Goal: Task Accomplishment & Management: Use online tool/utility

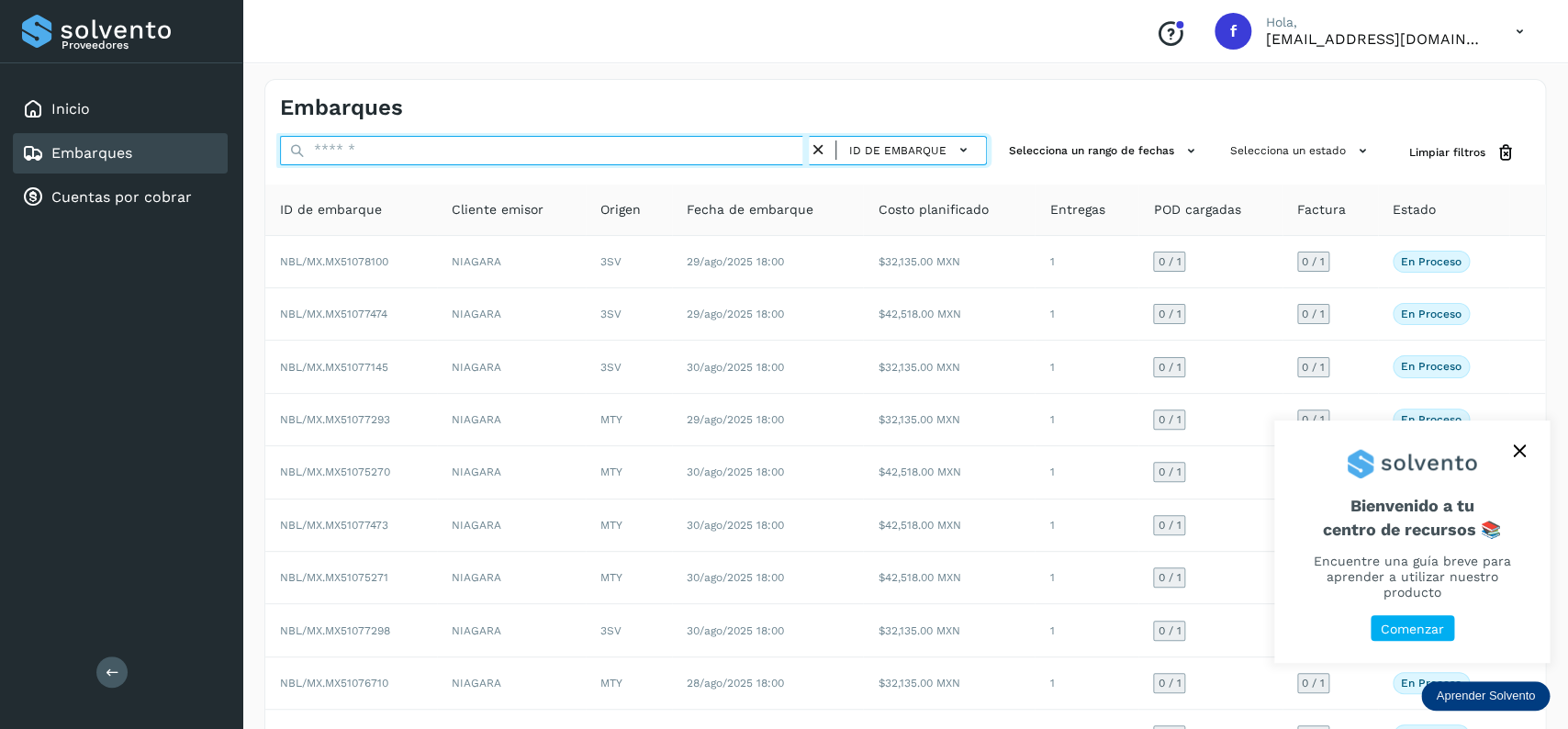
click at [512, 161] on input "text" at bounding box center [544, 151] width 529 height 29
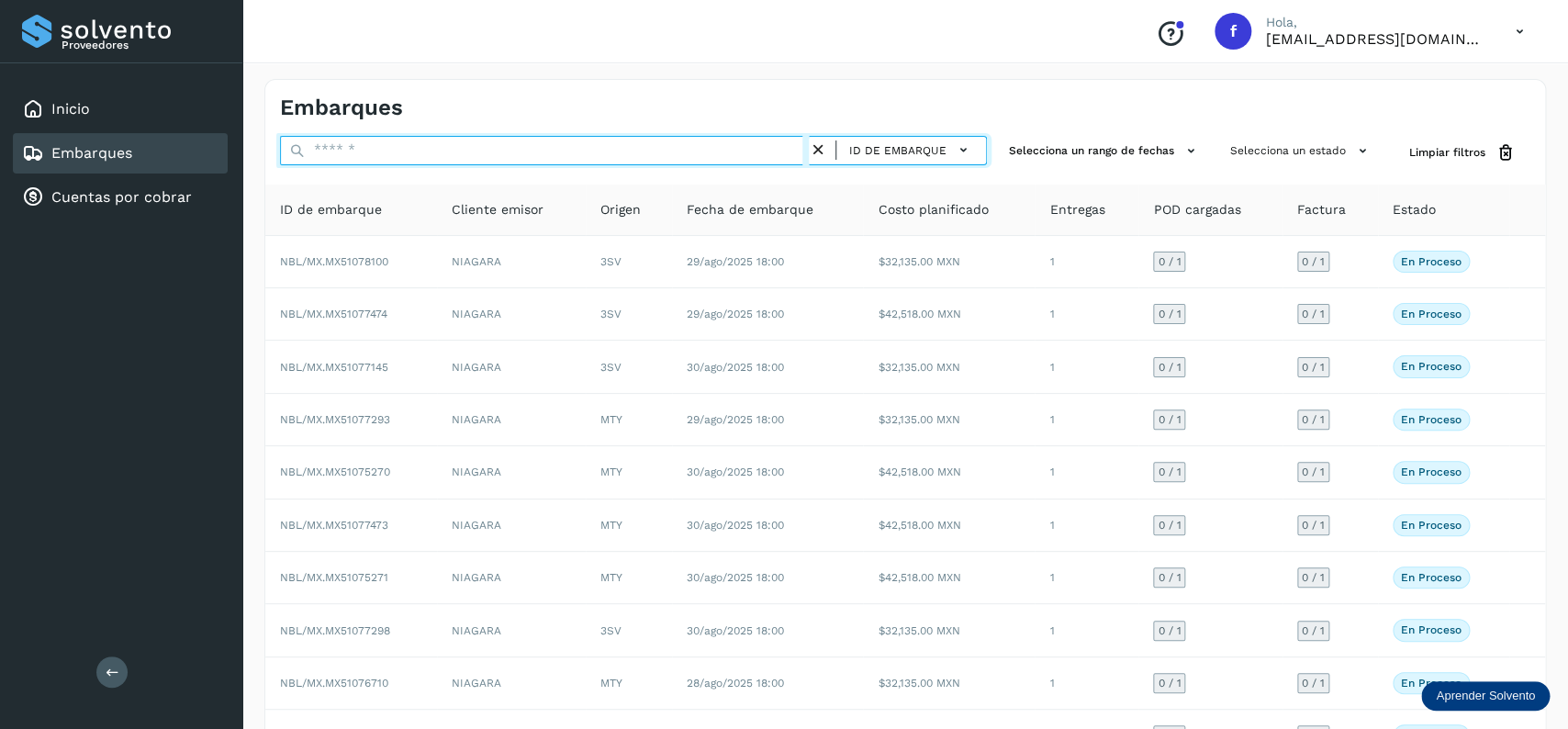
click at [514, 159] on input "text" at bounding box center [544, 151] width 529 height 29
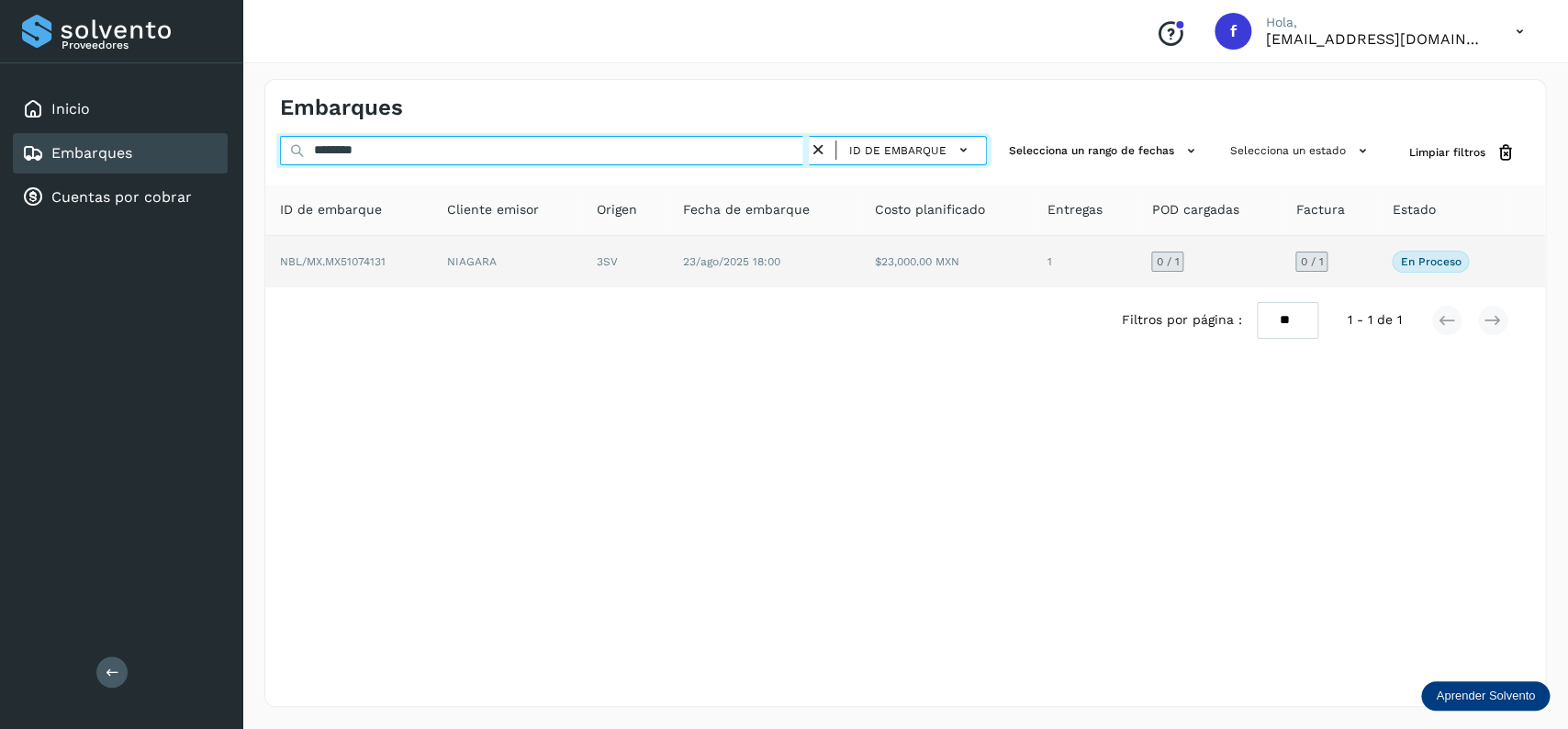
type input "********"
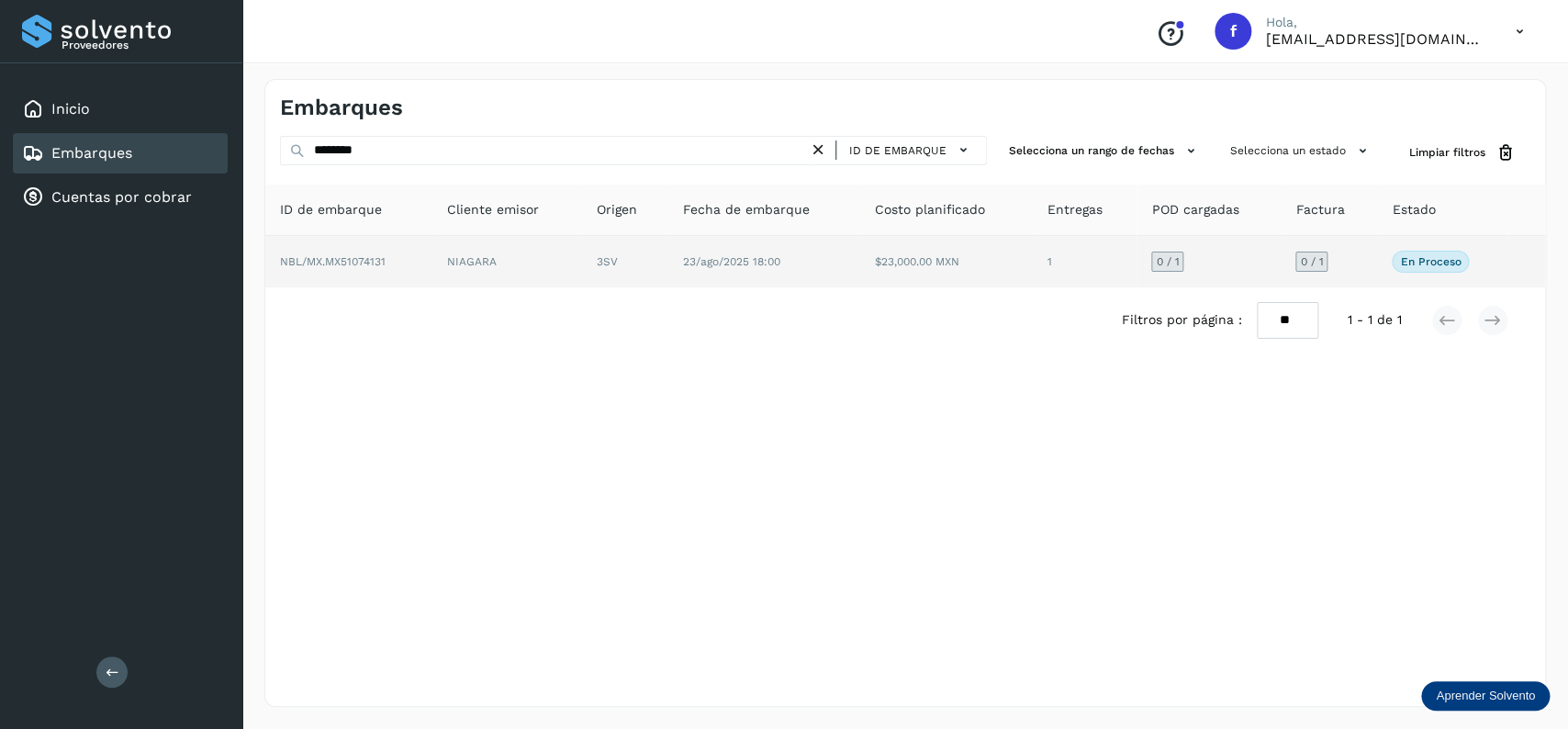
click at [779, 252] on td "23/ago/2025 18:00" at bounding box center [763, 261] width 193 height 52
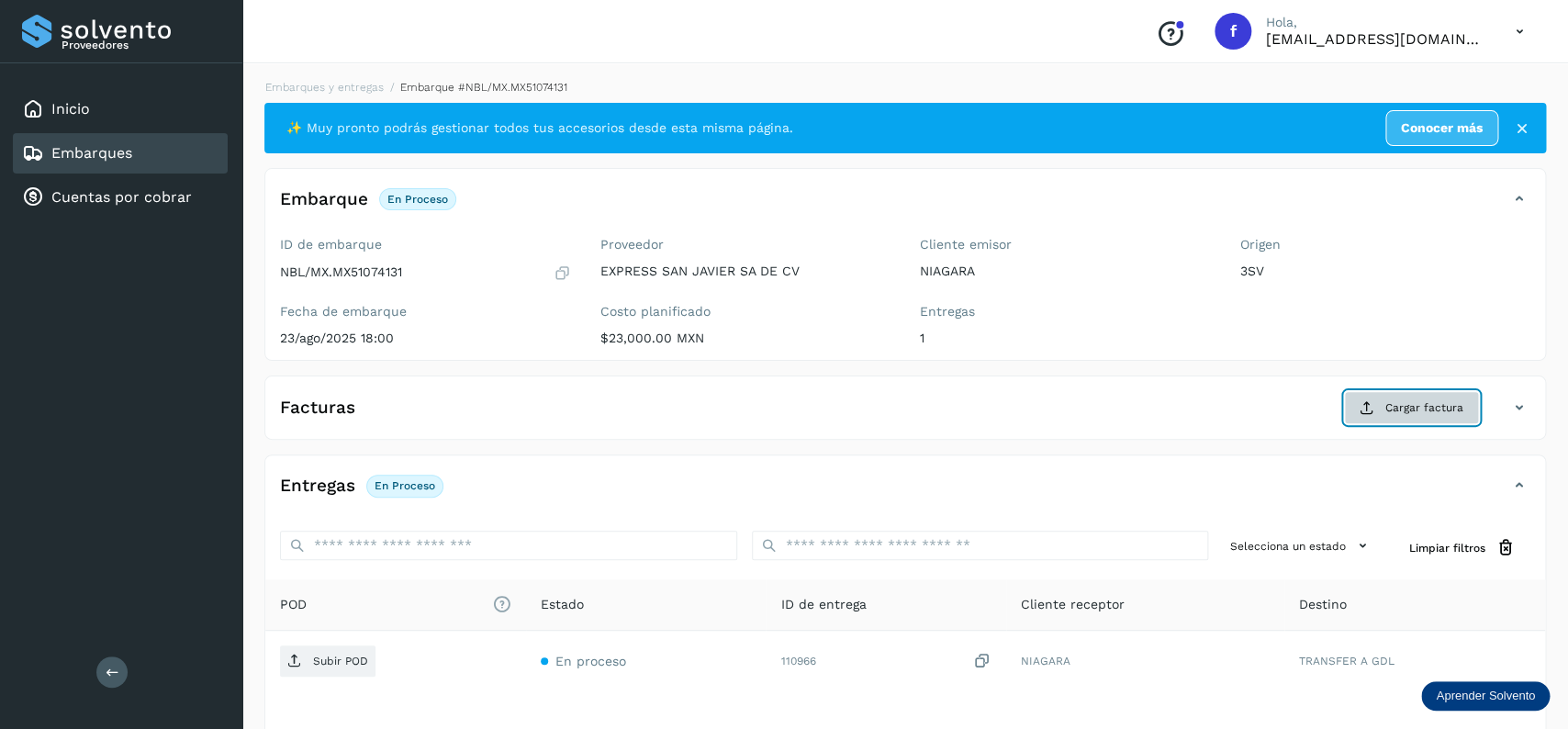
click at [1369, 404] on icon at bounding box center [1366, 407] width 15 height 15
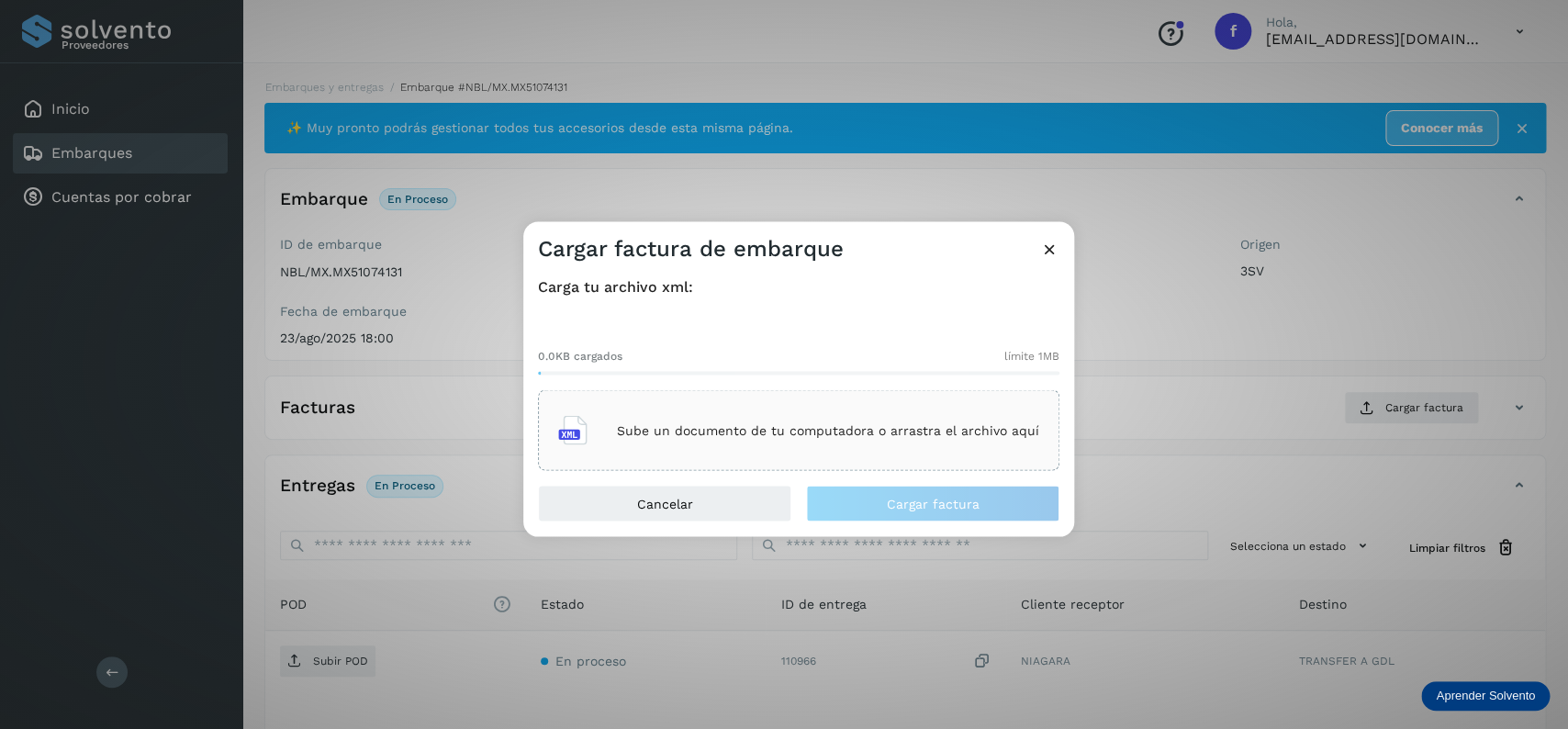
click at [763, 417] on div "Sube un documento de tu computadora o arrastra el archivo aquí" at bounding box center [799, 431] width 482 height 50
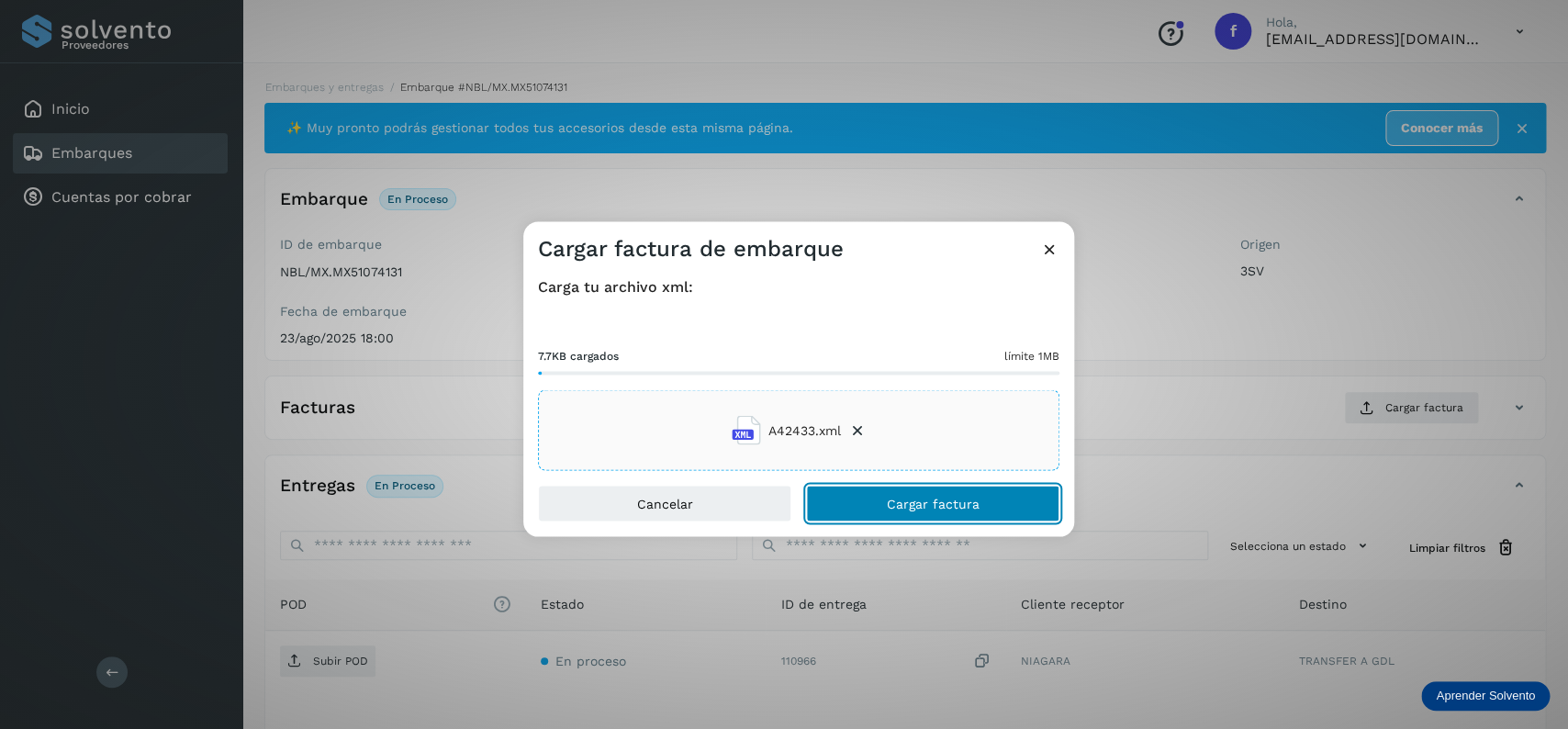
click at [882, 490] on button "Cargar factura" at bounding box center [933, 504] width 254 height 37
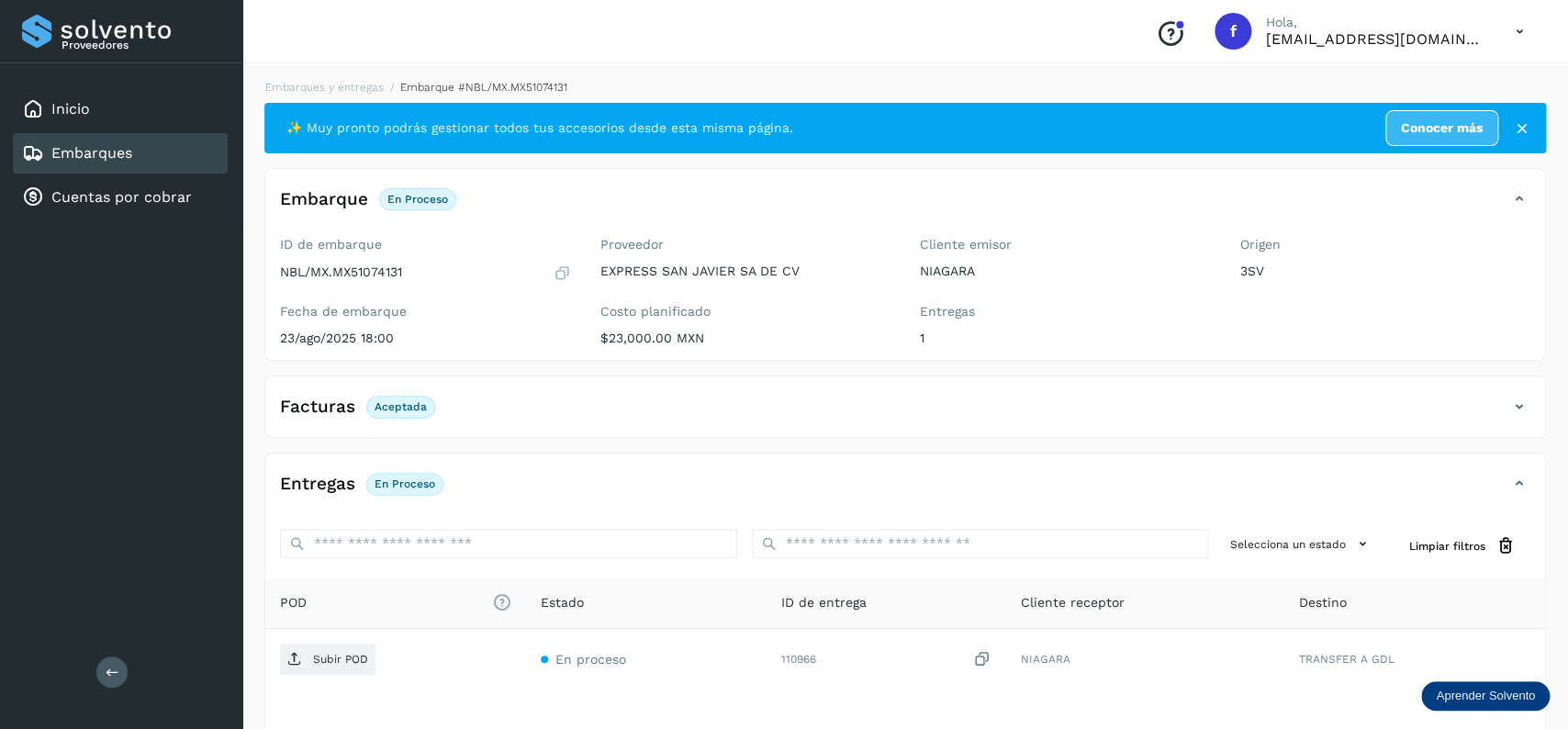
scroll to position [143, 0]
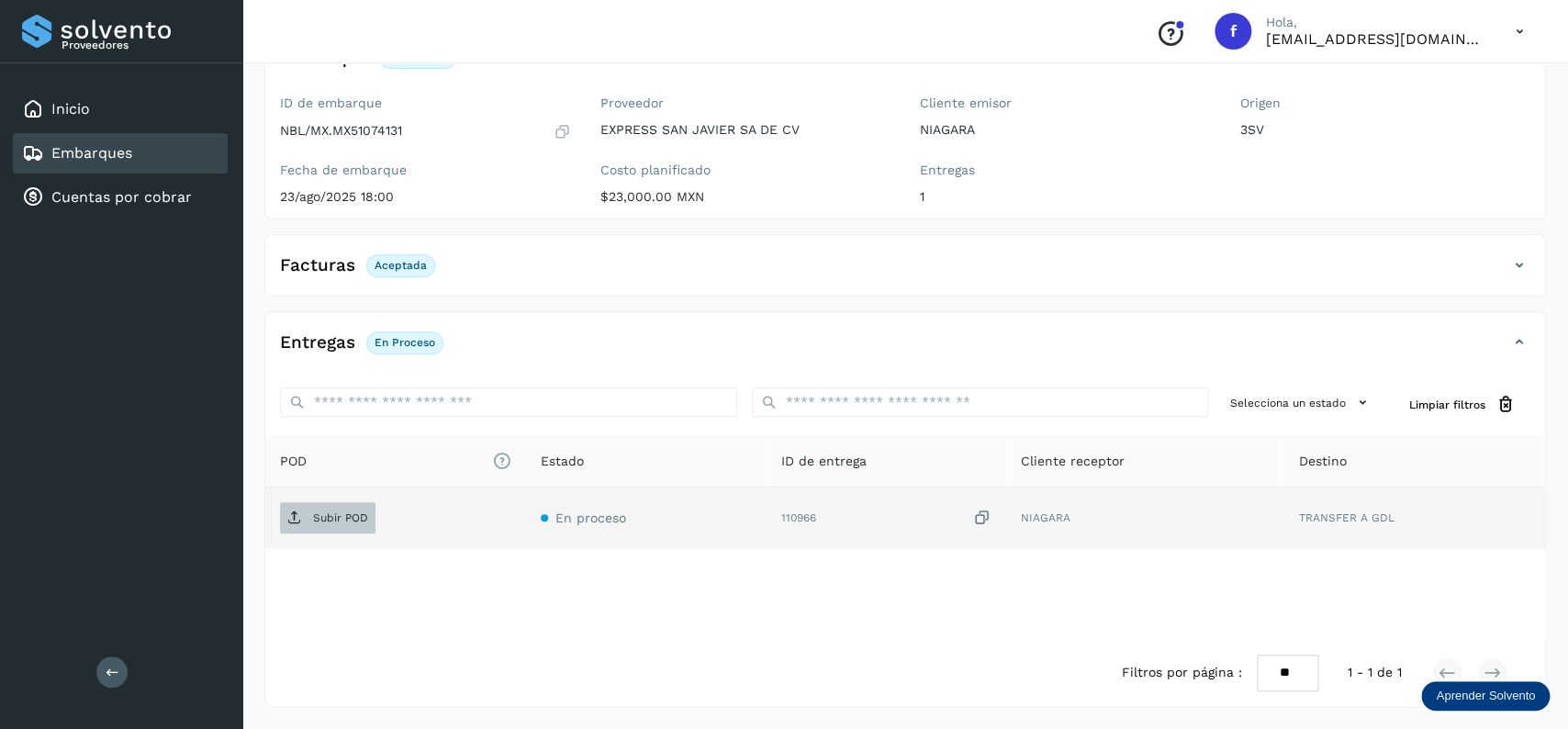
click at [324, 515] on p "Subir POD" at bounding box center [341, 517] width 55 height 13
click at [87, 164] on div "Embarques" at bounding box center [120, 153] width 215 height 40
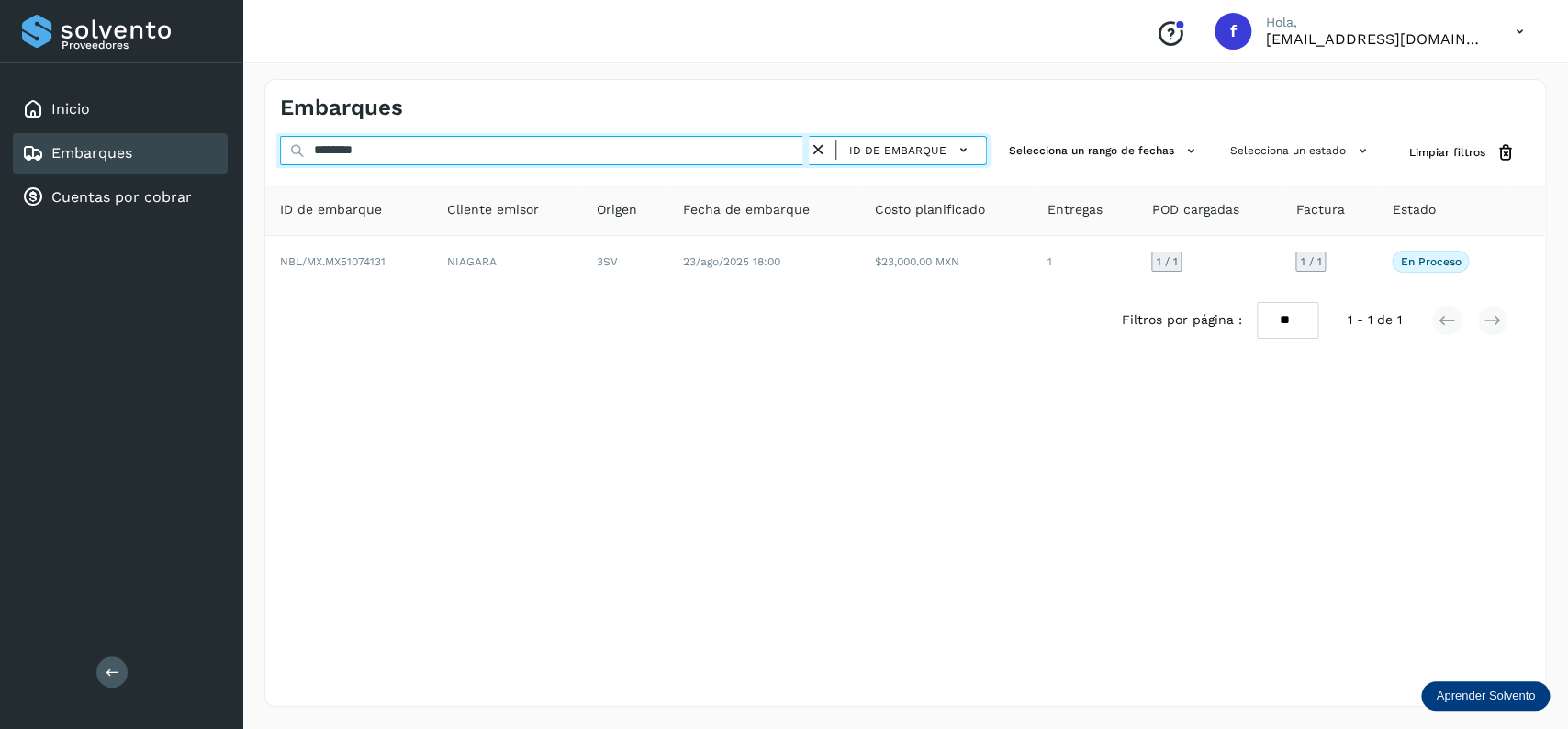
drag, startPoint x: 363, startPoint y: 142, endPoint x: 234, endPoint y: 136, distance: 129.1
click at [280, 136] on input "********" at bounding box center [544, 151] width 529 height 29
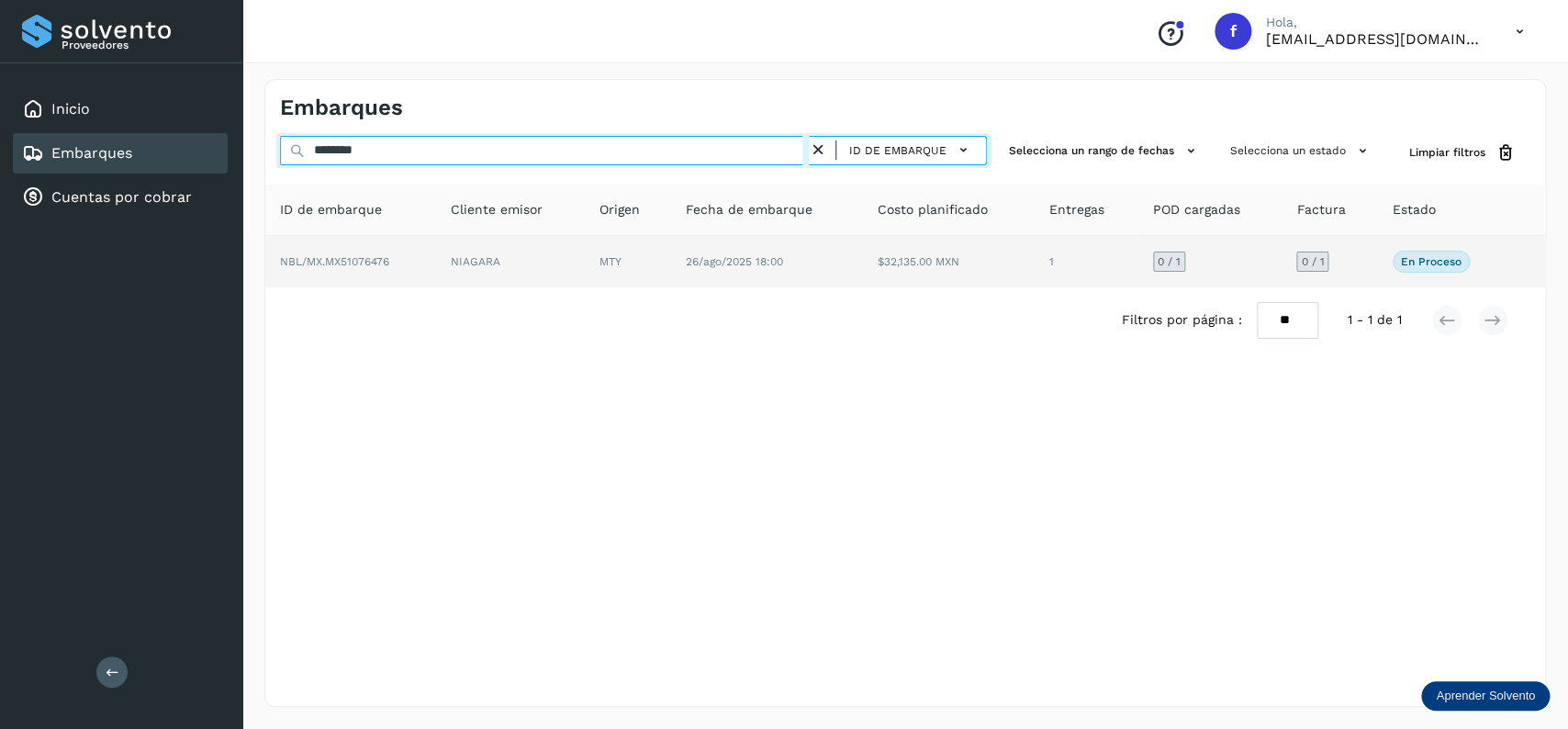
type input "********"
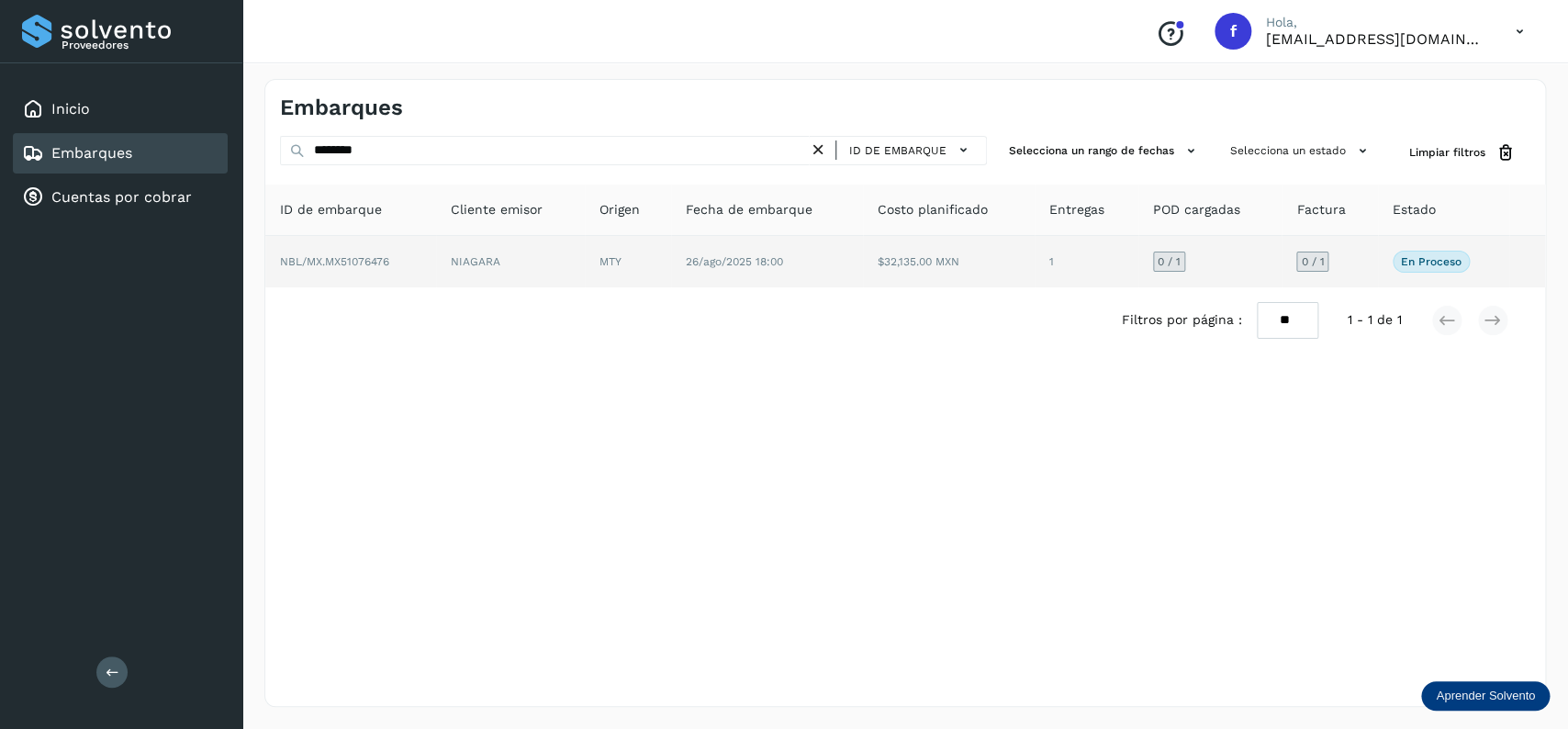
click at [864, 274] on td "$32,135.00 MXN" at bounding box center [948, 261] width 171 height 52
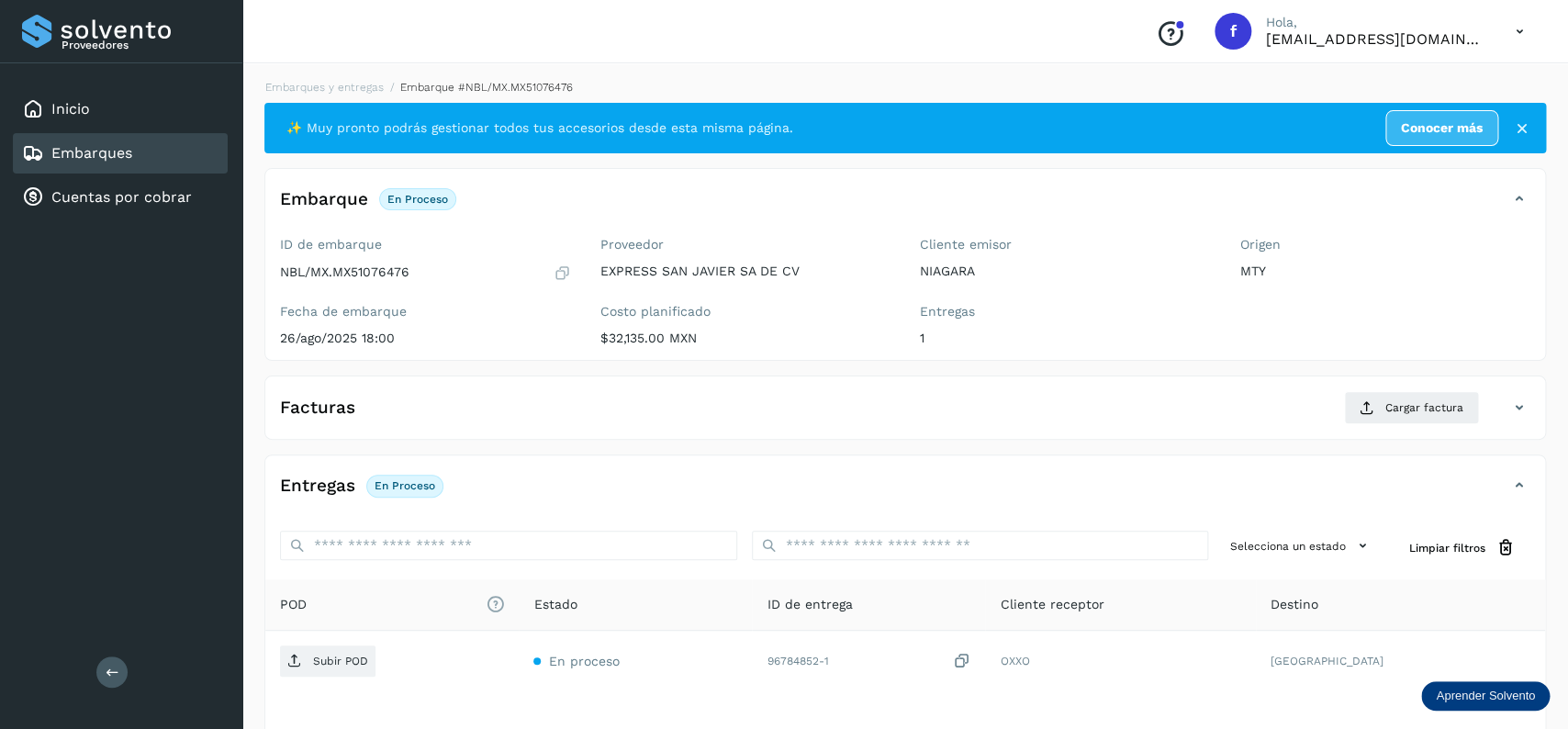
click at [1340, 399] on div "Facturas Cargar factura" at bounding box center [887, 408] width 1243 height 33
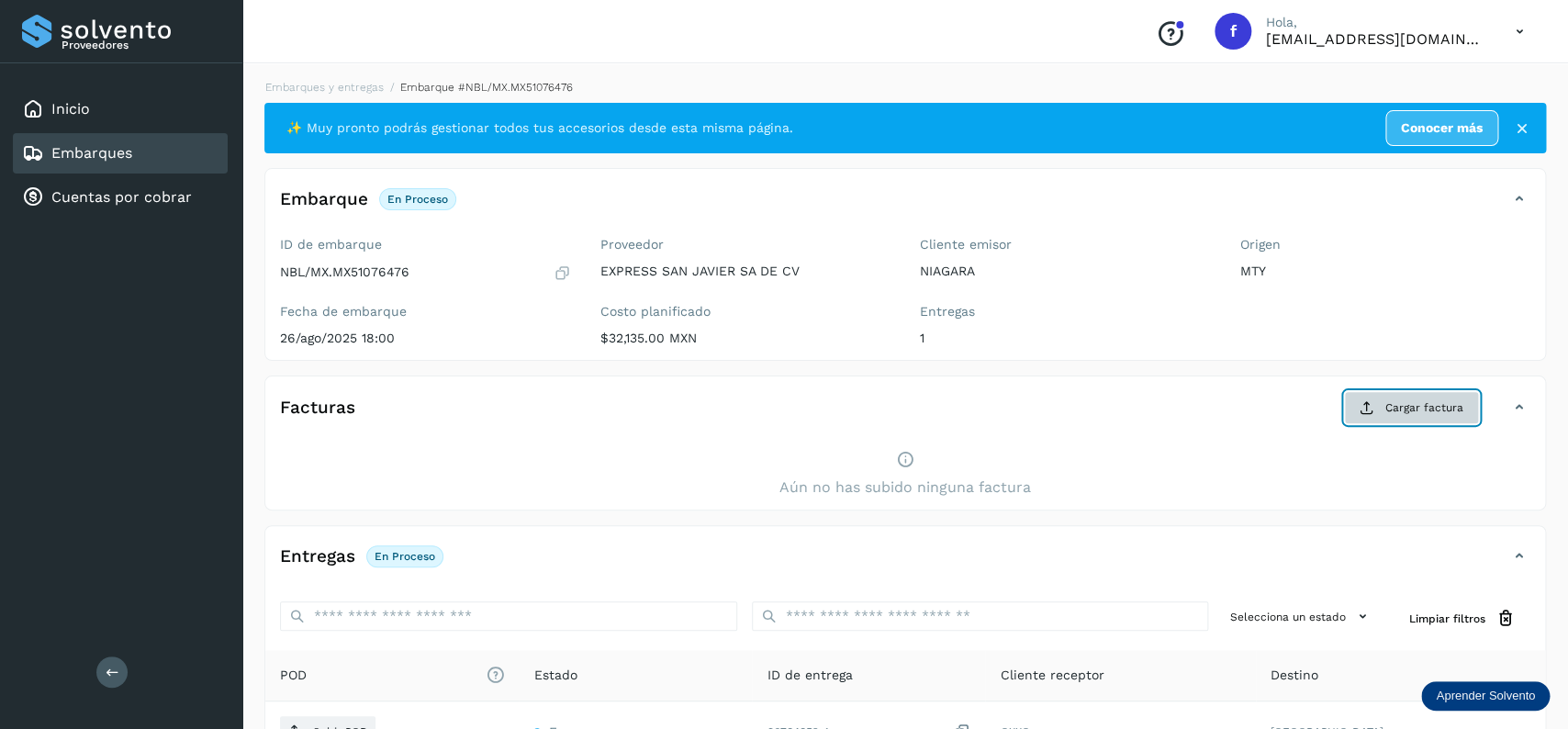
click at [1368, 405] on icon at bounding box center [1366, 407] width 15 height 15
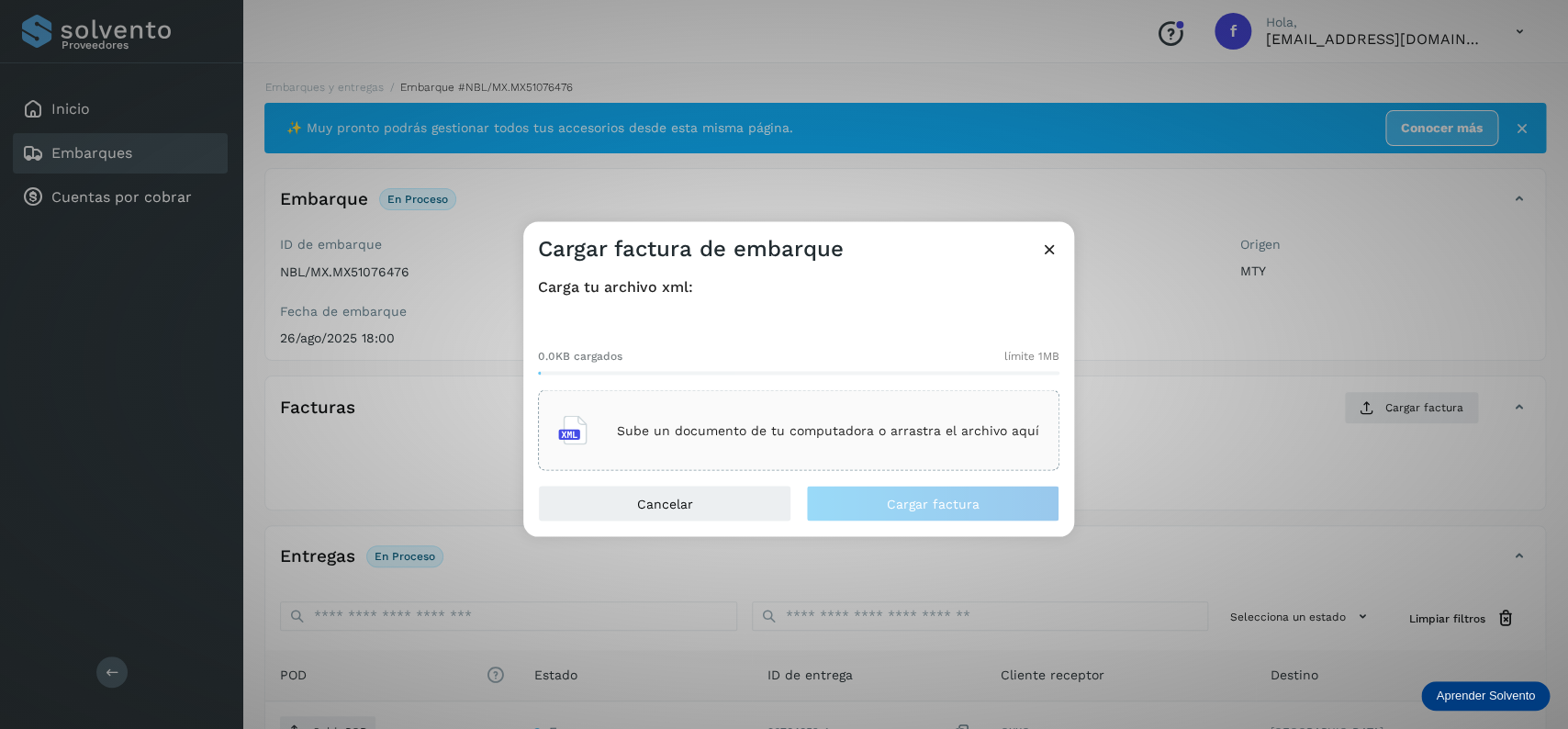
click at [689, 412] on div "Sube un documento de tu computadora o arrastra el archivo aquí" at bounding box center [799, 431] width 482 height 50
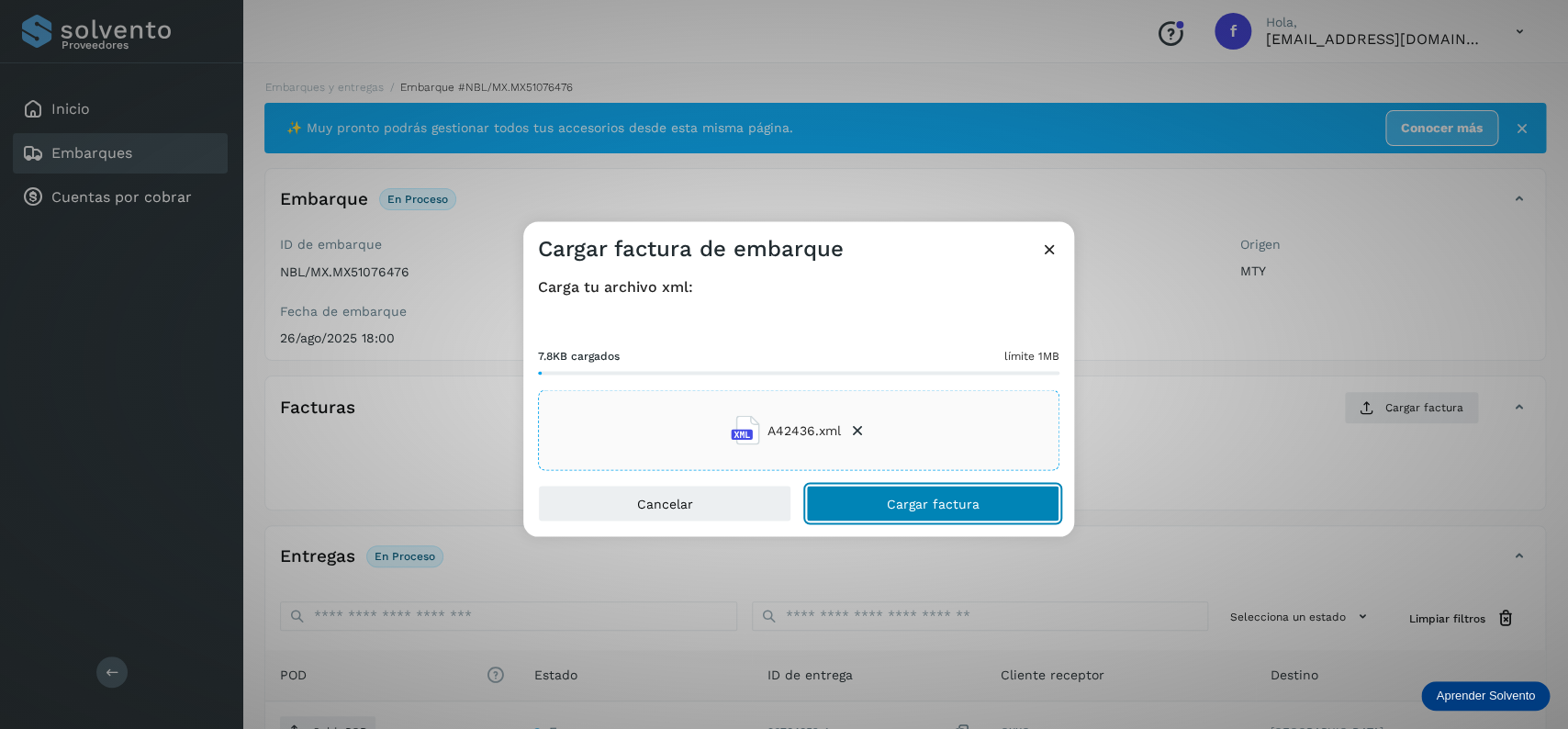
click at [918, 510] on span "Cargar factura" at bounding box center [933, 503] width 93 height 13
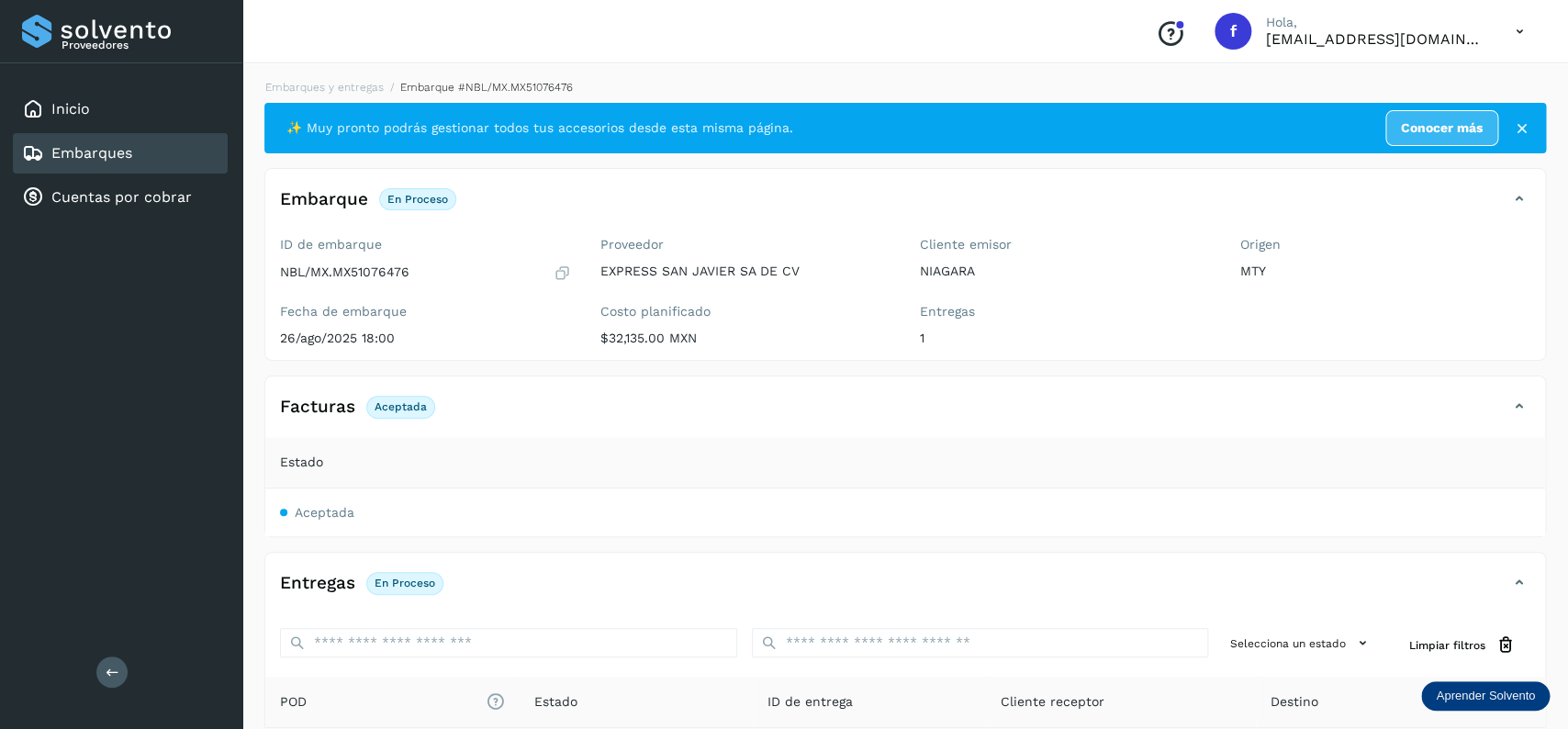
scroll to position [242, 0]
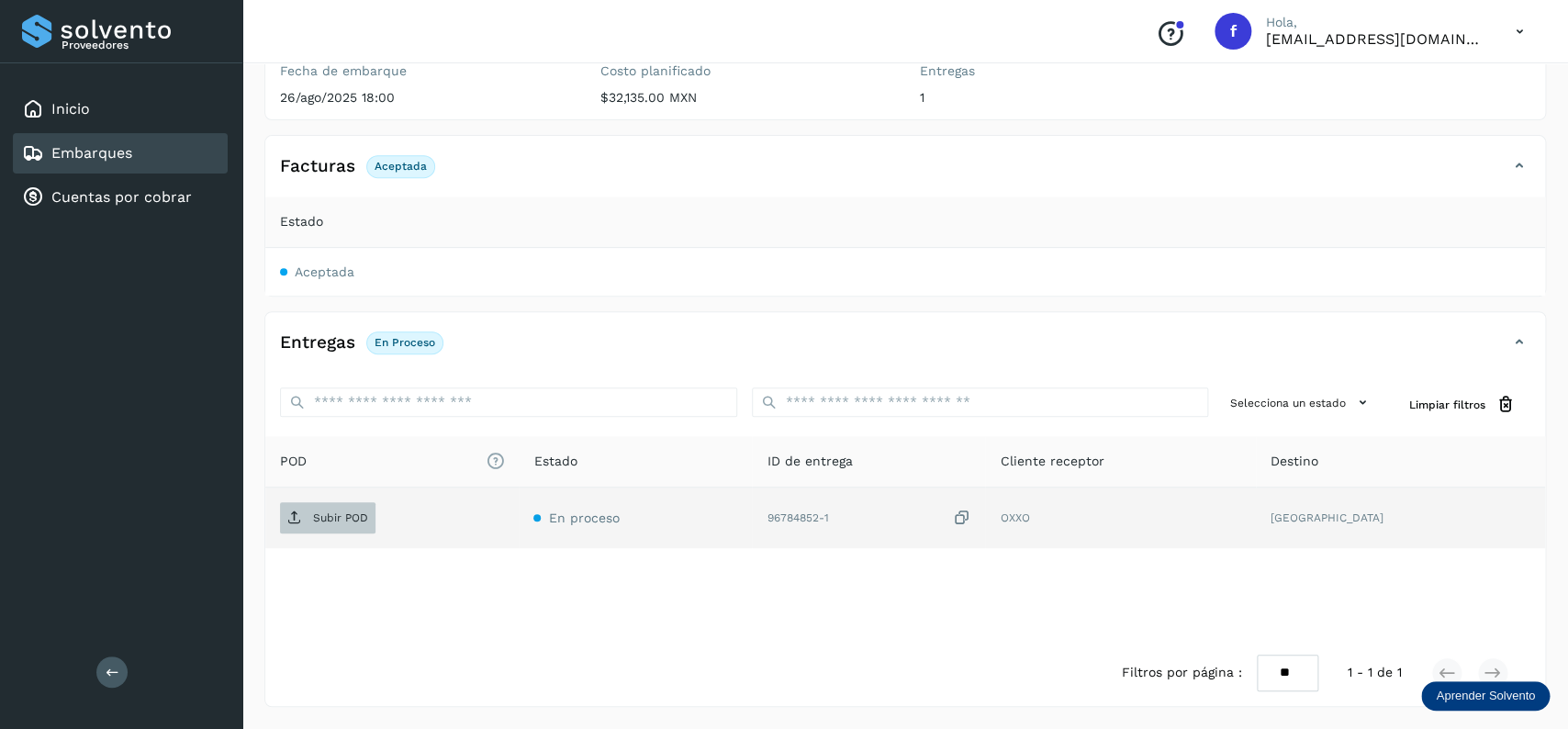
click at [306, 520] on span "Subir POD" at bounding box center [328, 518] width 96 height 29
click at [159, 134] on div "Embarques" at bounding box center [120, 153] width 215 height 40
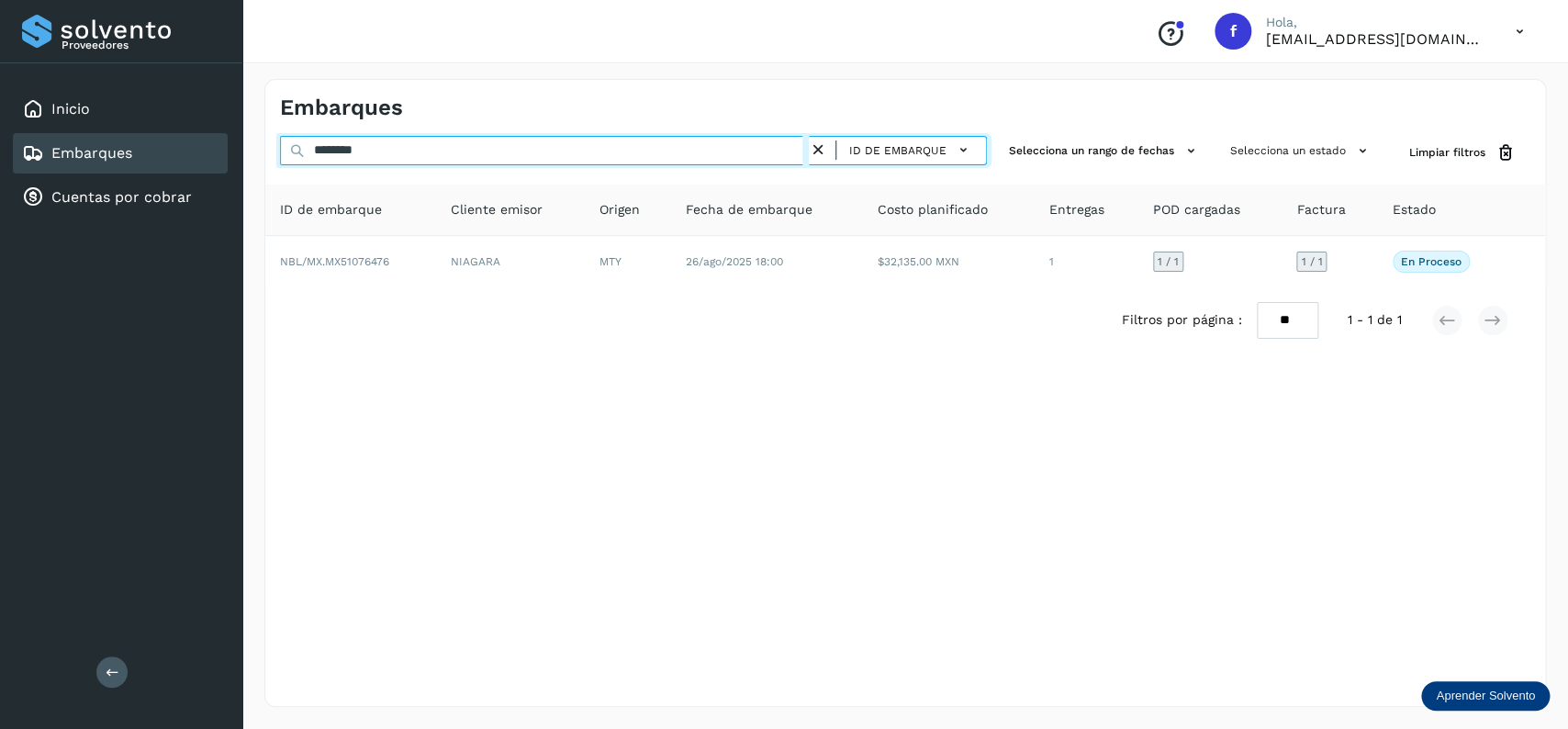
drag, startPoint x: 482, startPoint y: 145, endPoint x: 200, endPoint y: 159, distance: 282.3
click at [280, 159] on input "********" at bounding box center [544, 151] width 529 height 29
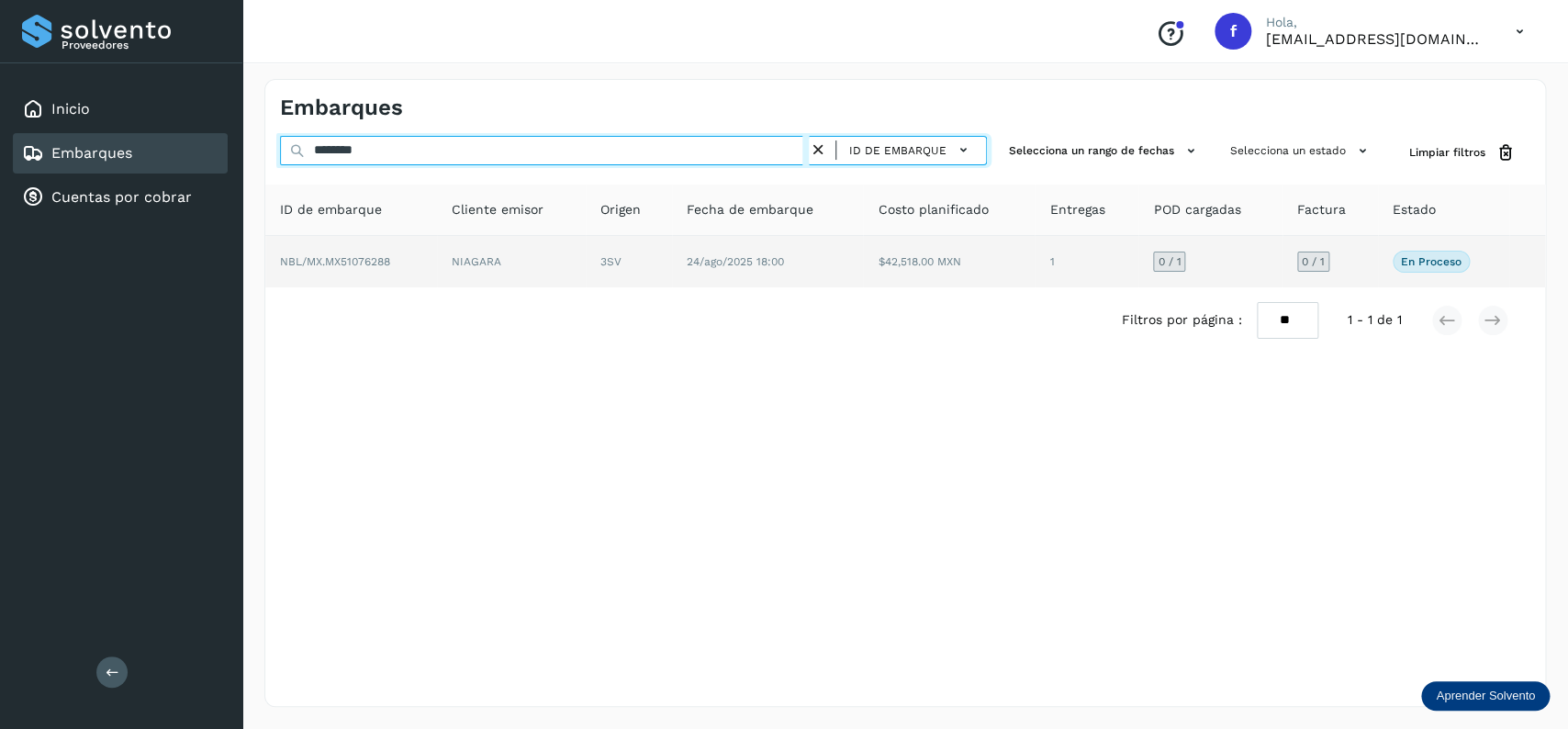
type input "********"
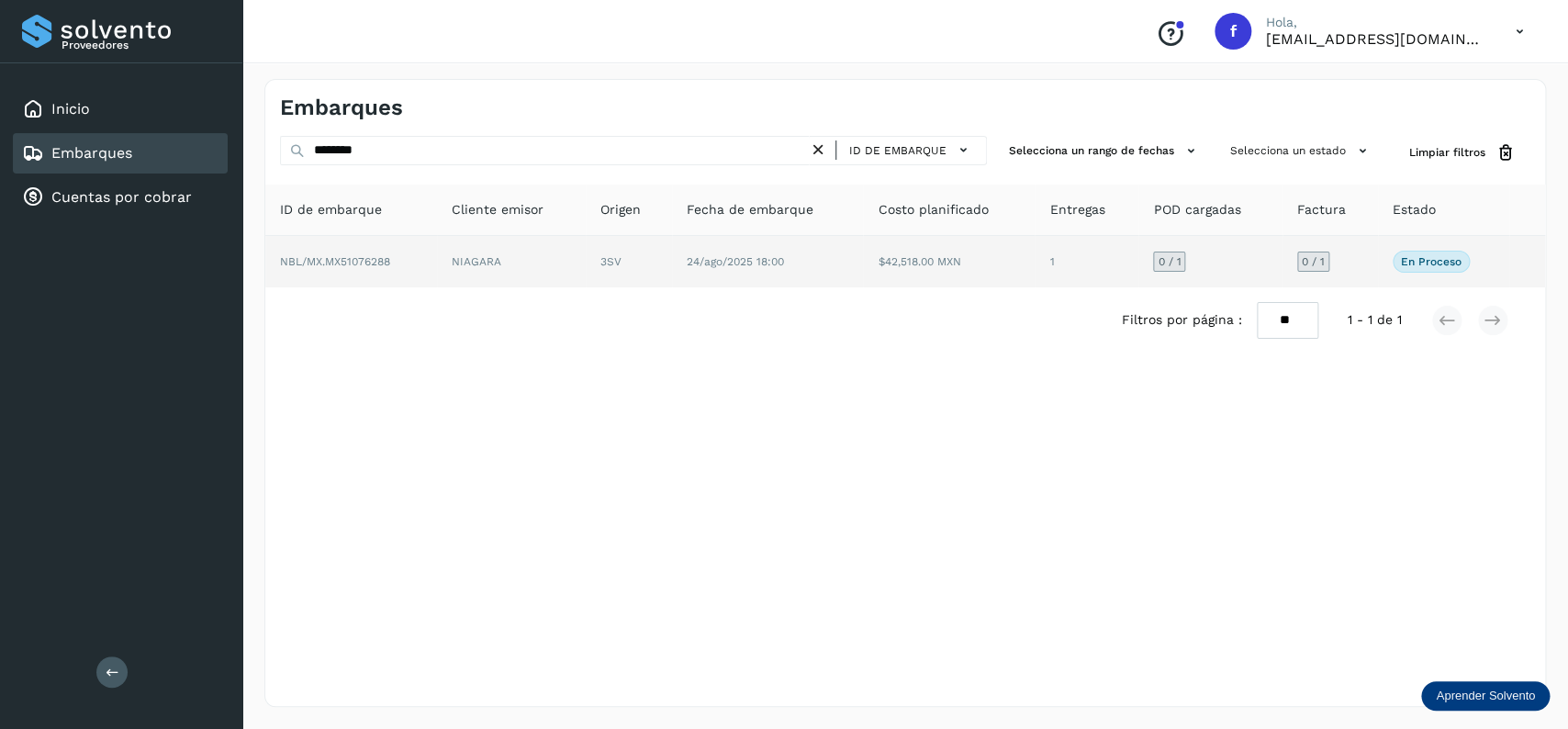
click at [812, 281] on td "24/ago/2025 18:00" at bounding box center [768, 261] width 192 height 52
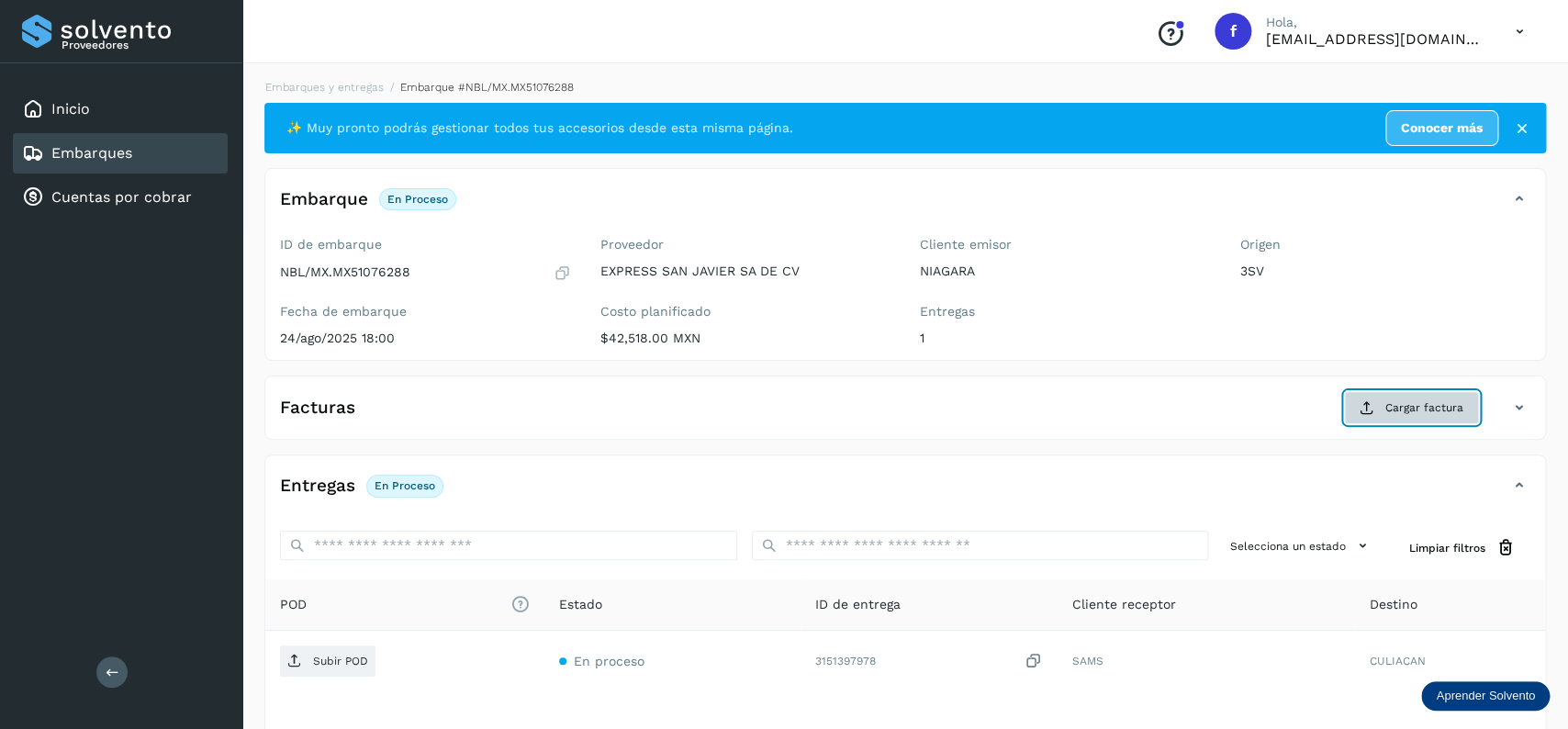
click at [1385, 400] on button "Cargar factura" at bounding box center [1411, 408] width 135 height 33
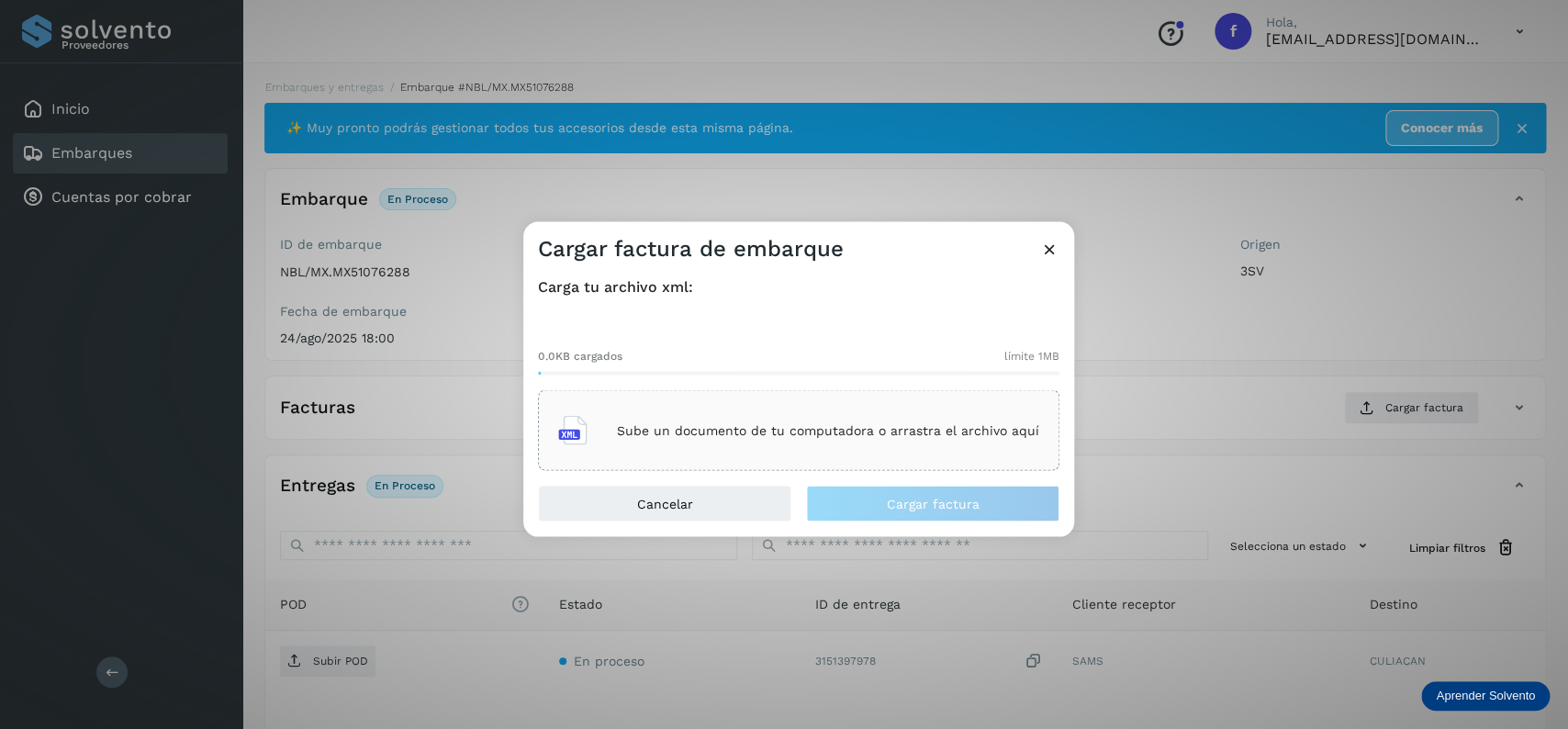
click at [786, 400] on div "Sube un documento de tu computadora o arrastra el archivo aquí" at bounding box center [799, 431] width 522 height 81
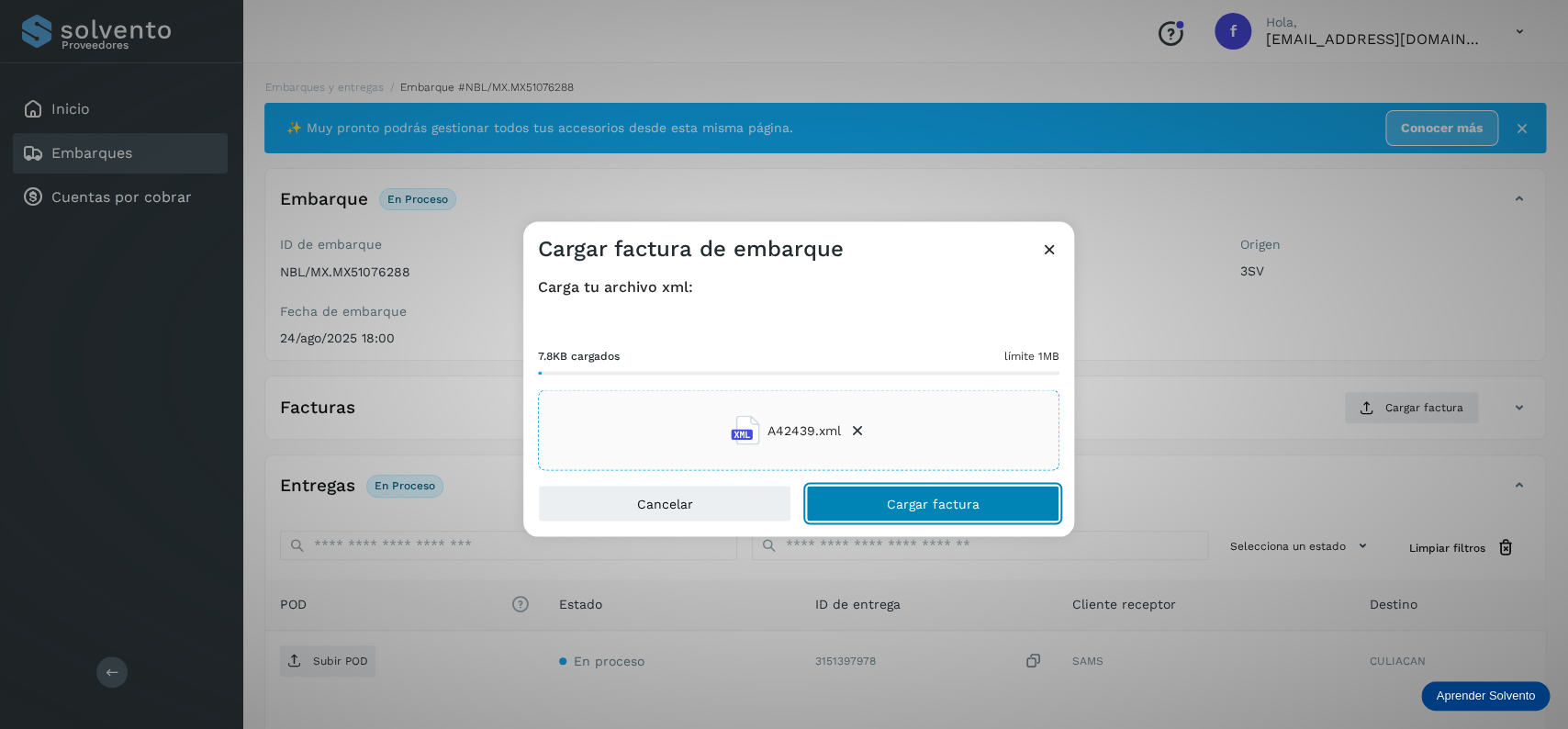
click at [894, 508] on span "Cargar factura" at bounding box center [933, 503] width 93 height 13
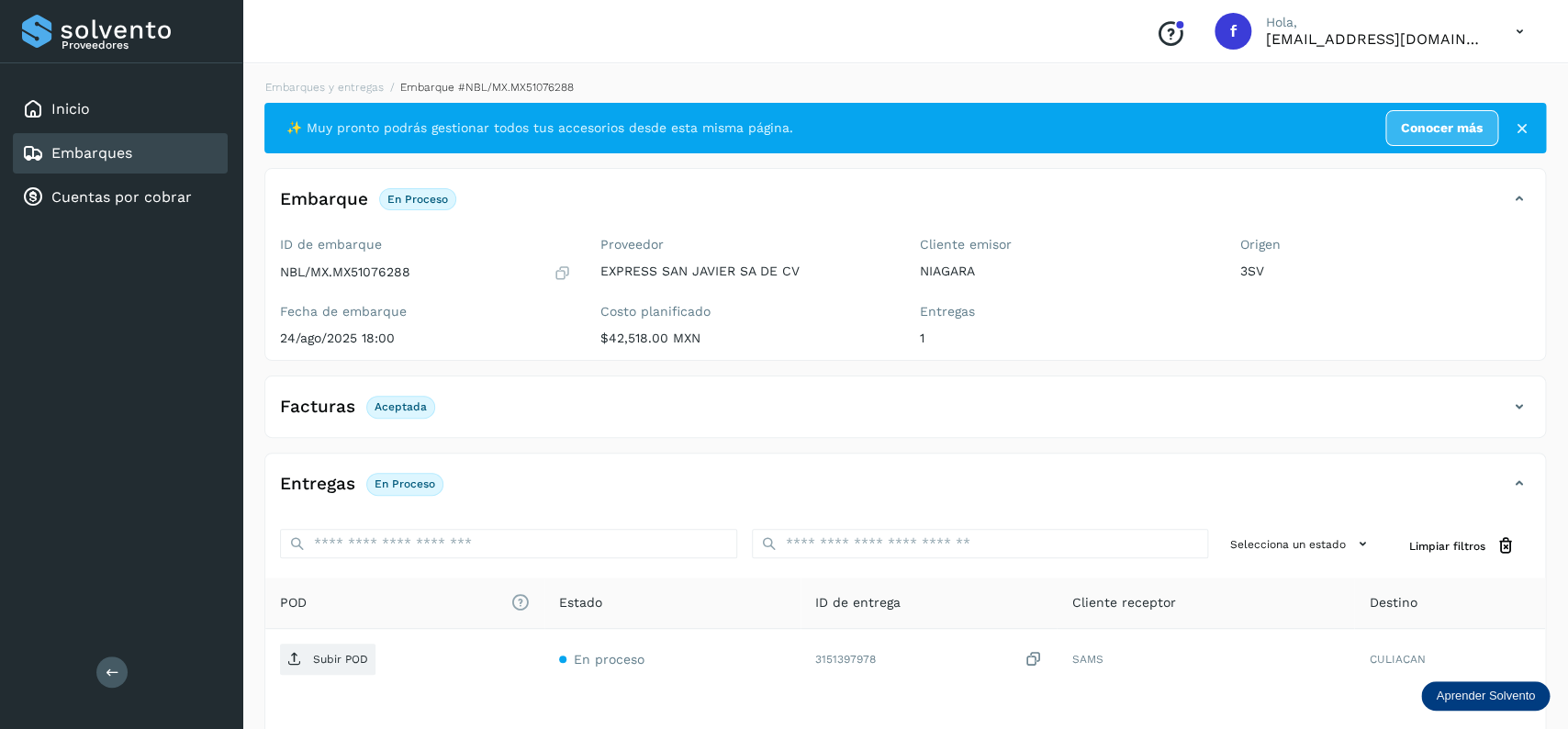
scroll to position [143, 0]
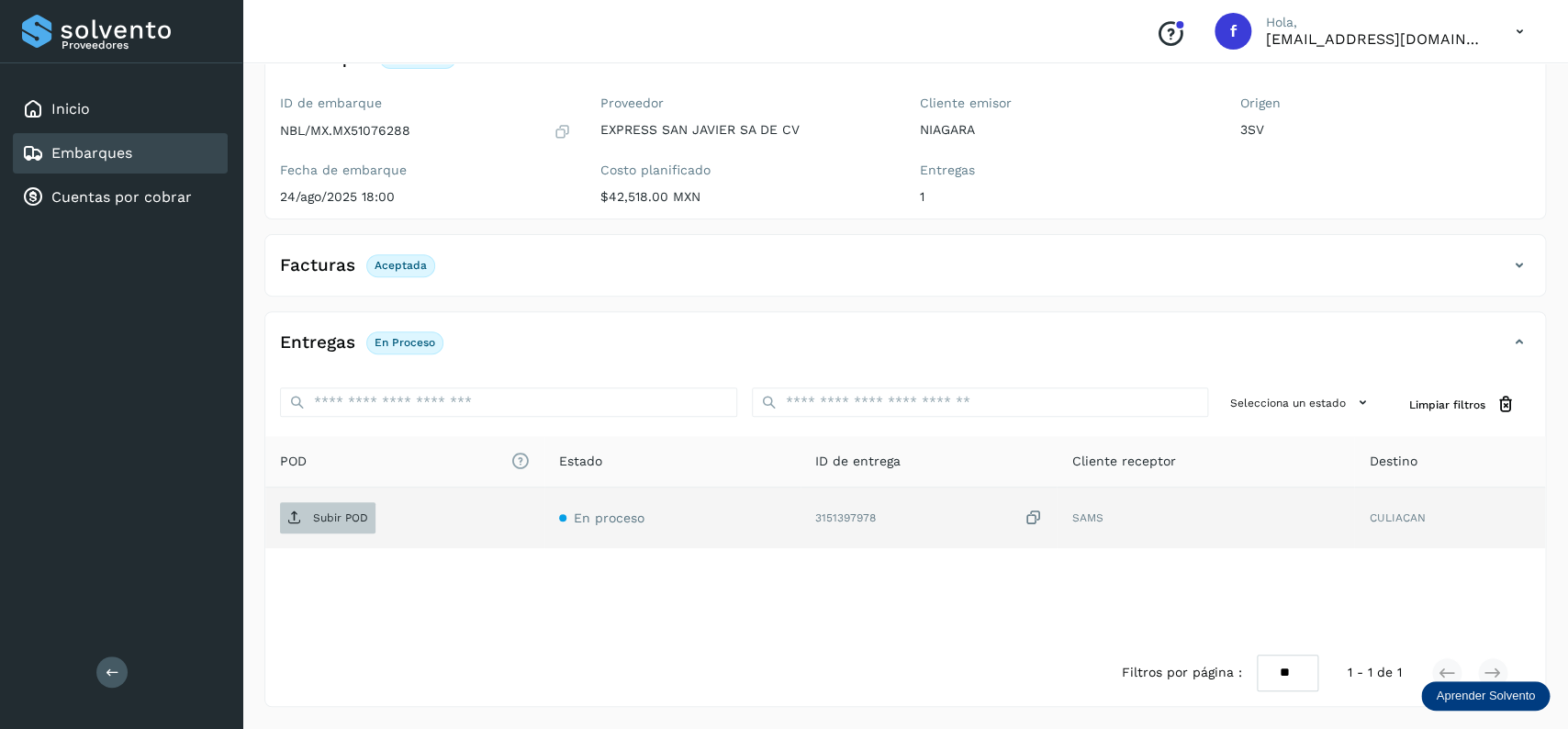
click at [349, 524] on p "Subir POD" at bounding box center [341, 517] width 55 height 13
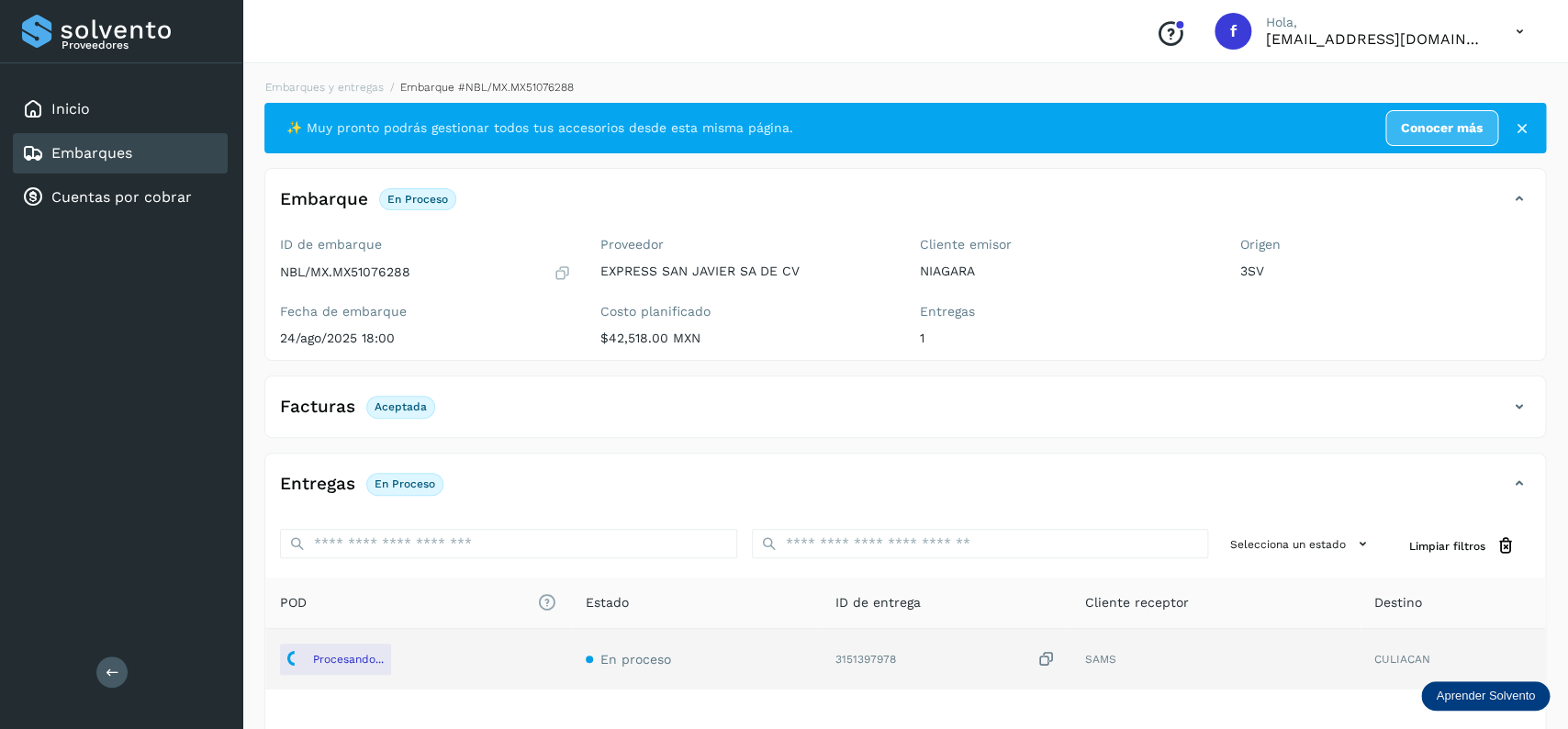
click at [183, 151] on div "Embarques" at bounding box center [120, 153] width 215 height 40
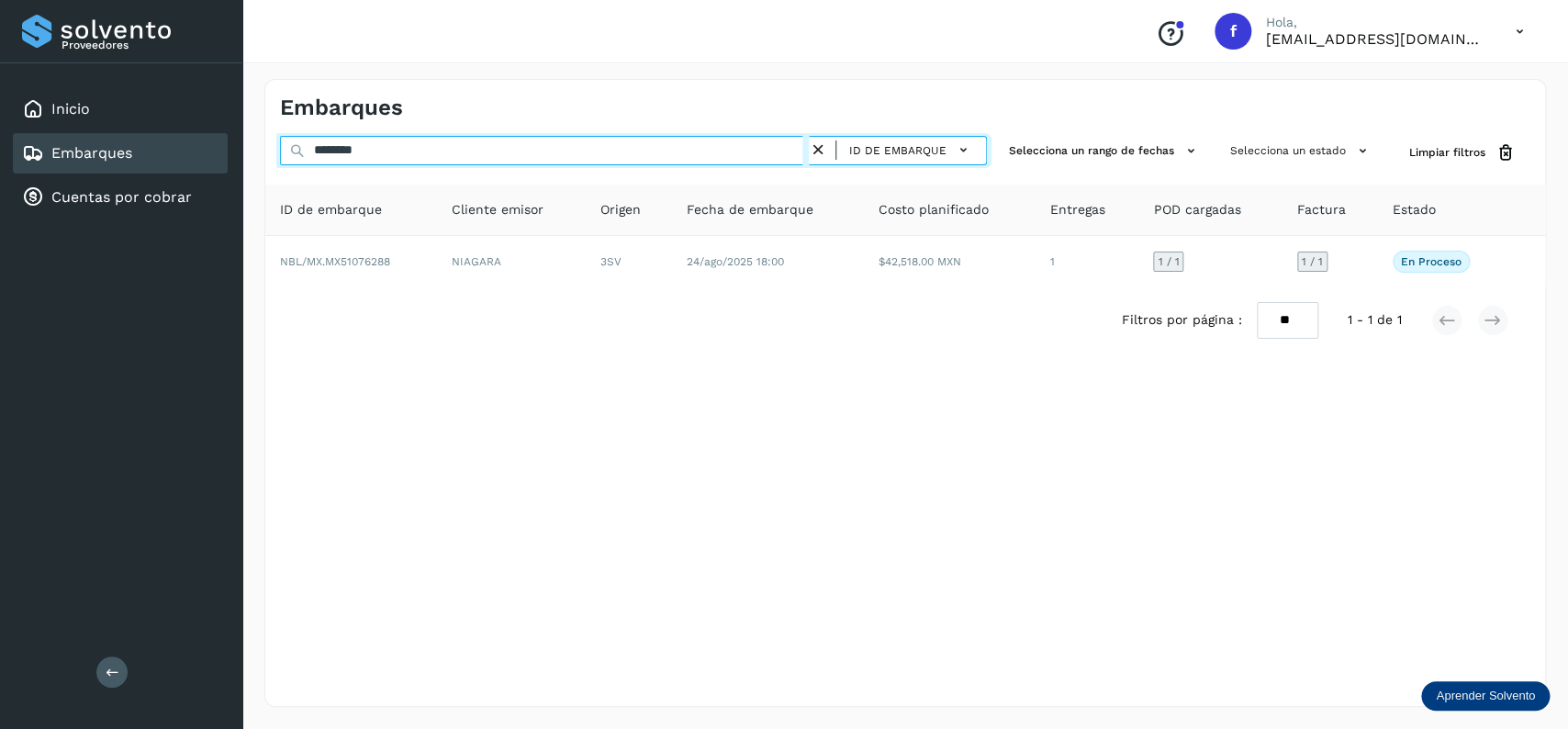
drag, startPoint x: 433, startPoint y: 143, endPoint x: 303, endPoint y: 142, distance: 130.0
click at [303, 142] on input "********" at bounding box center [544, 151] width 529 height 29
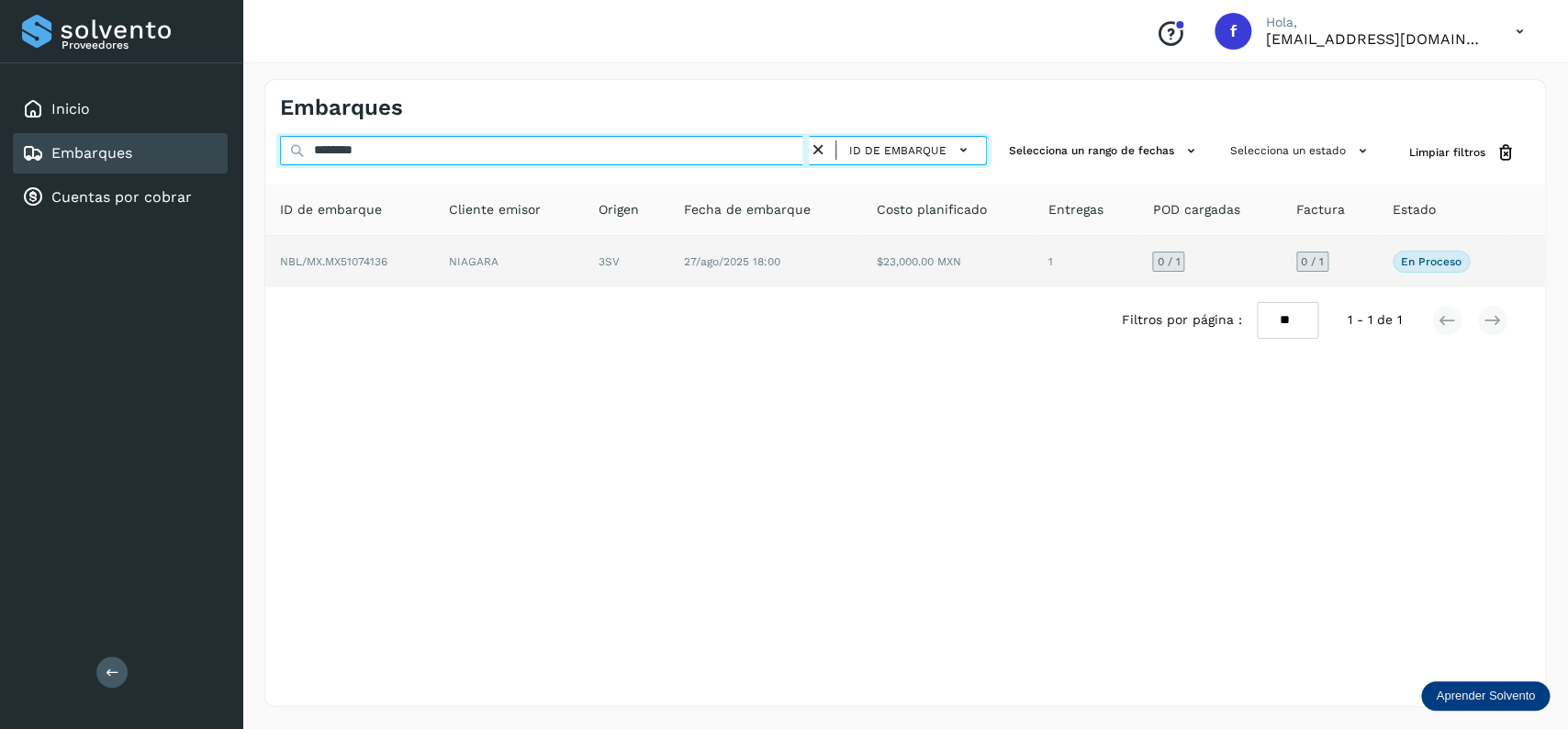
type input "********"
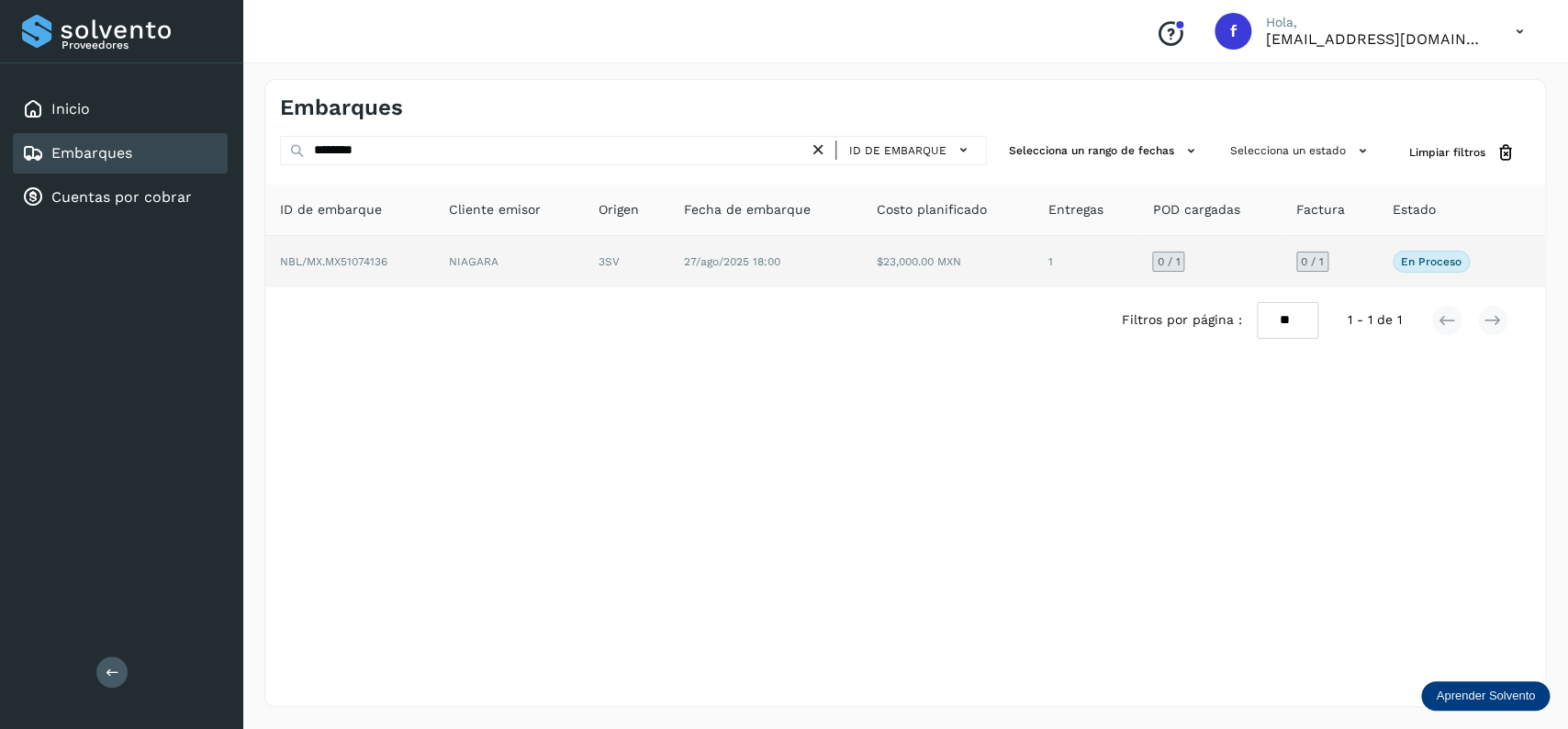
click at [798, 288] on td "27/ago/2025 18:00" at bounding box center [765, 261] width 193 height 52
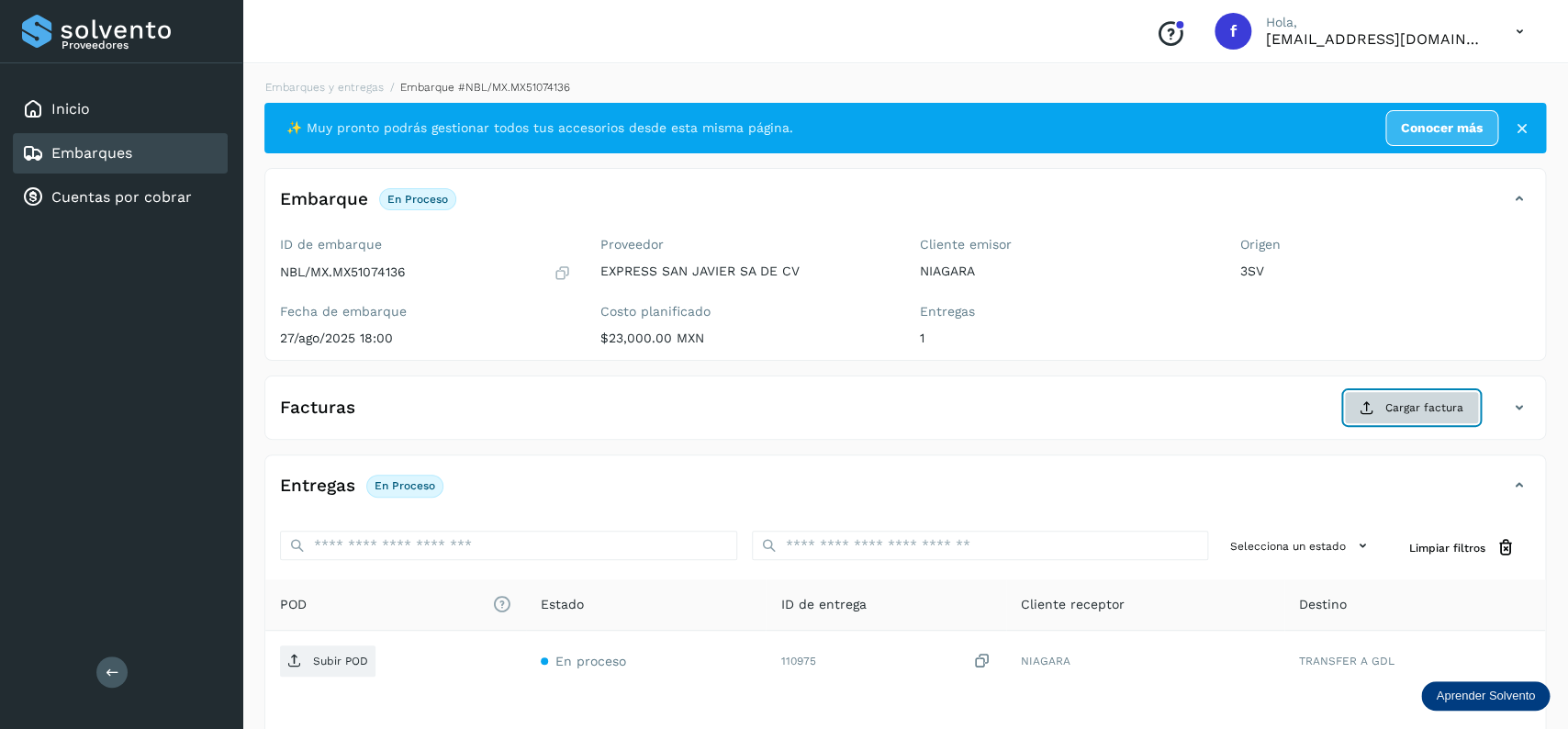
click at [1382, 404] on button "Cargar factura" at bounding box center [1411, 408] width 135 height 33
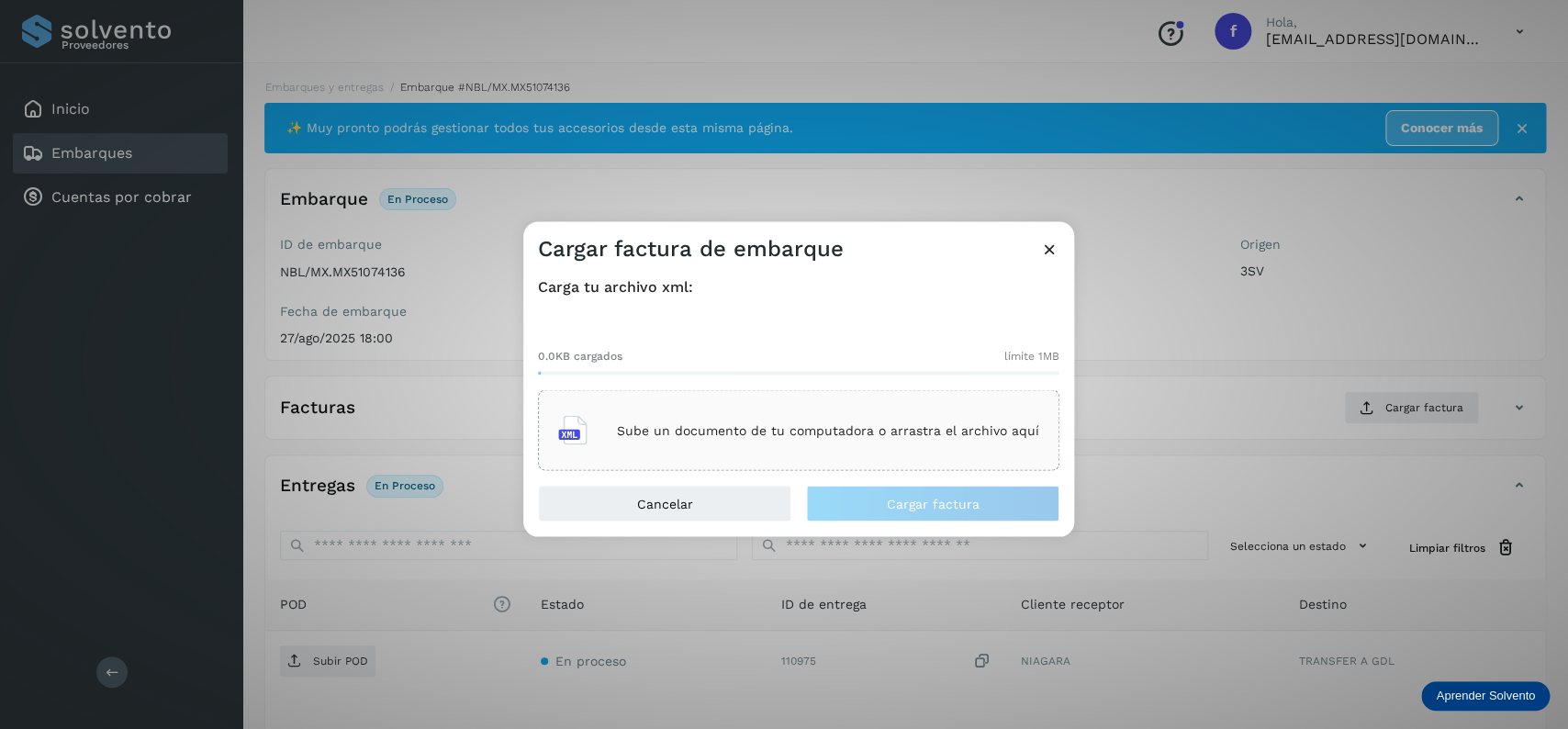
click at [956, 404] on div "Sube un documento de tu computadora o arrastra el archivo aquí" at bounding box center [799, 431] width 522 height 81
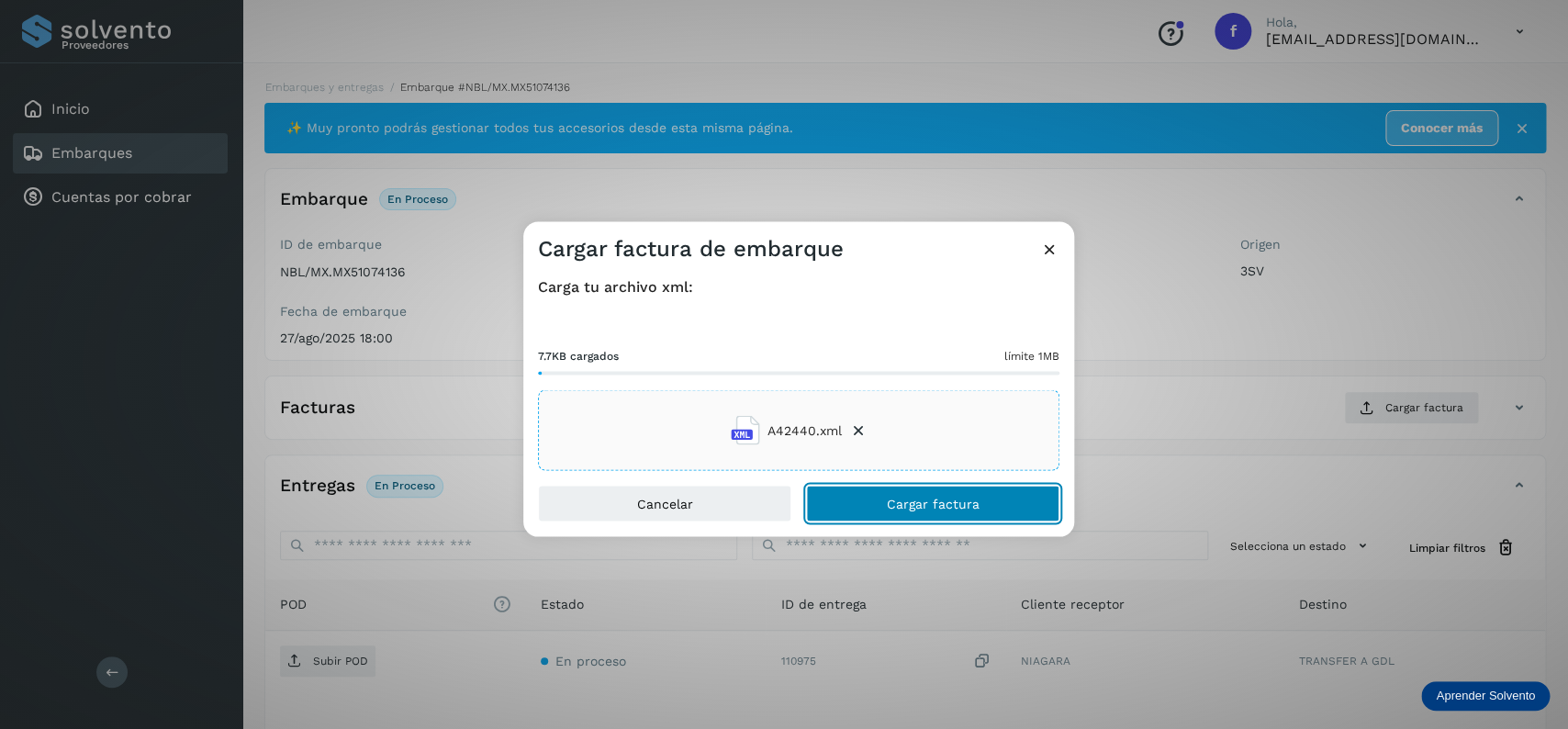
click at [894, 487] on button "Cargar factura" at bounding box center [933, 504] width 254 height 37
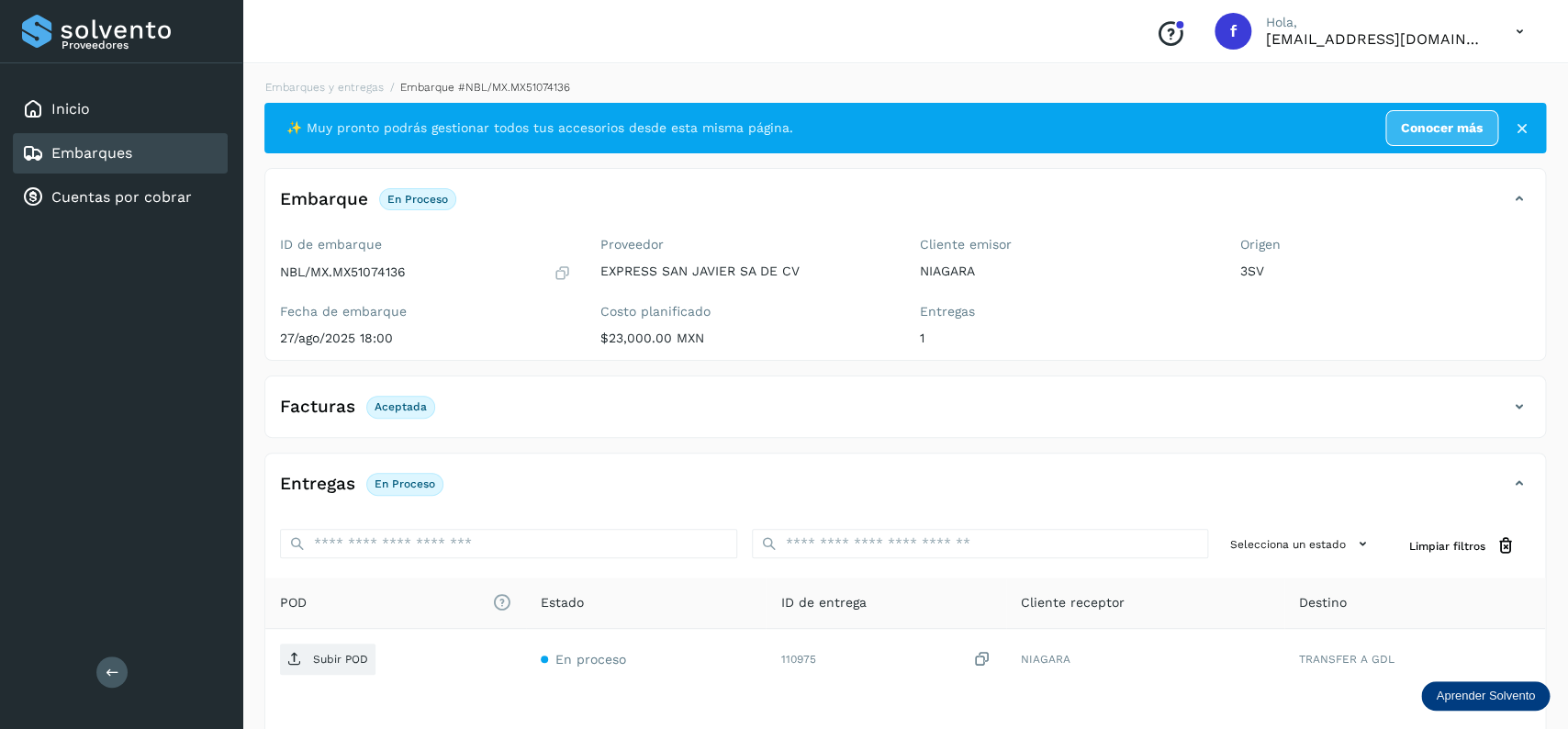
scroll to position [143, 0]
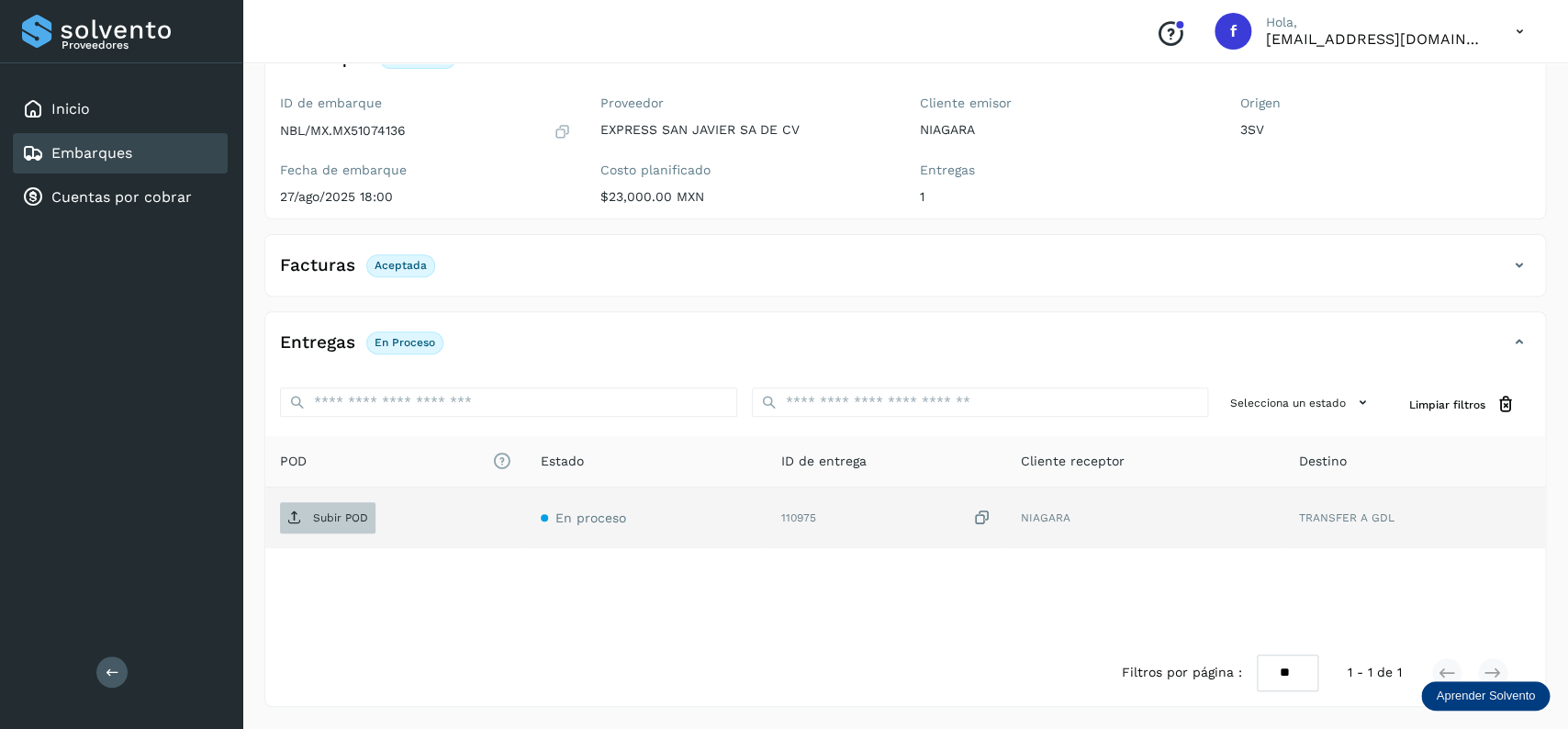
click at [322, 526] on span "Subir POD" at bounding box center [328, 518] width 96 height 29
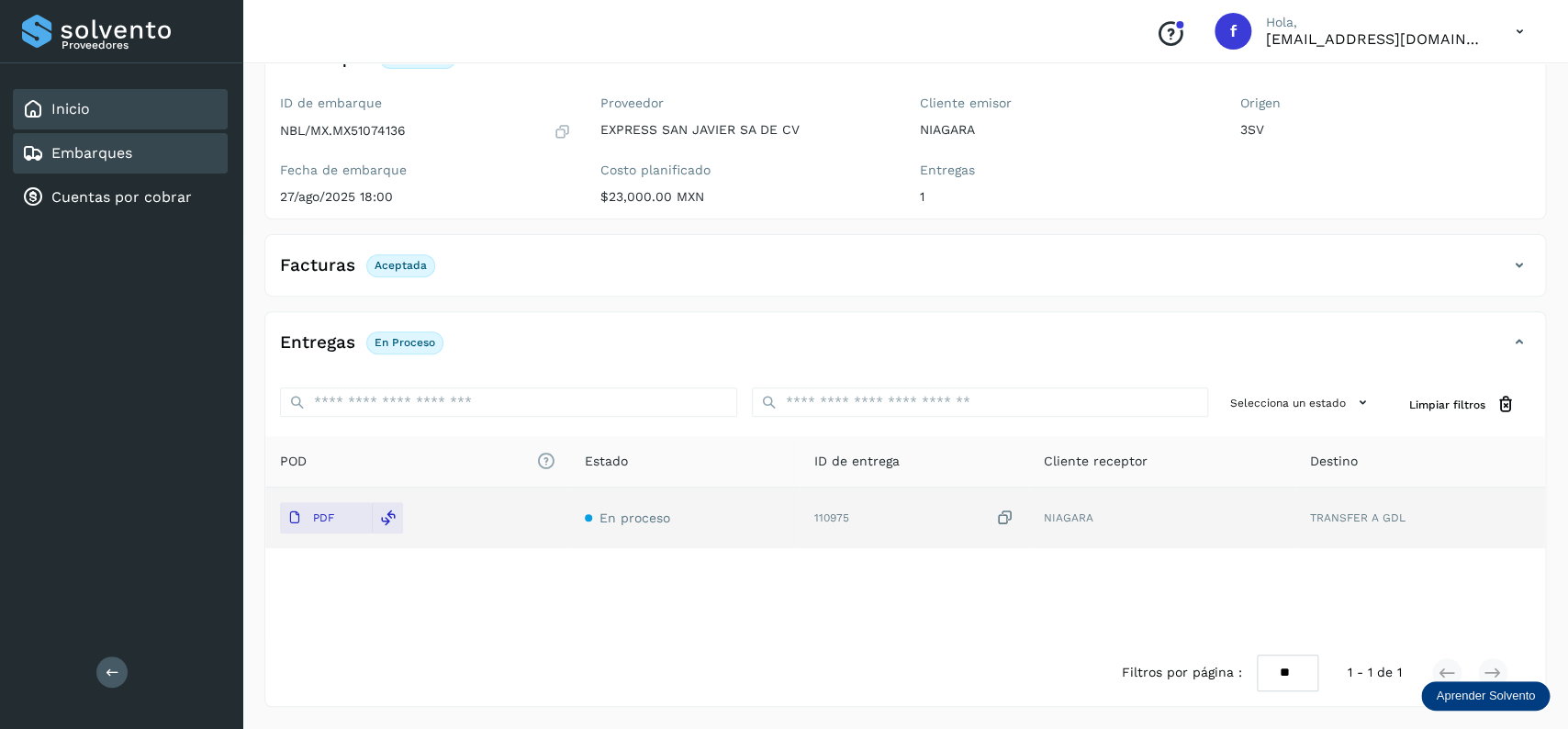
click at [119, 124] on div "Inicio" at bounding box center [120, 109] width 215 height 40
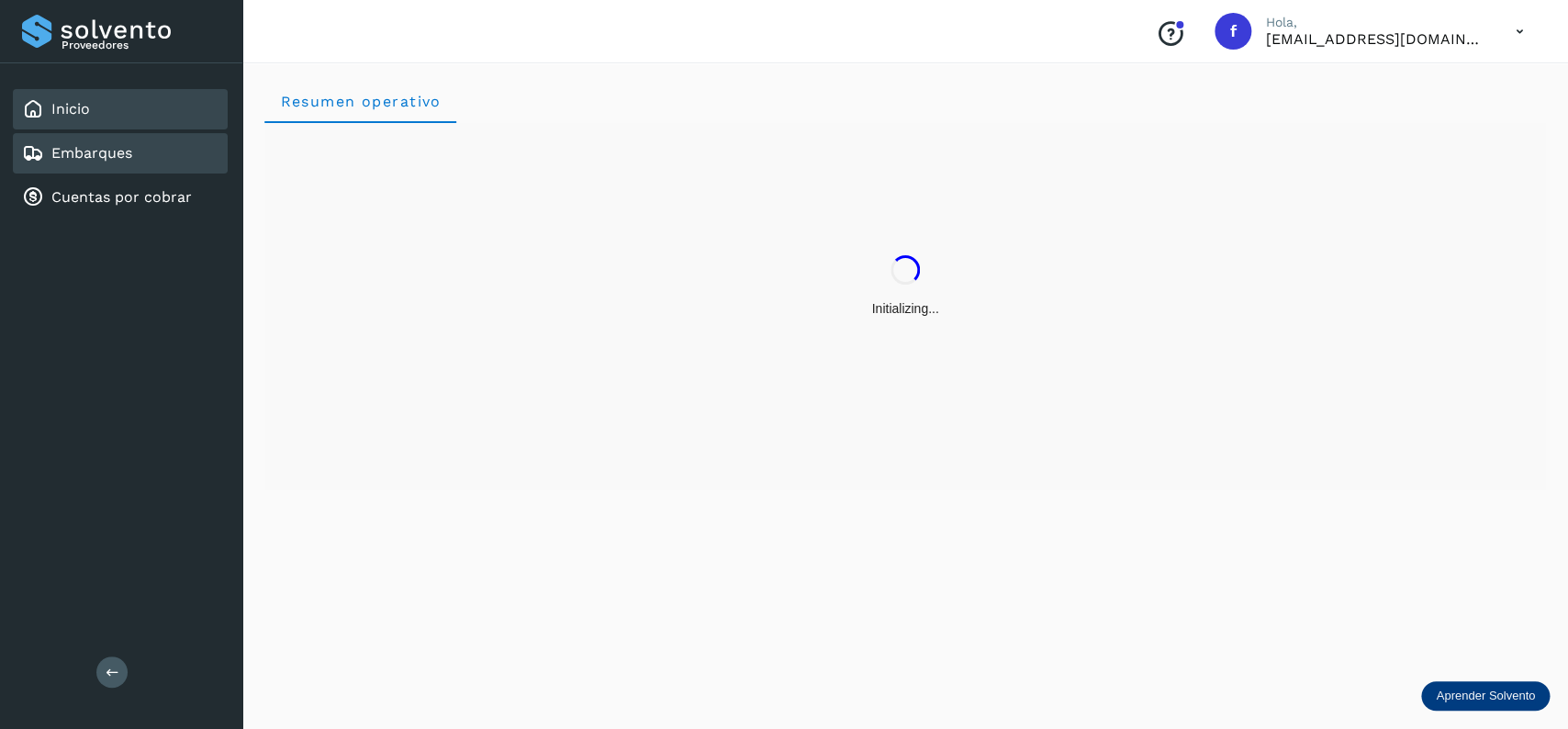
click at [153, 156] on div "Embarques" at bounding box center [120, 153] width 215 height 40
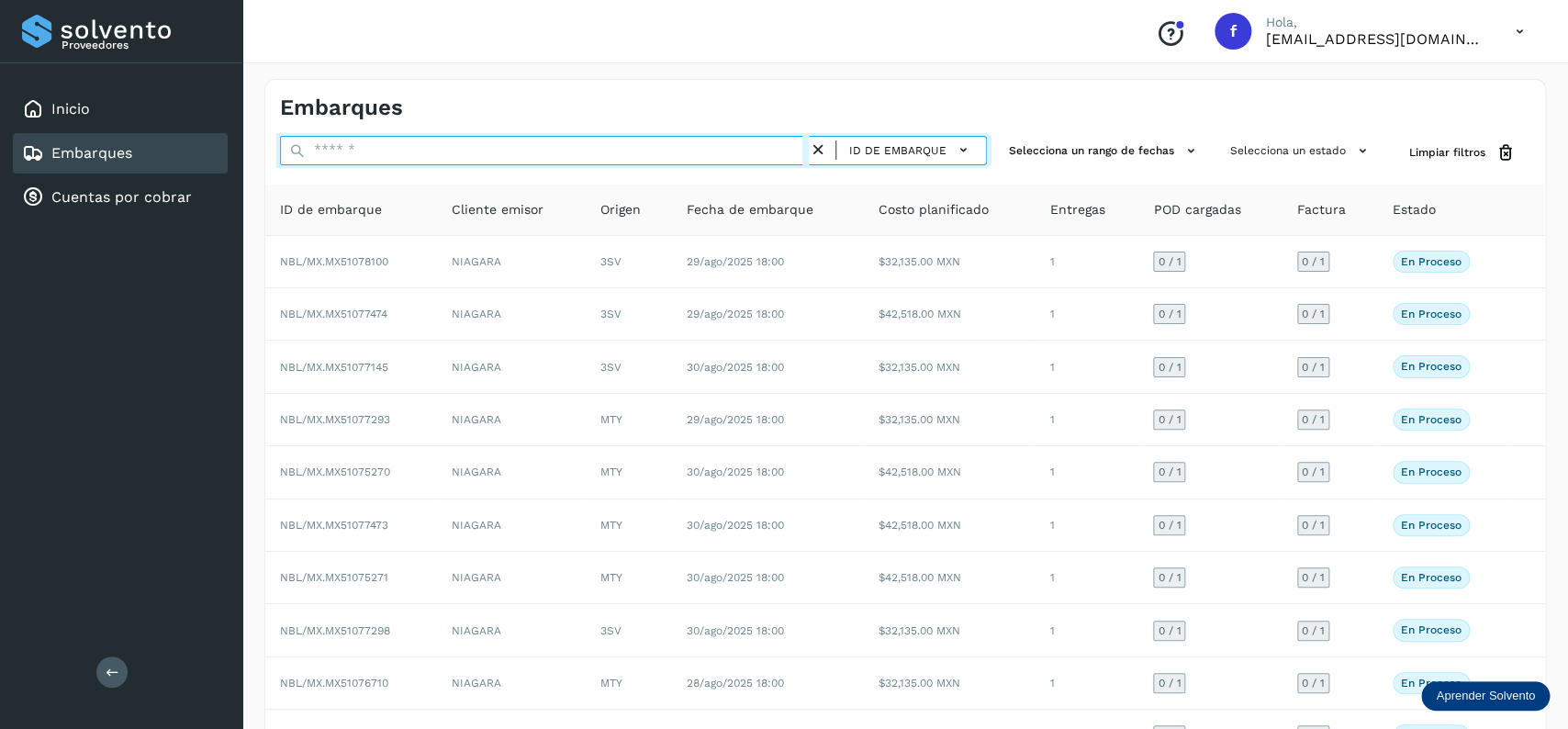
click at [368, 156] on input "text" at bounding box center [544, 151] width 529 height 29
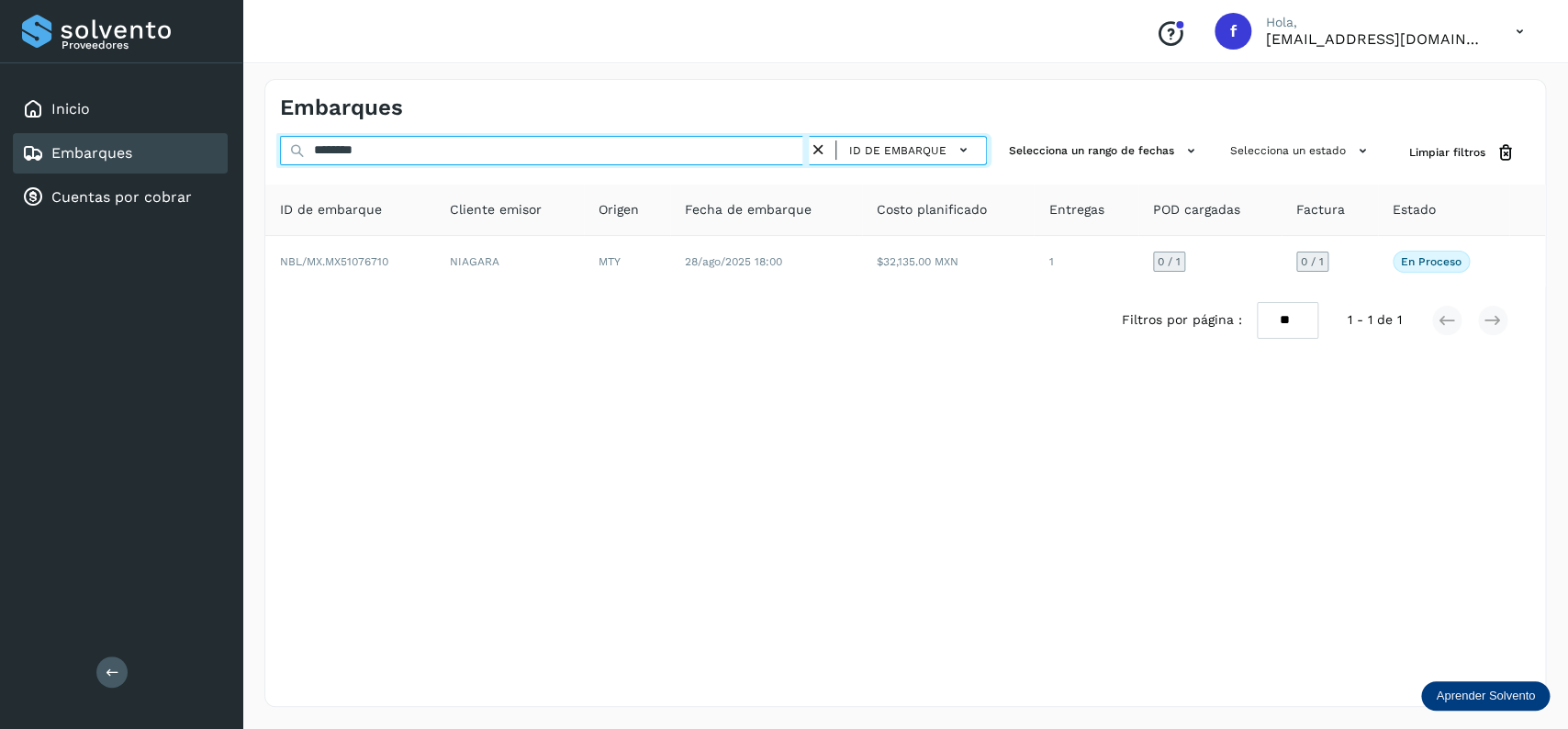
type input "********"
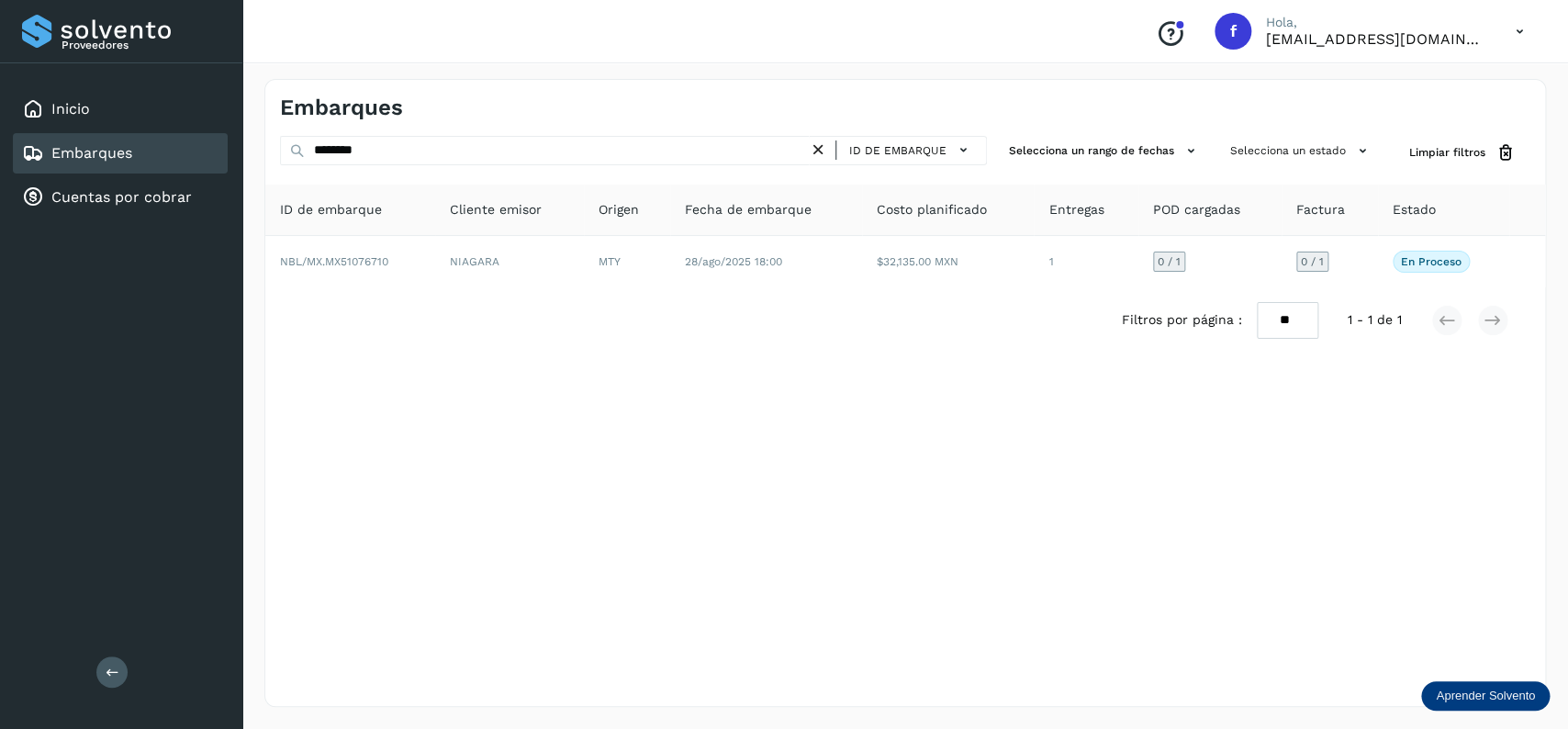
click at [655, 290] on div "Filtros por página : ** ** ** 1 - 1 de 1" at bounding box center [905, 321] width 1280 height 67
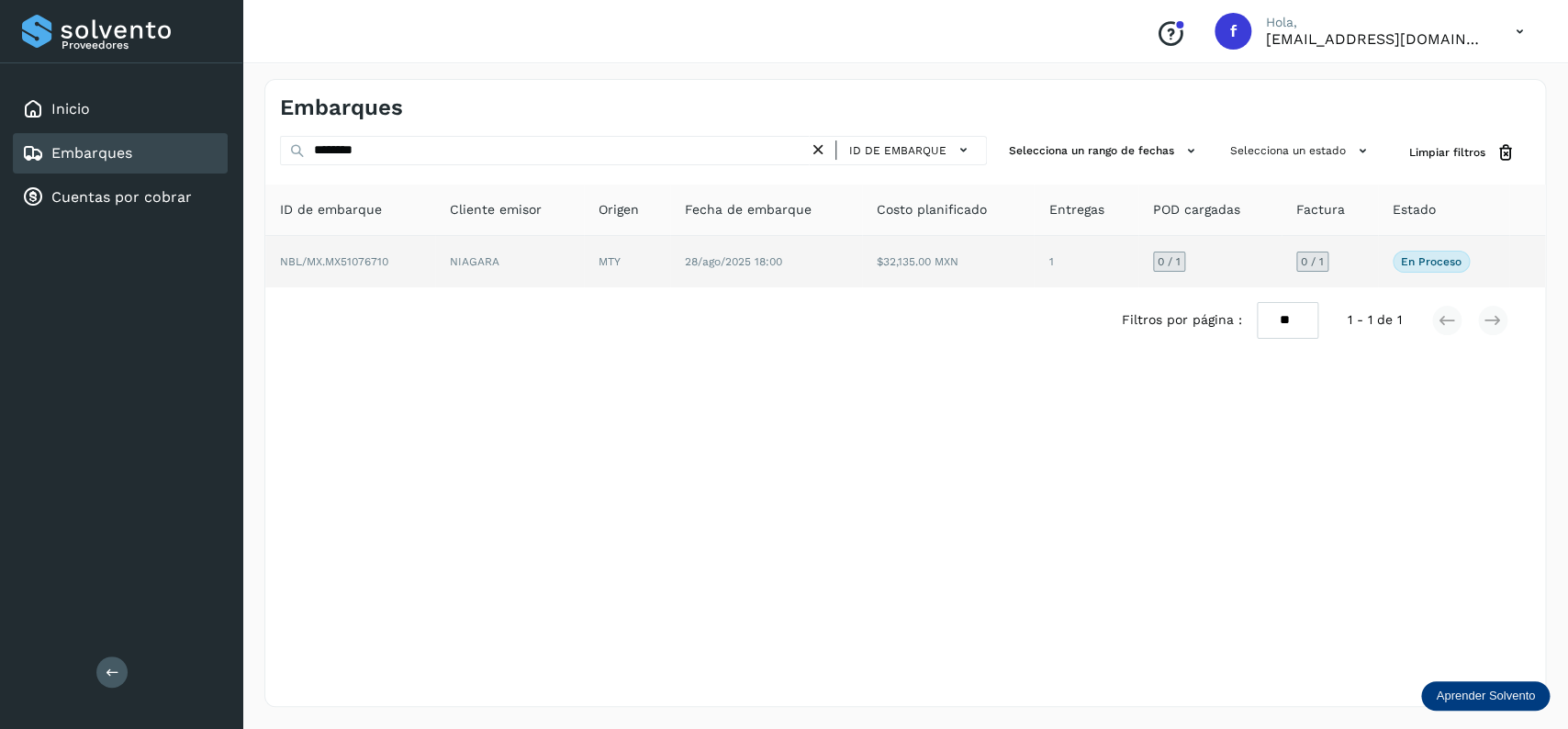
click at [604, 270] on td "MTY" at bounding box center [627, 261] width 86 height 52
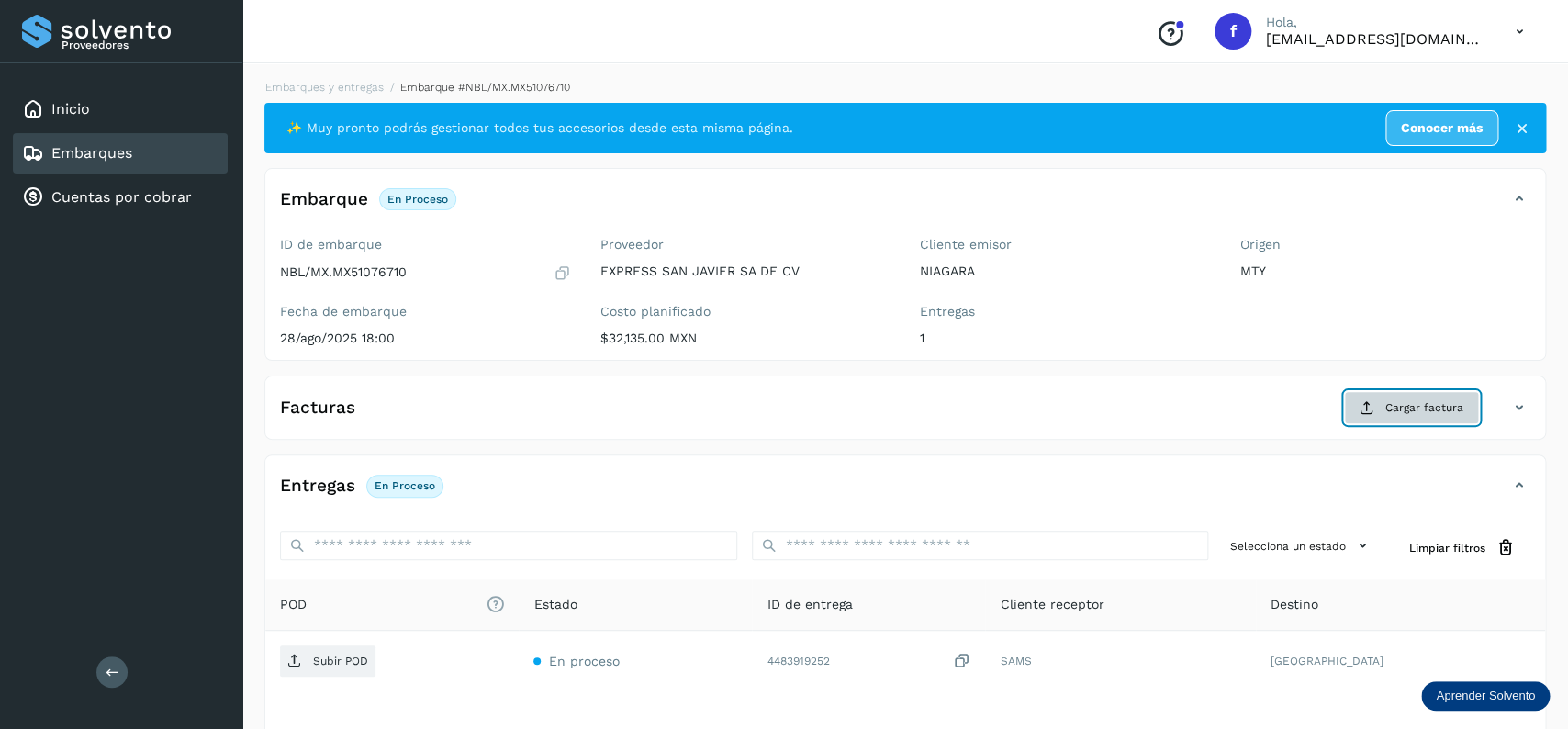
click at [1451, 400] on button "Cargar factura" at bounding box center [1411, 408] width 135 height 33
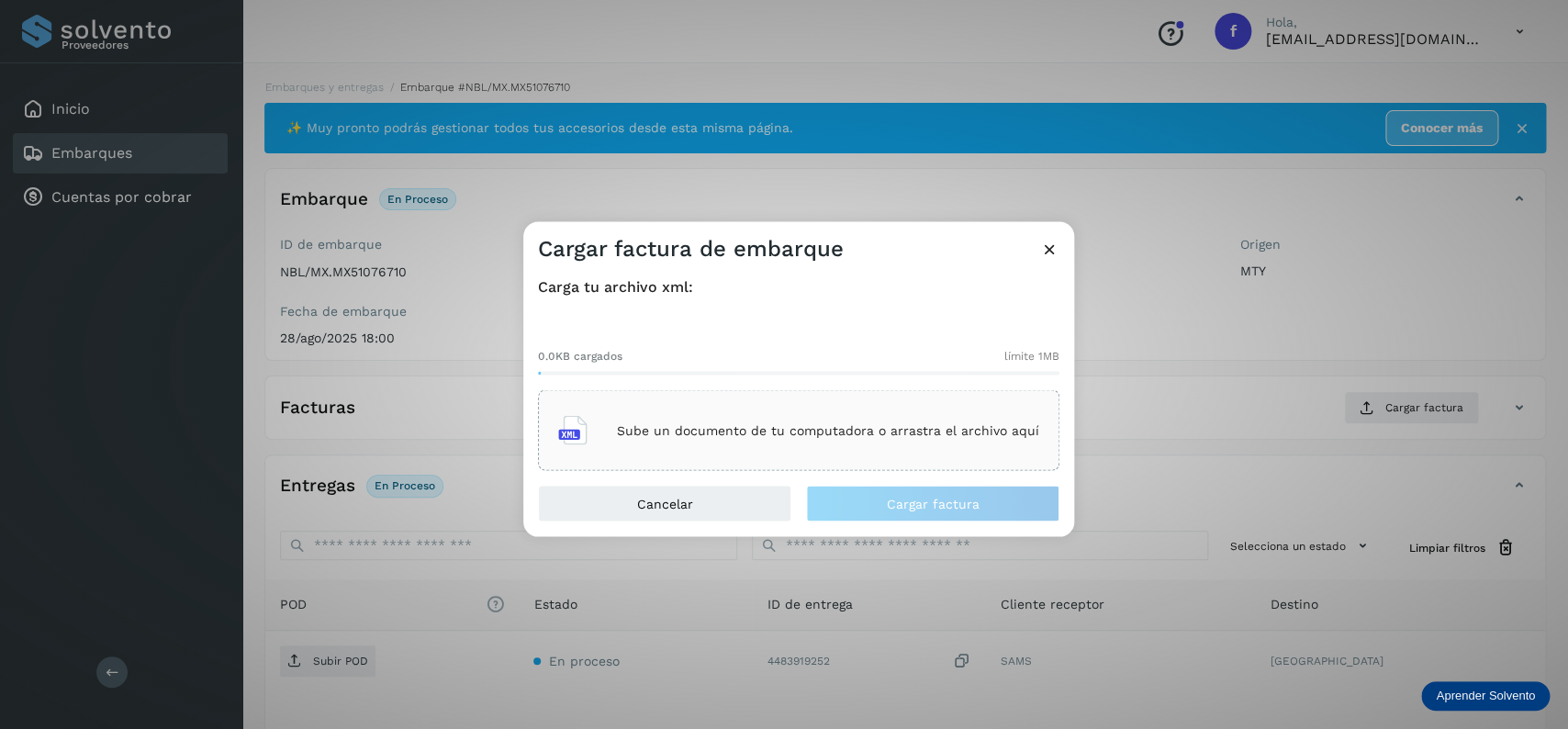
click at [897, 403] on div "Sube un documento de tu computadora o arrastra el archivo aquí" at bounding box center [799, 431] width 522 height 81
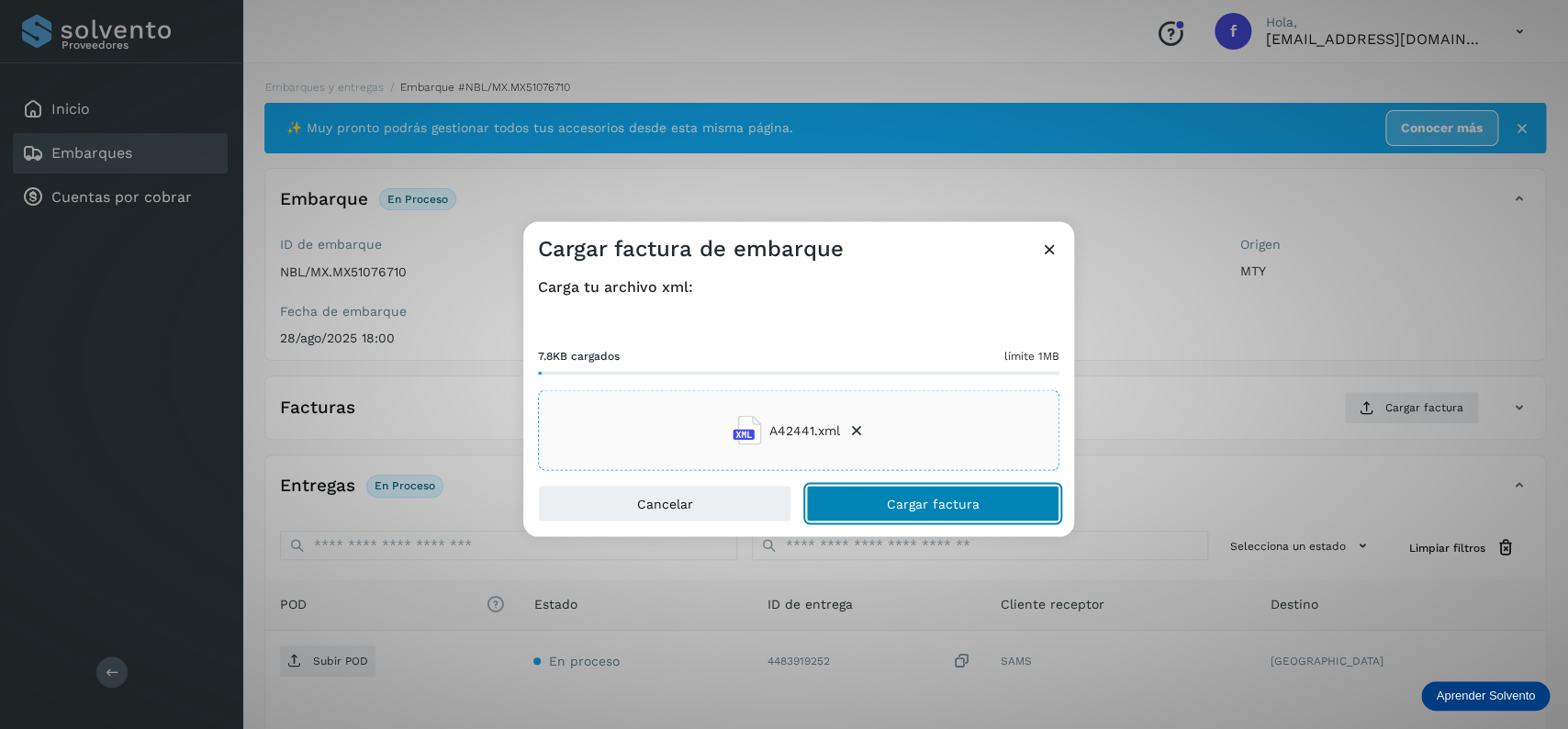
click at [926, 492] on button "Cargar factura" at bounding box center [933, 504] width 254 height 37
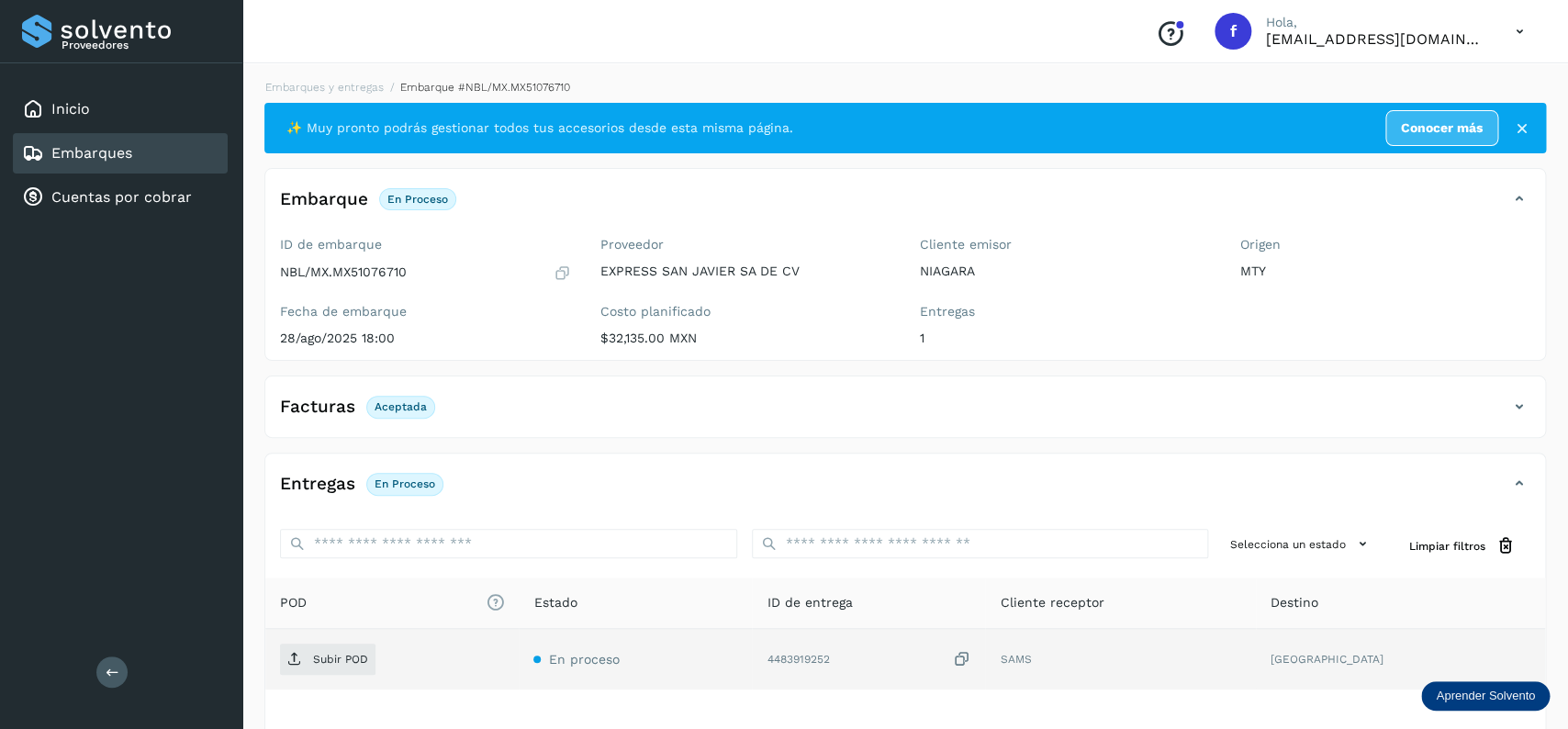
scroll to position [143, 0]
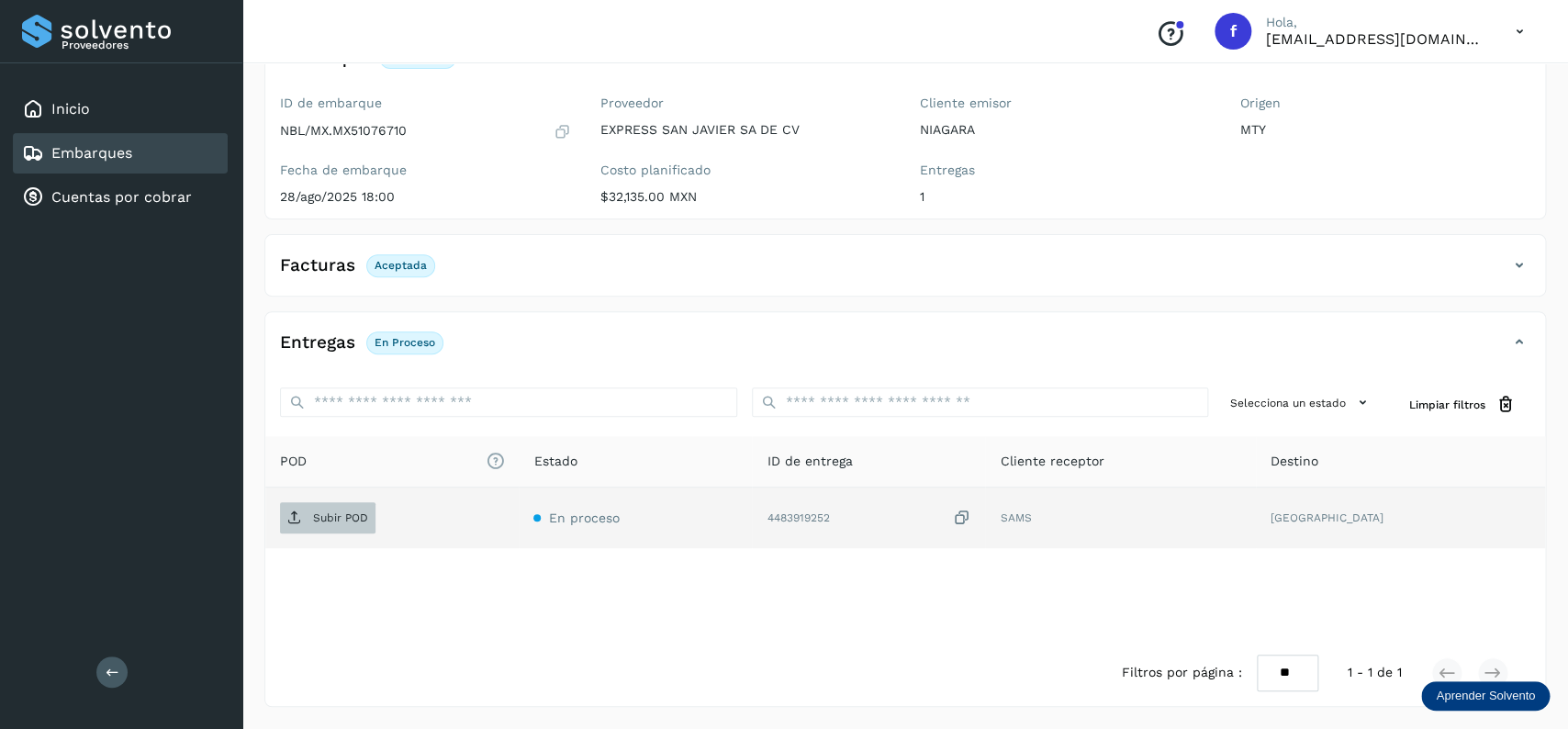
click at [320, 505] on span "Subir POD" at bounding box center [328, 518] width 96 height 29
click at [137, 141] on div "Embarques" at bounding box center [120, 153] width 215 height 40
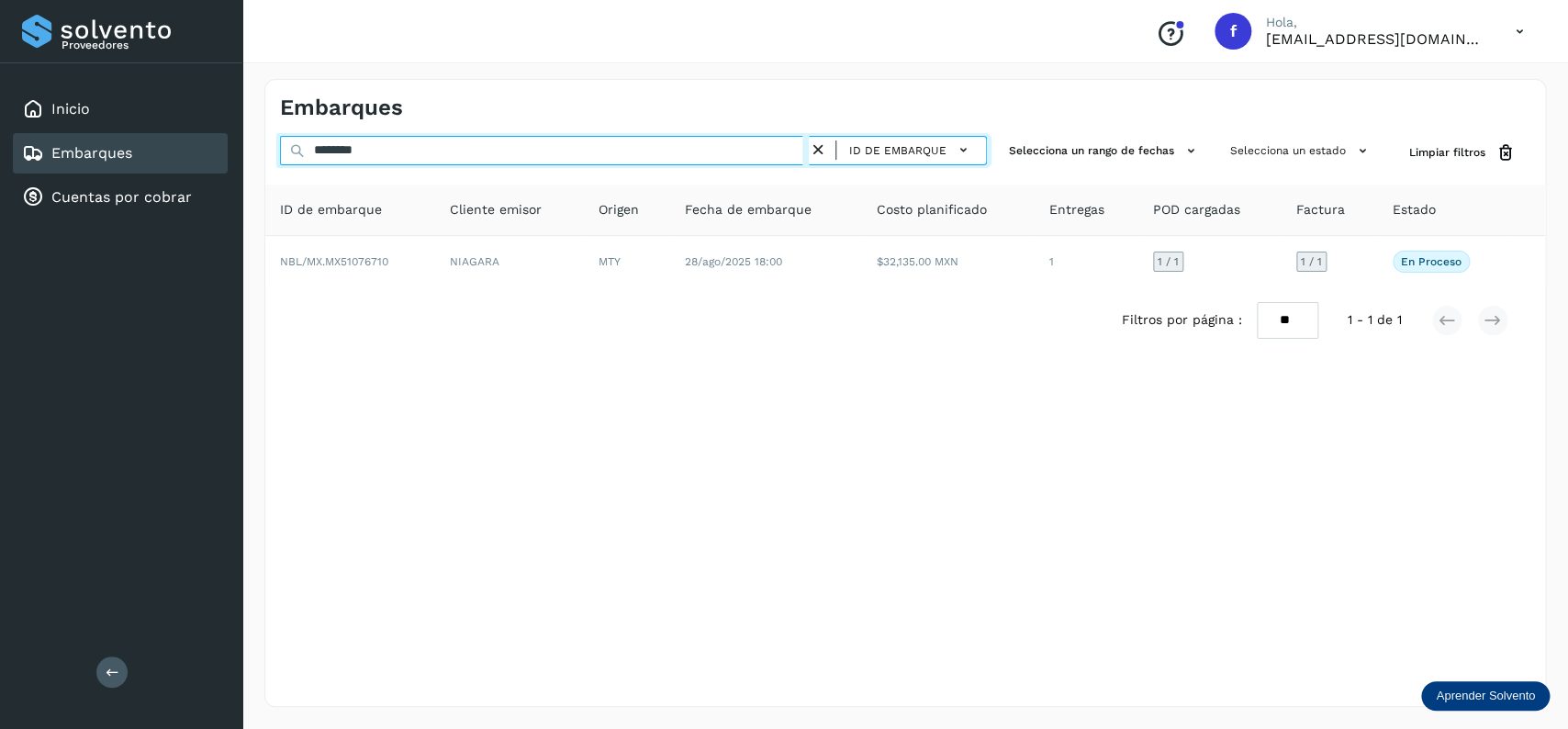
drag, startPoint x: 453, startPoint y: 150, endPoint x: 201, endPoint y: 156, distance: 252.1
click at [280, 156] on input "********" at bounding box center [544, 151] width 529 height 29
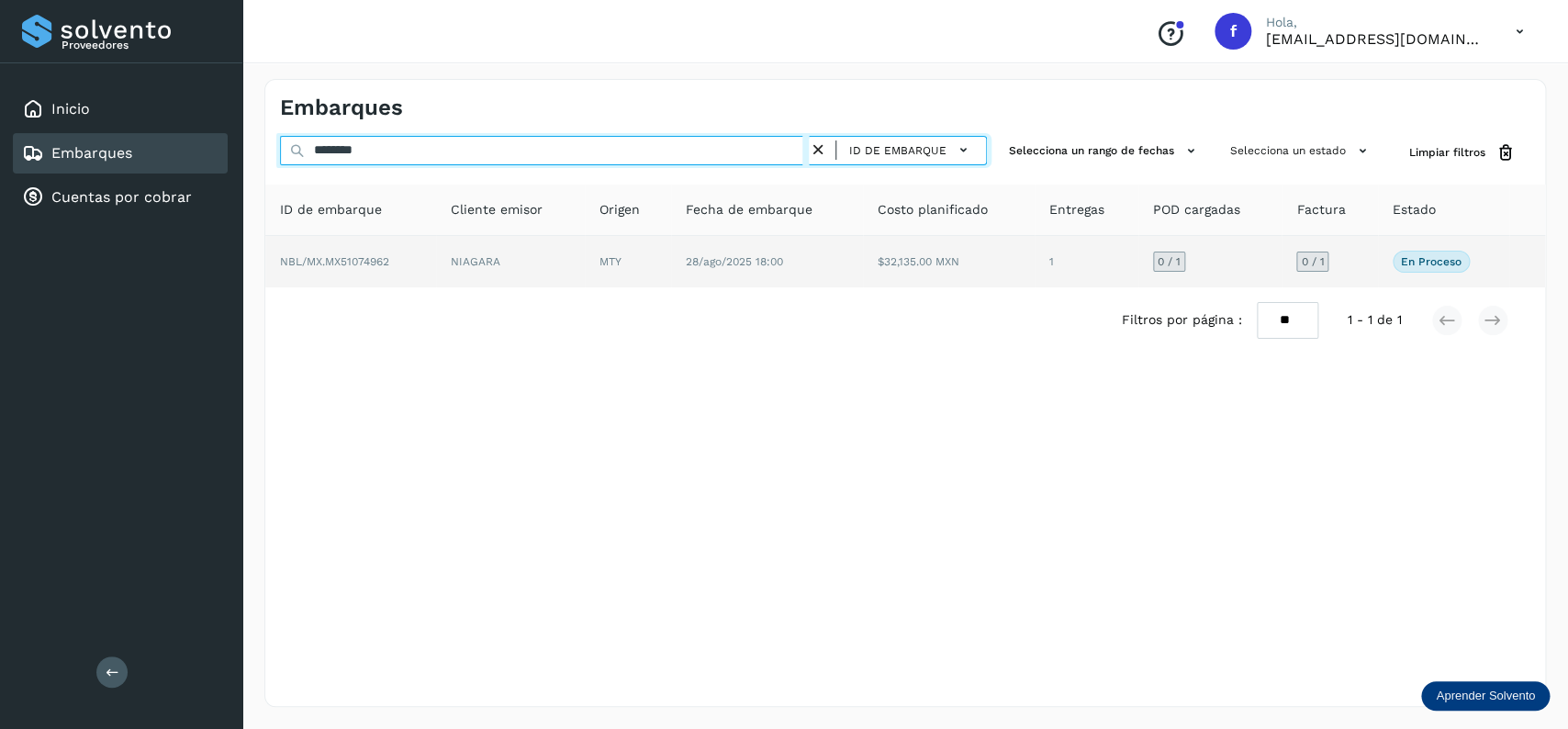
type input "********"
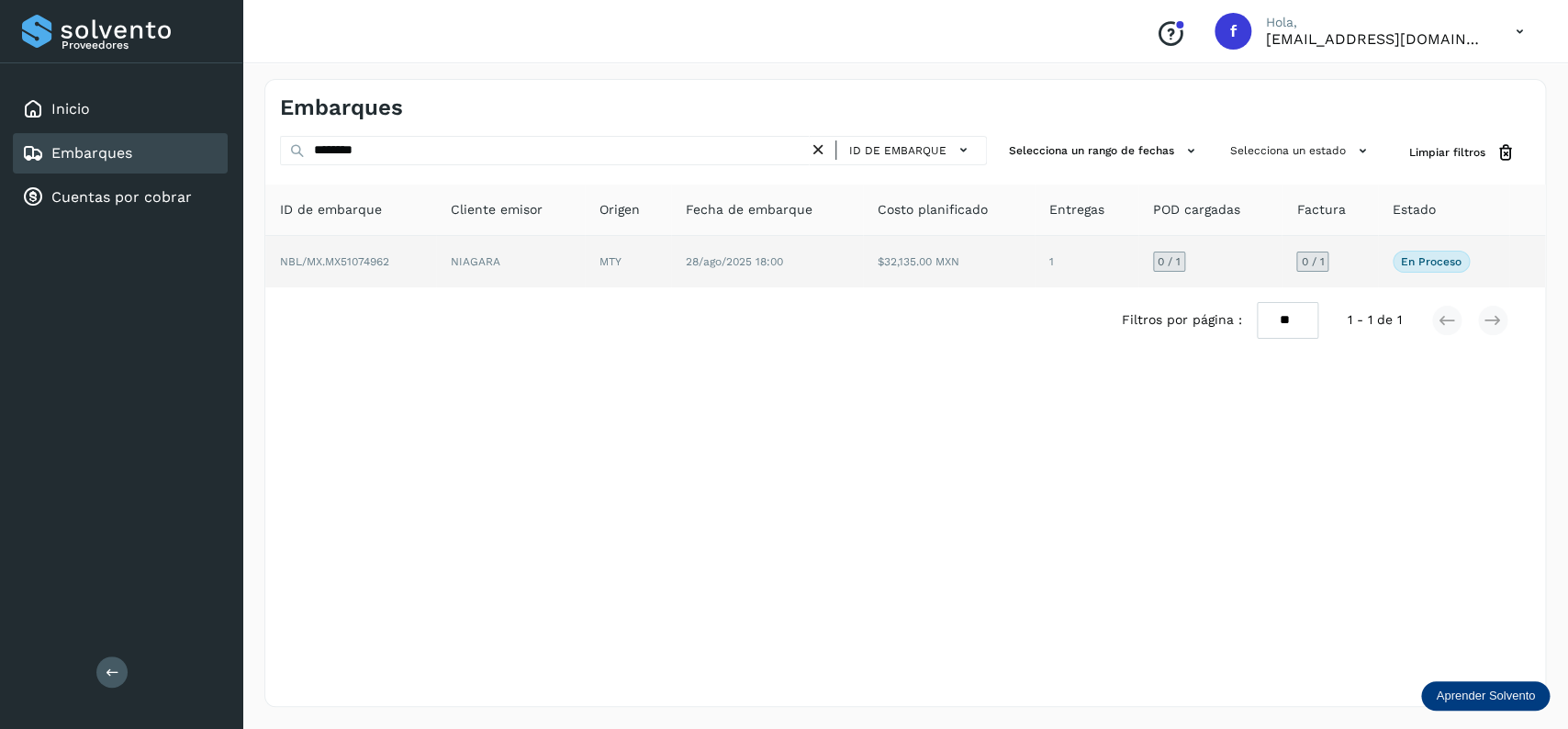
click at [851, 246] on td "28/ago/2025 18:00" at bounding box center [767, 261] width 192 height 52
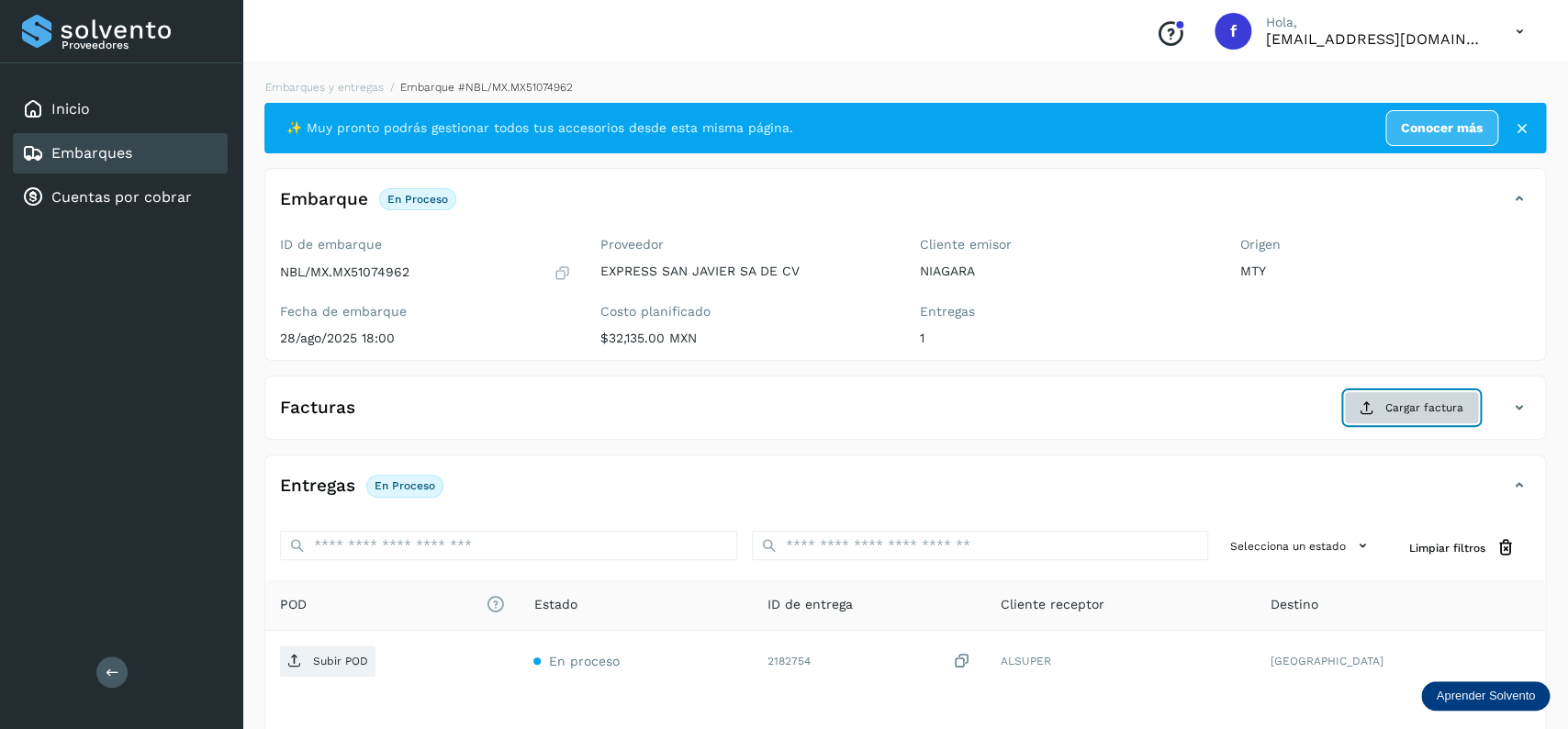
click at [1377, 407] on button "Cargar factura" at bounding box center [1411, 408] width 135 height 33
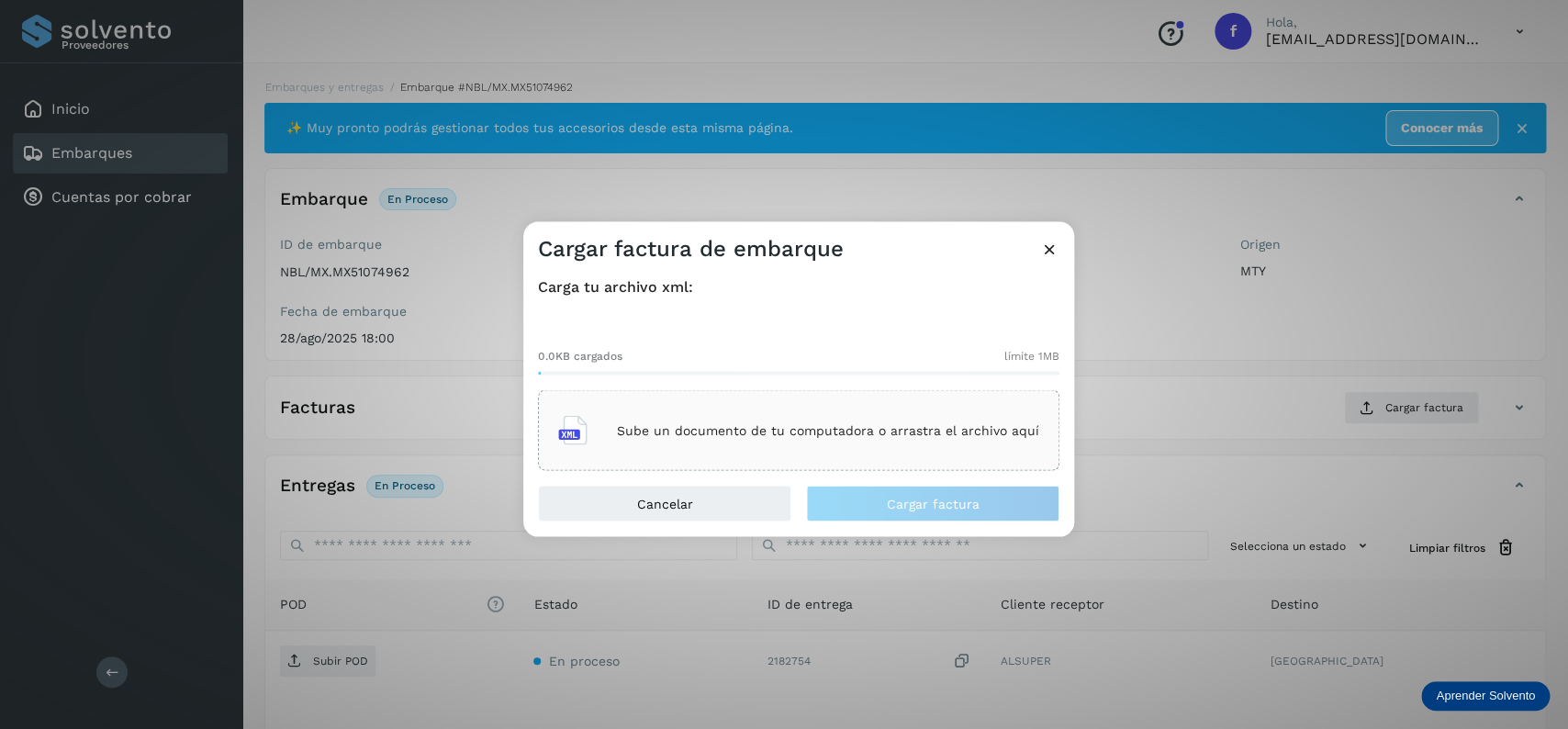
click at [921, 414] on div "Sube un documento de tu computadora o arrastra el archivo aquí" at bounding box center [799, 431] width 482 height 50
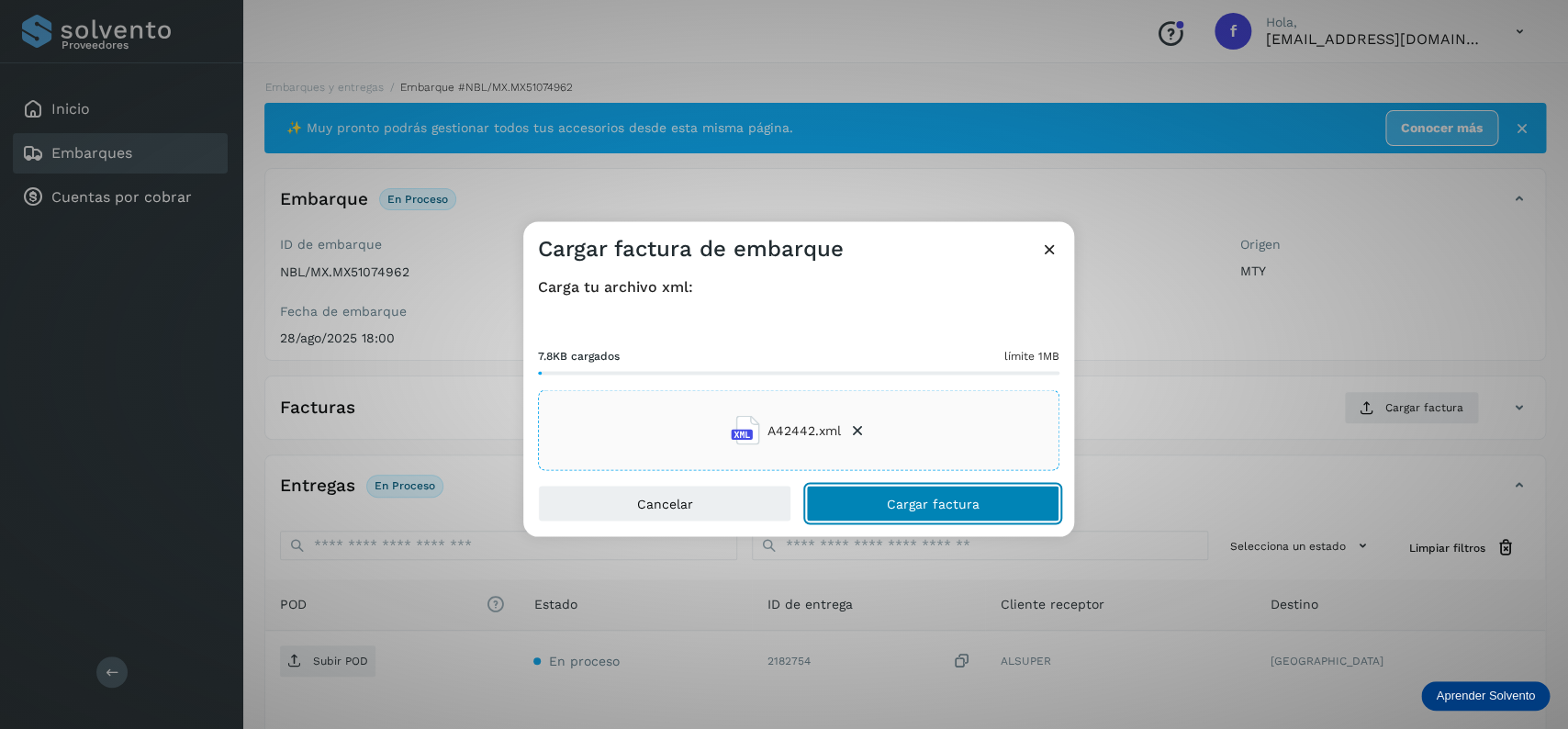
click at [904, 495] on button "Cargar factura" at bounding box center [933, 504] width 254 height 37
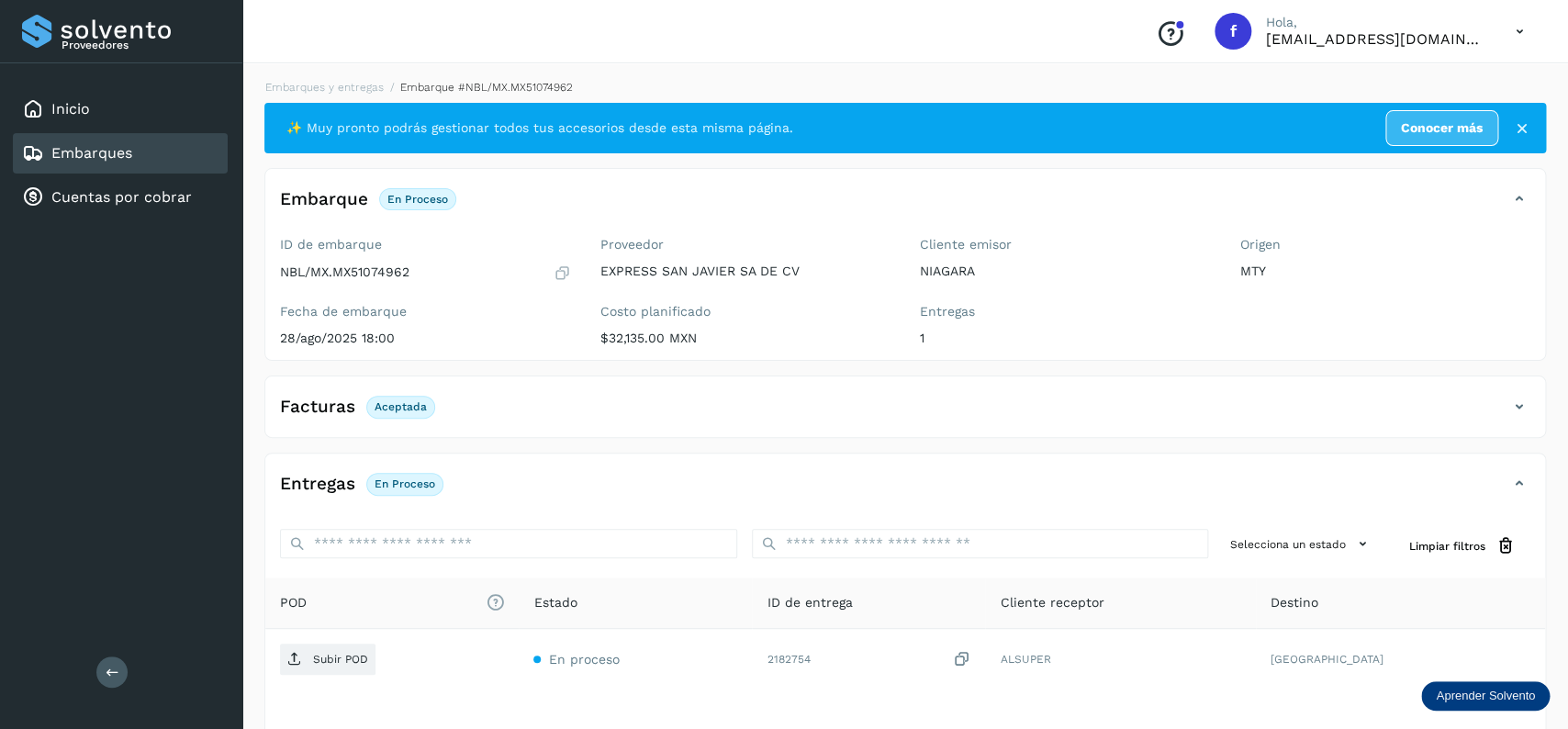
scroll to position [143, 0]
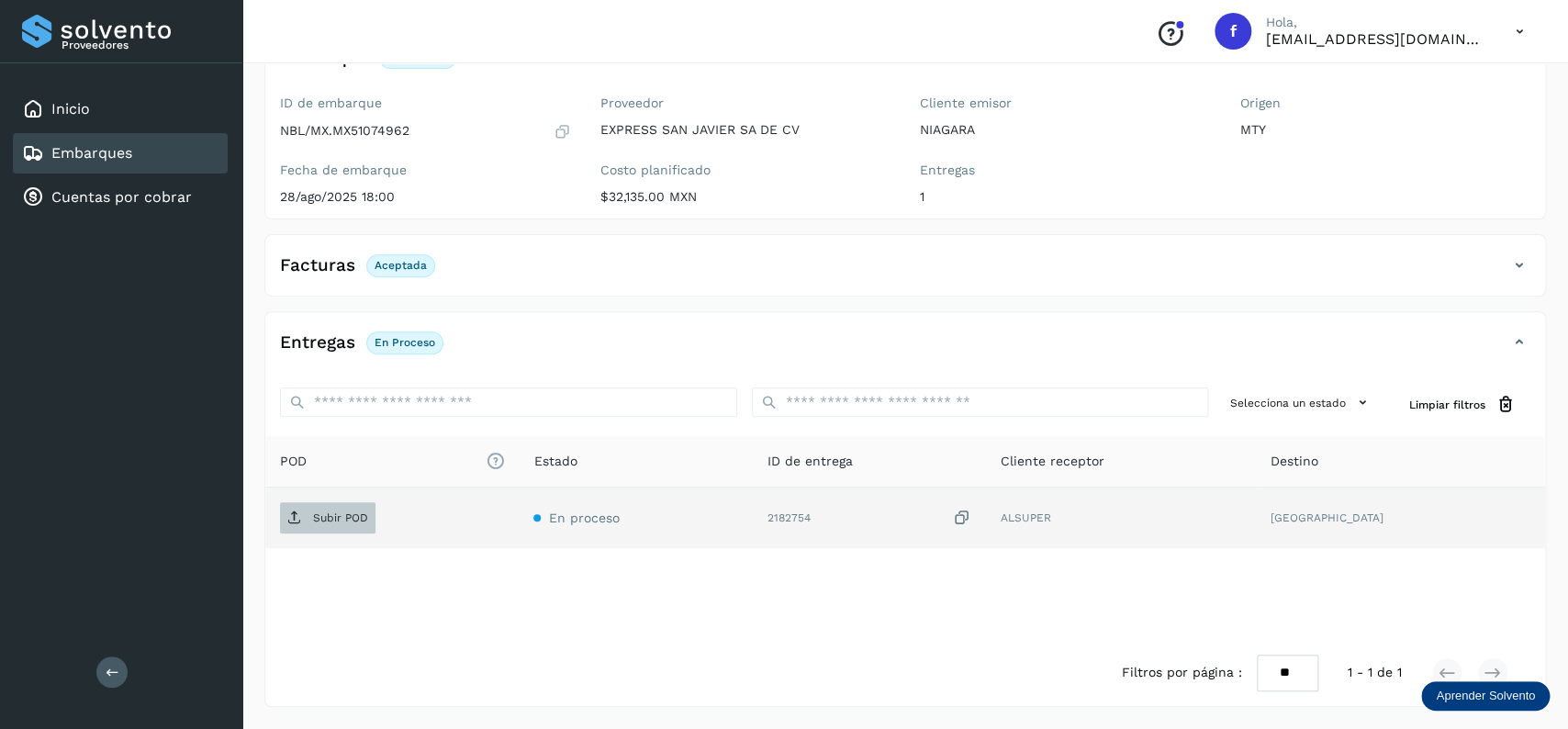
click at [303, 523] on span "Subir POD" at bounding box center [328, 518] width 96 height 29
click at [320, 499] on td "Subir POD" at bounding box center [392, 518] width 254 height 61
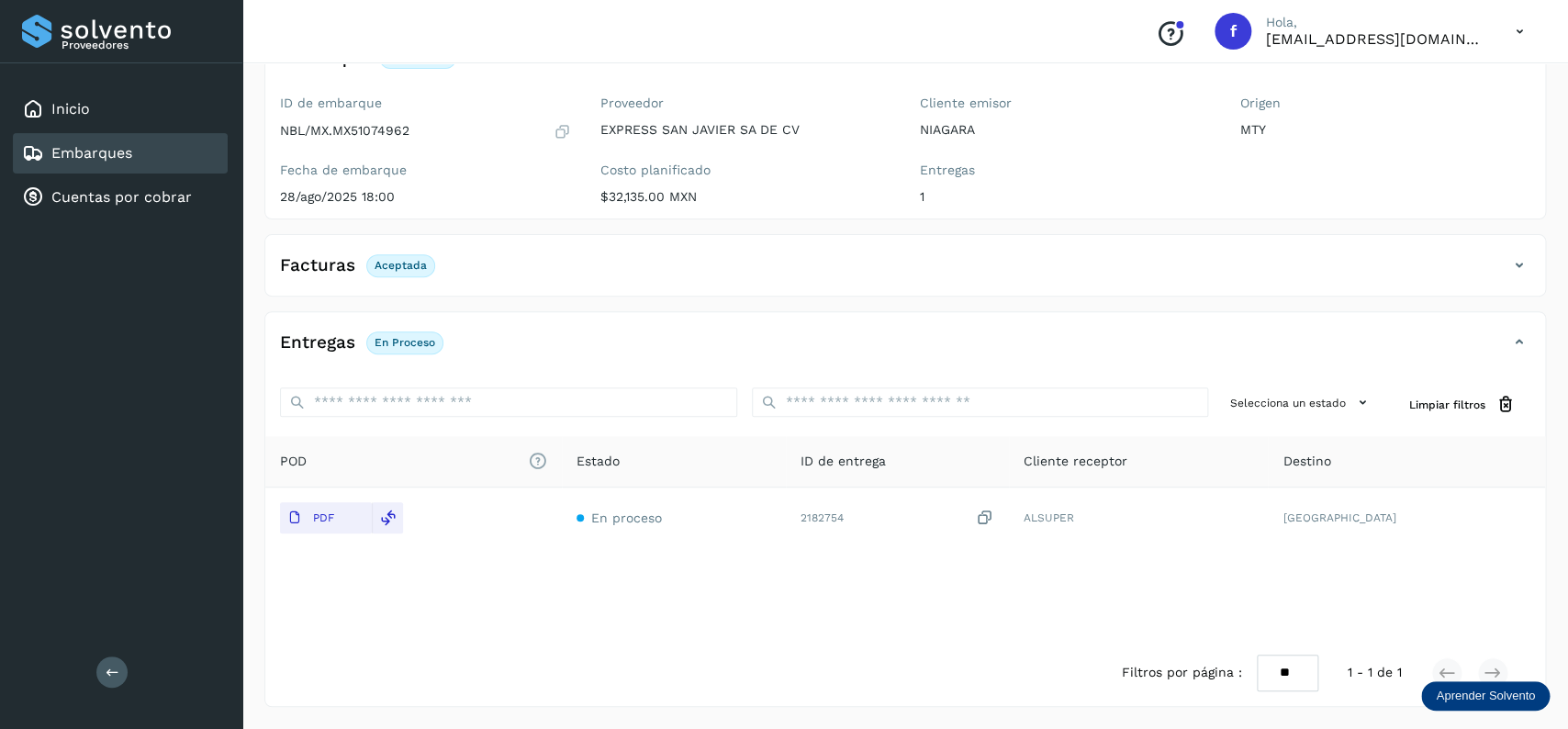
click at [191, 153] on div "Embarques" at bounding box center [120, 153] width 215 height 40
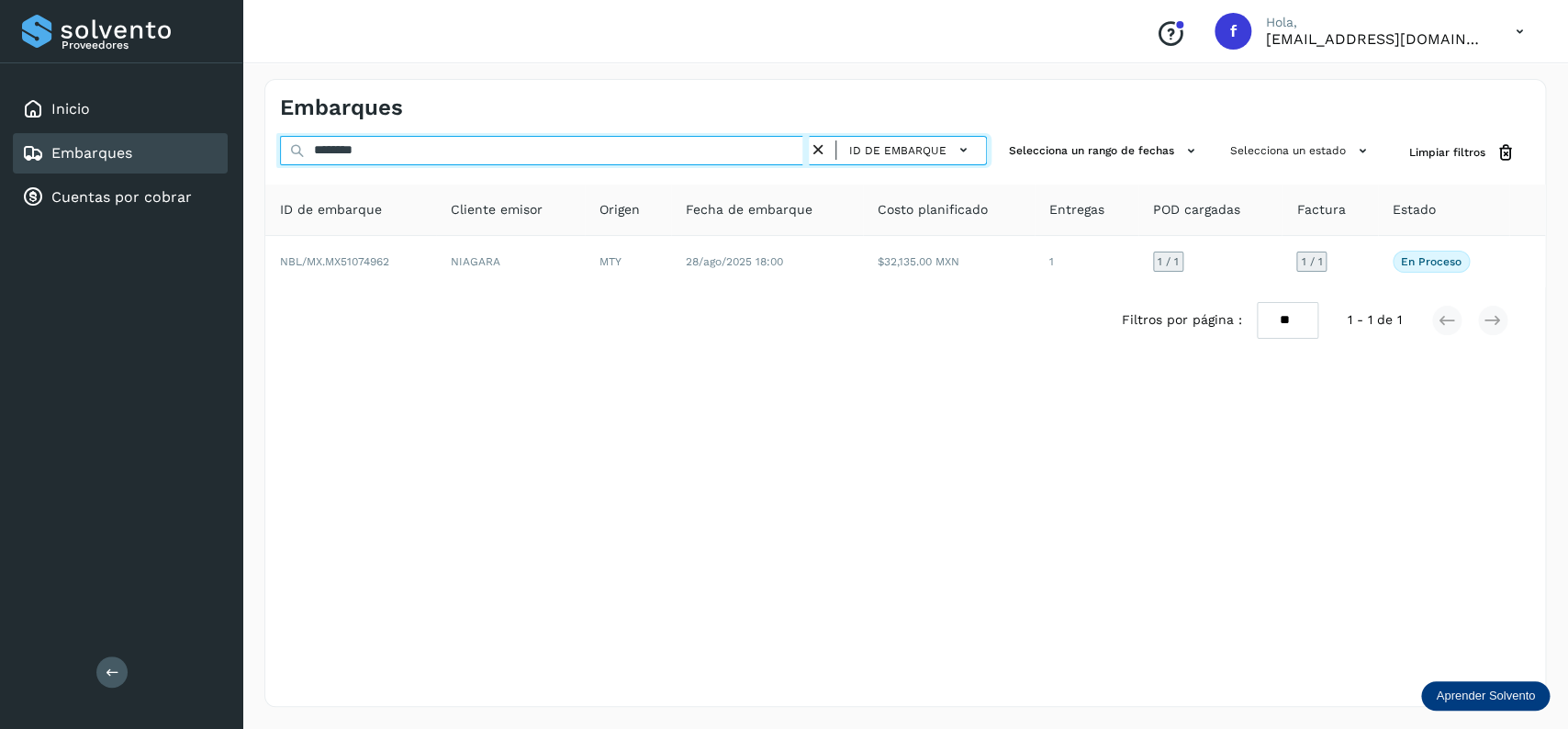
drag, startPoint x: 419, startPoint y: 141, endPoint x: 153, endPoint y: 152, distance: 266.2
click at [280, 152] on input "********" at bounding box center [544, 151] width 529 height 29
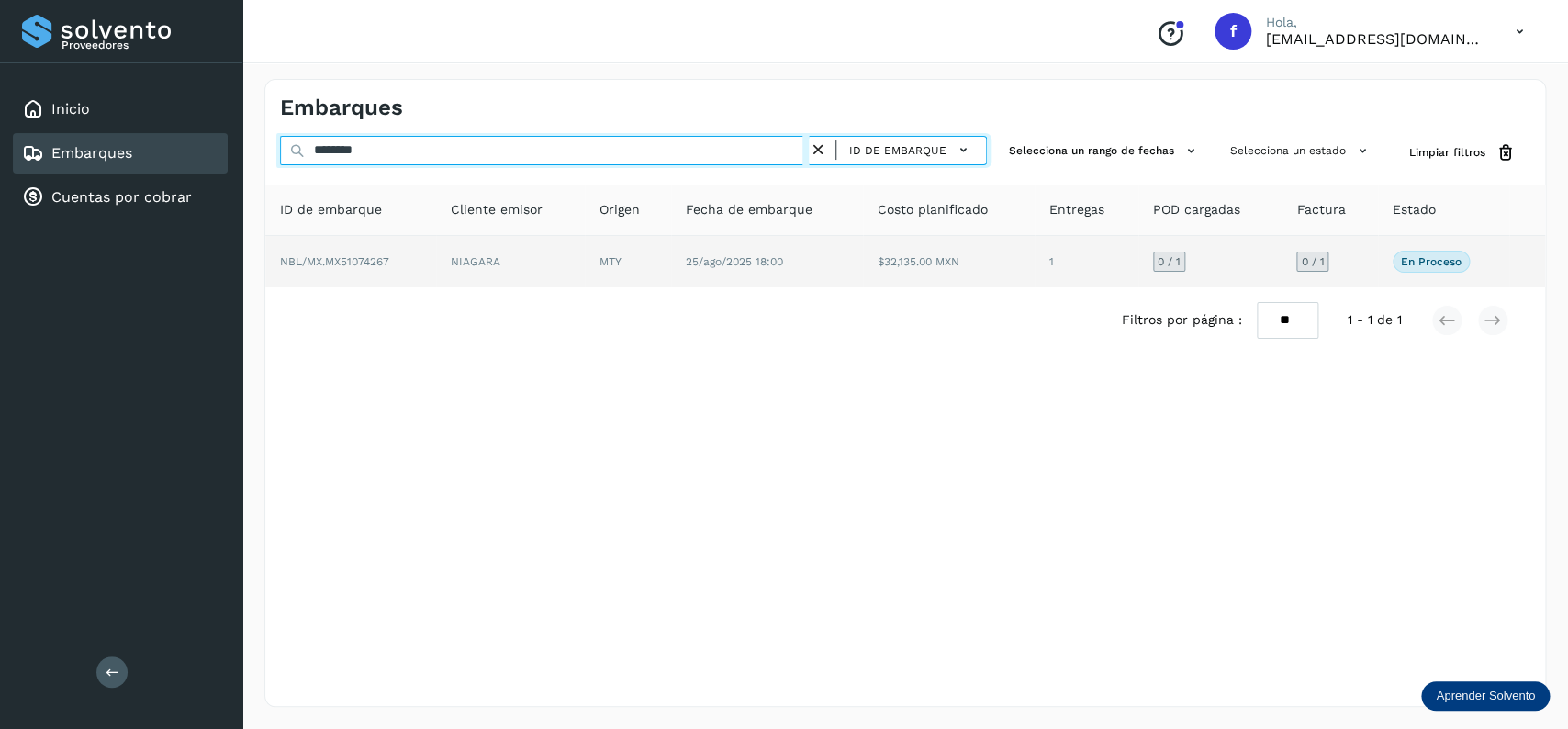
type input "********"
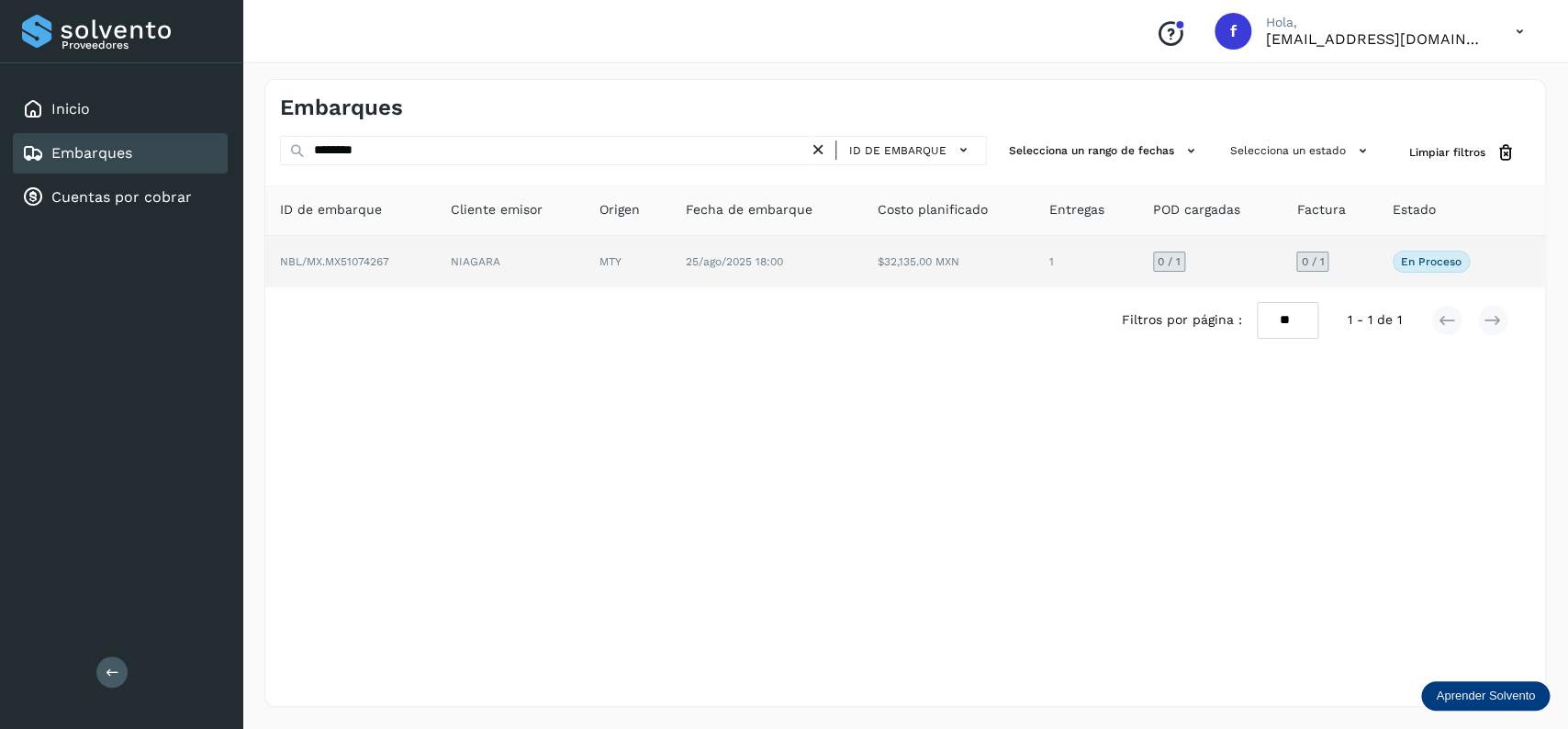
click at [752, 270] on td "25/ago/2025 18:00" at bounding box center [767, 261] width 192 height 52
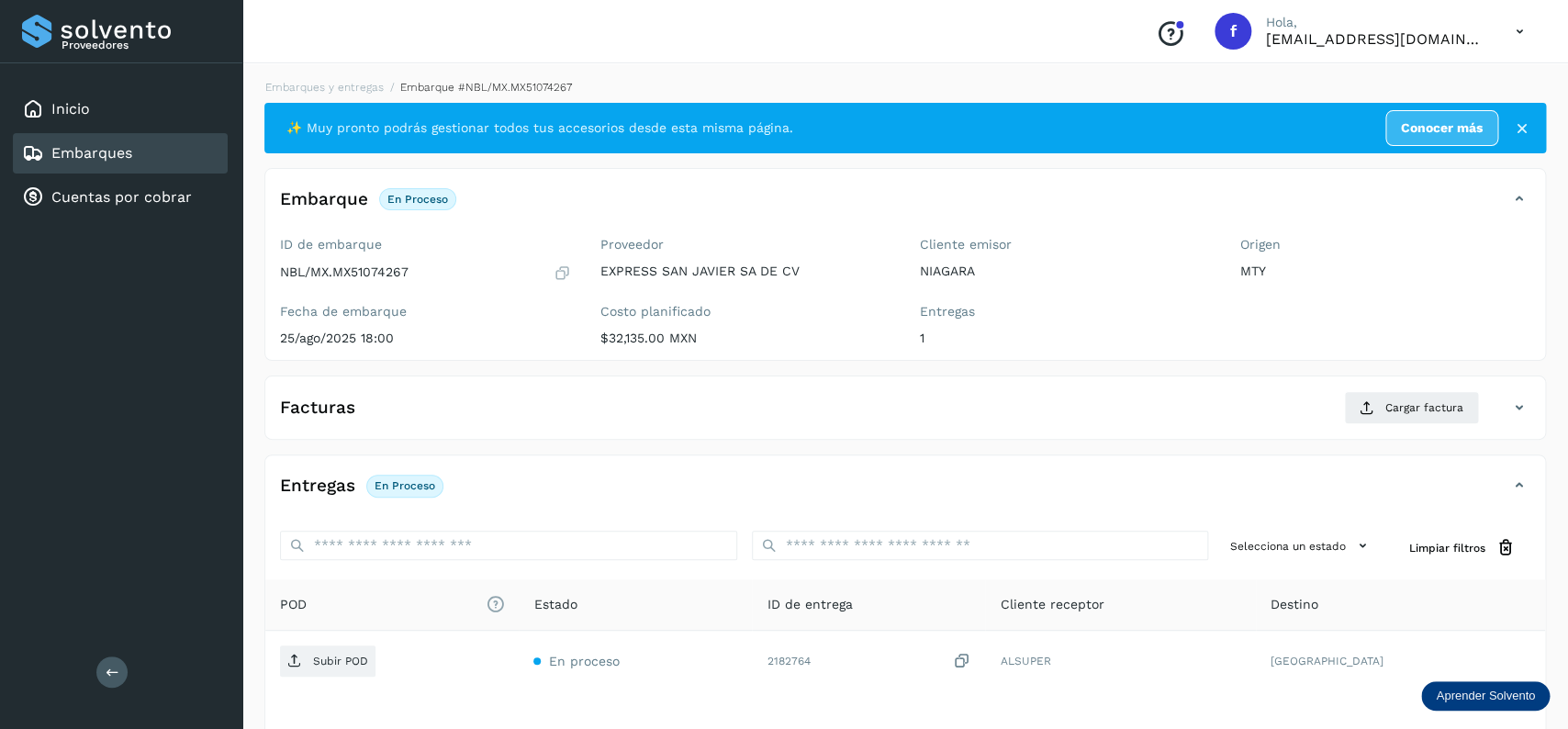
scroll to position [145, 0]
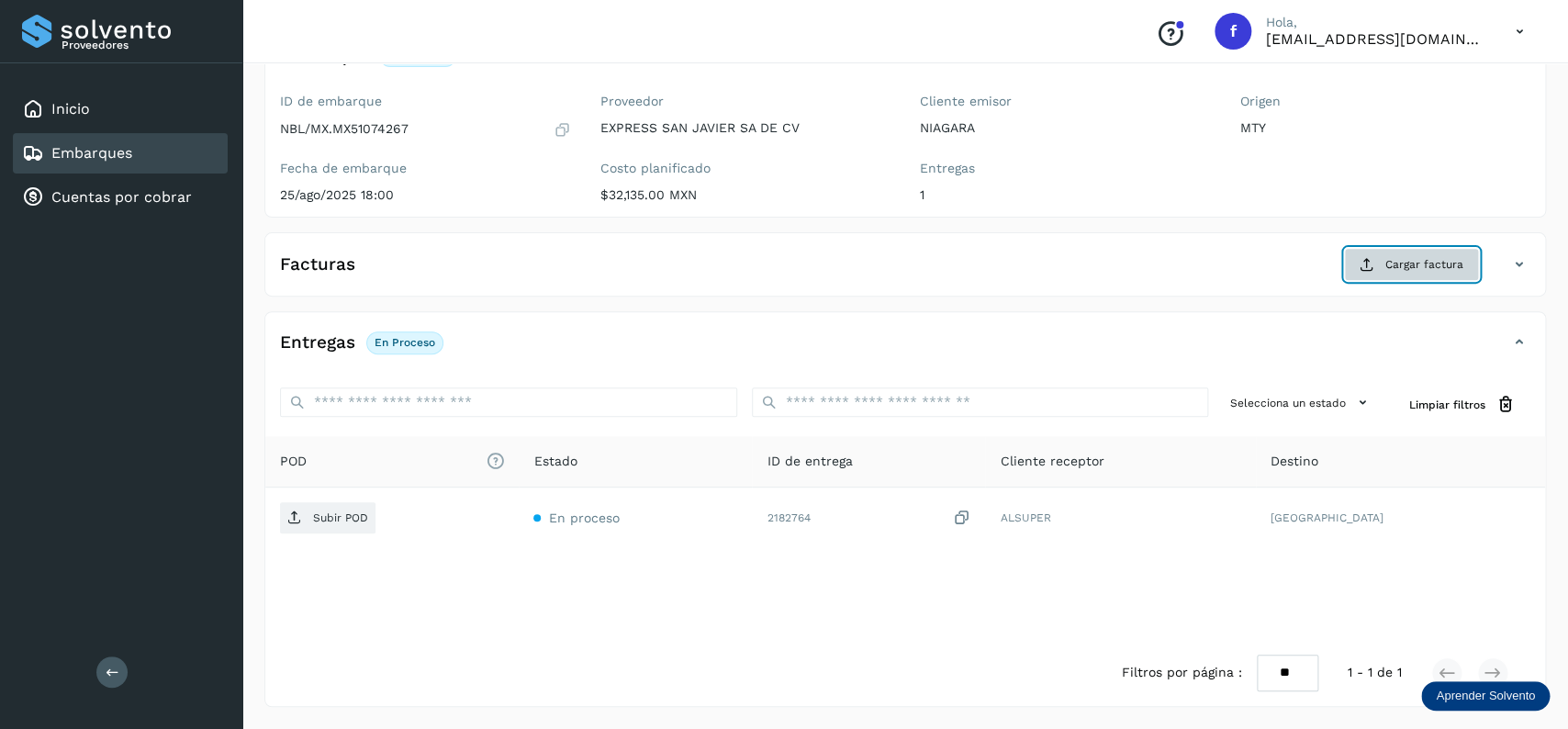
click at [1416, 269] on span "Cargar factura" at bounding box center [1425, 264] width 78 height 17
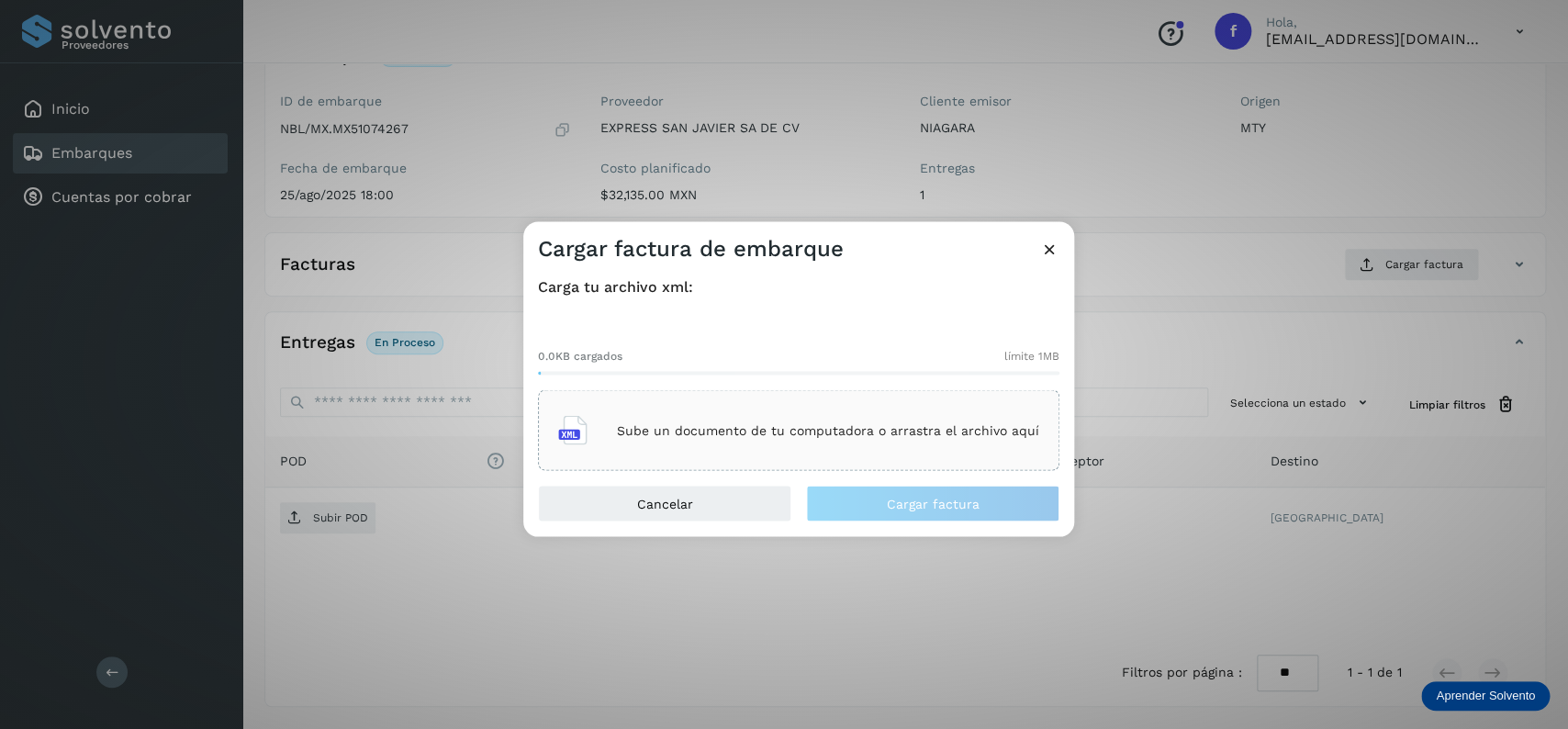
click at [829, 390] on div "Sube un documento de tu computadora o arrastra el archivo aquí" at bounding box center [799, 431] width 522 height 81
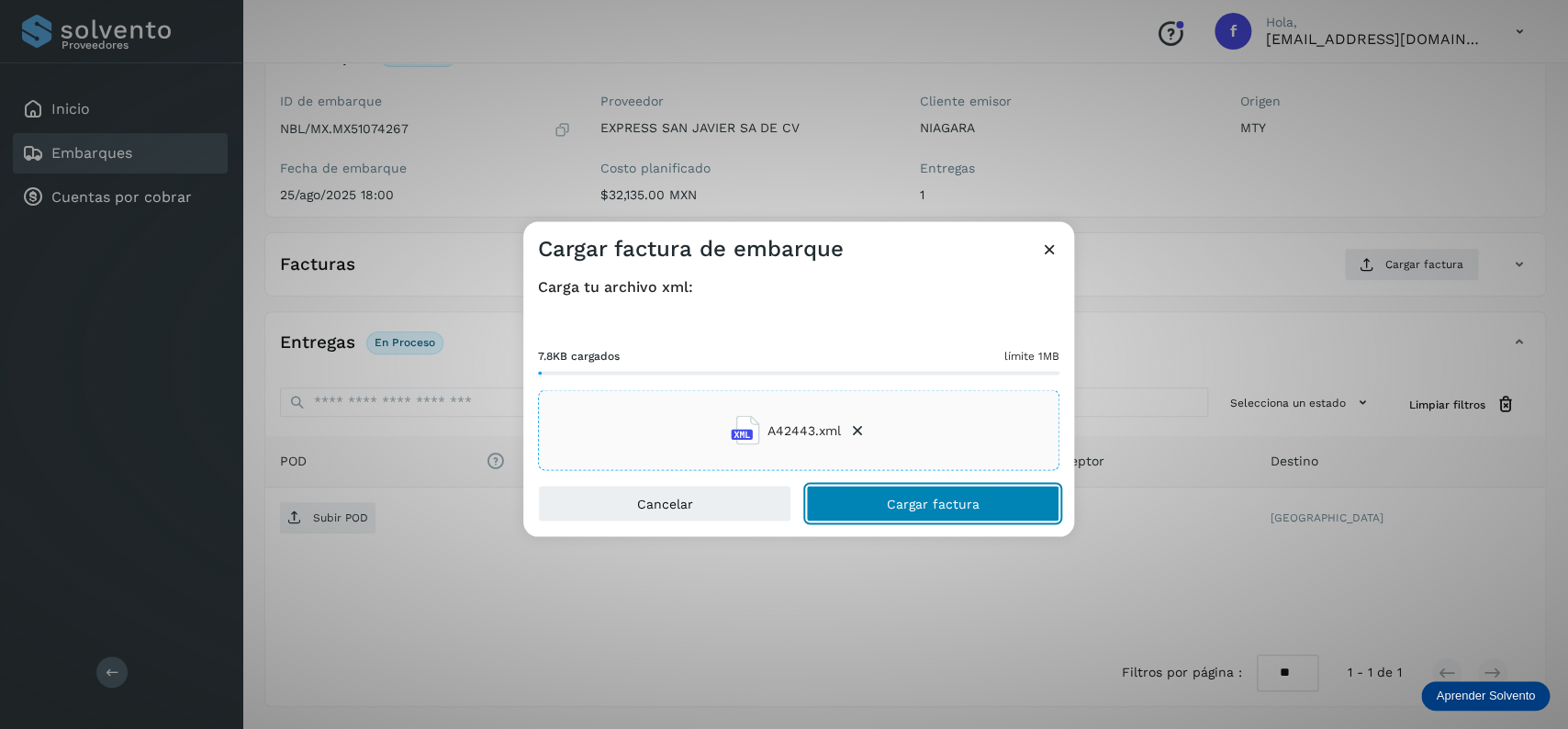
click at [843, 503] on button "Cargar factura" at bounding box center [933, 504] width 254 height 37
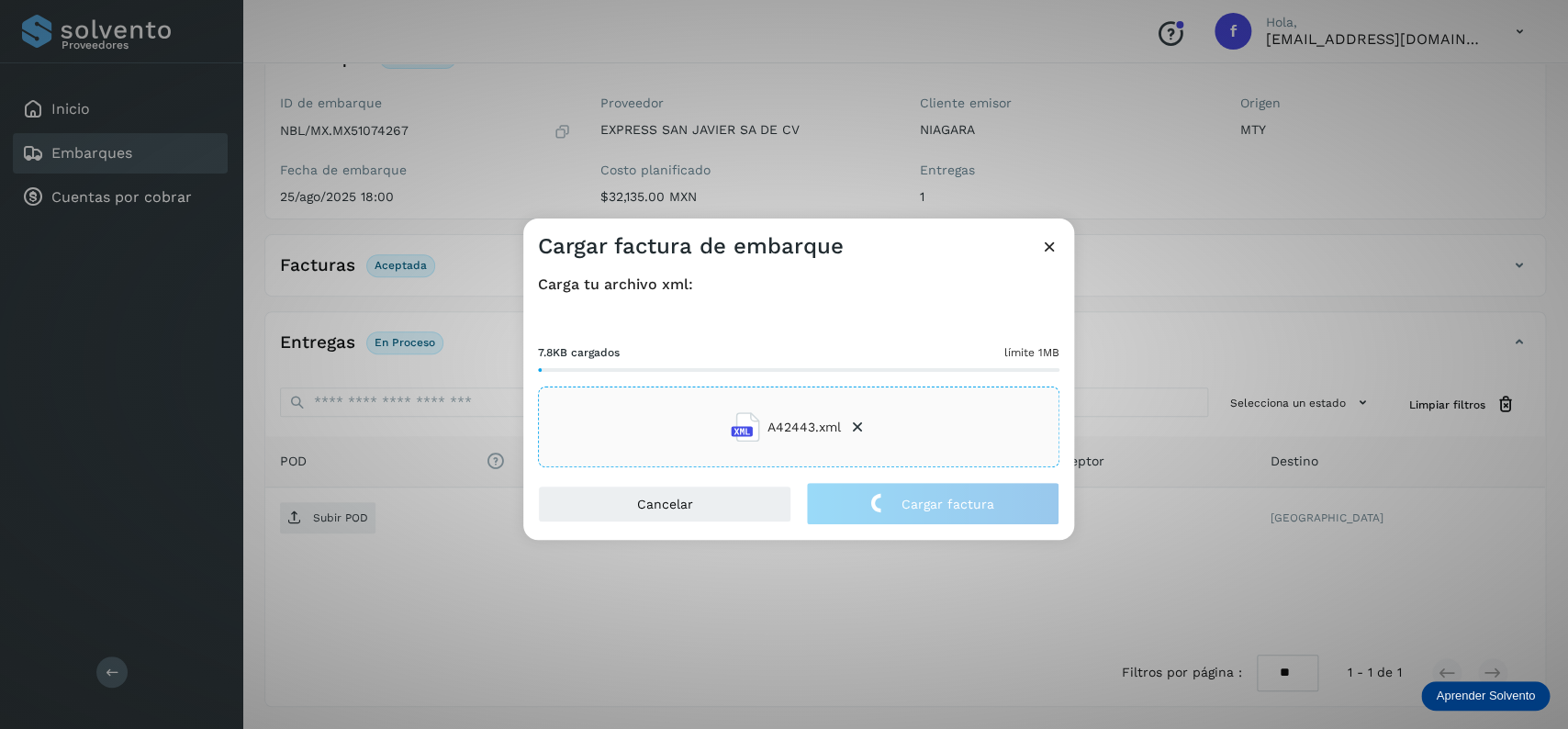
scroll to position [143, 0]
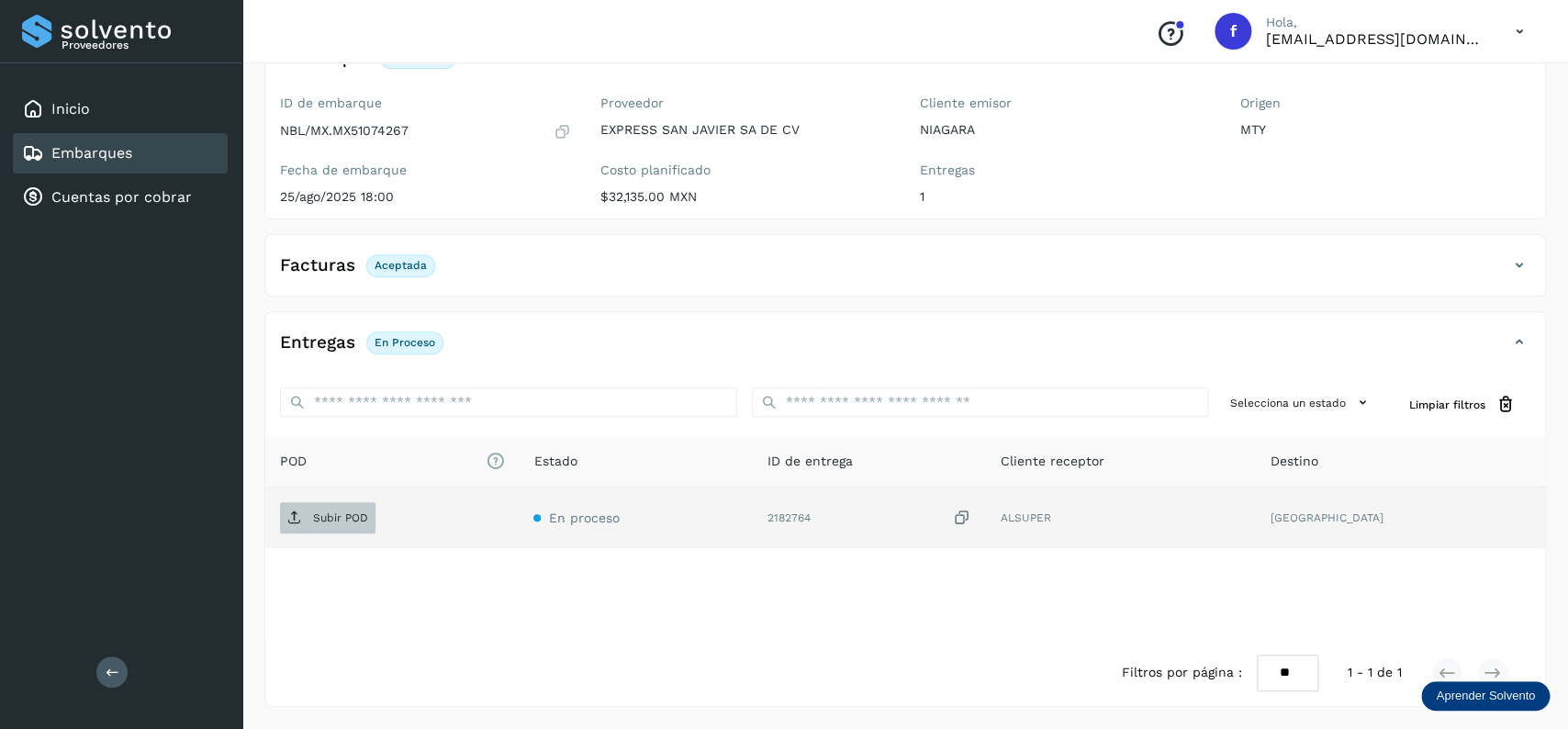
click at [368, 514] on span "Subir POD" at bounding box center [328, 518] width 96 height 29
